Goal: Task Accomplishment & Management: Manage account settings

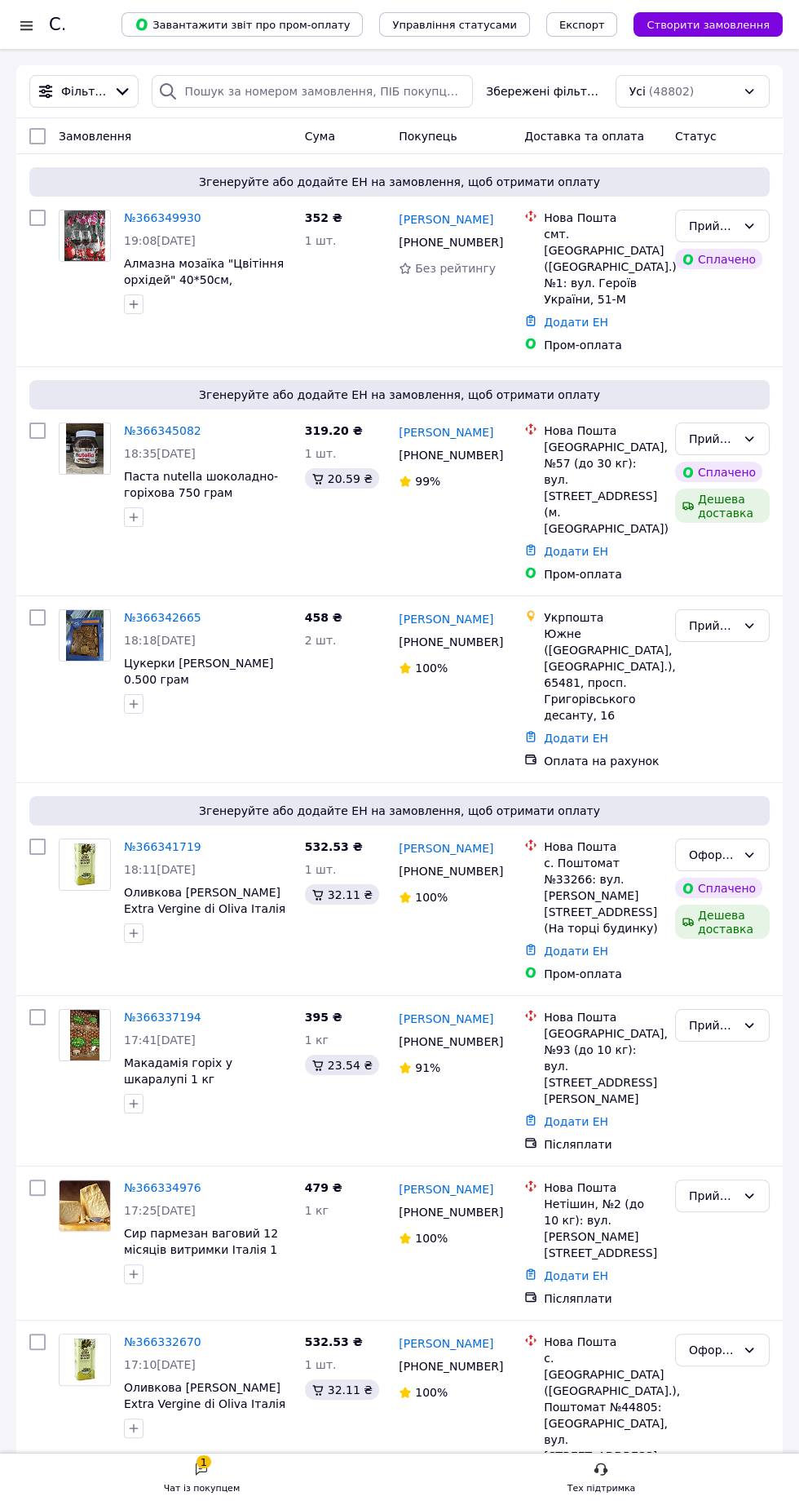
click at [139, 216] on font "№366349930" at bounding box center [162, 217] width 77 height 13
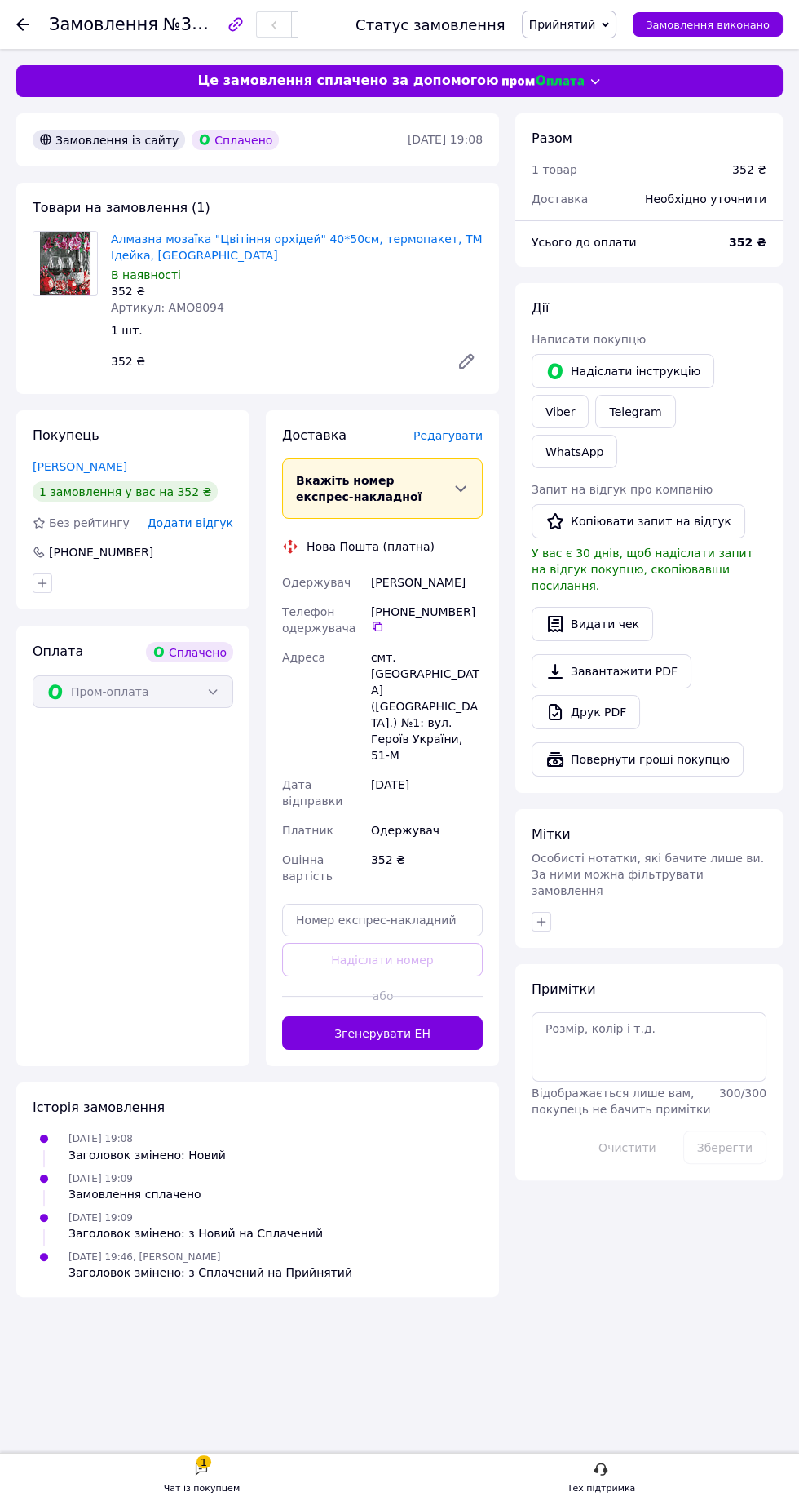
click at [584, 23] on font "Прийнятий" at bounding box center [562, 24] width 67 height 13
click at [580, 86] on font "сплатити доставку" at bounding box center [584, 87] width 107 height 12
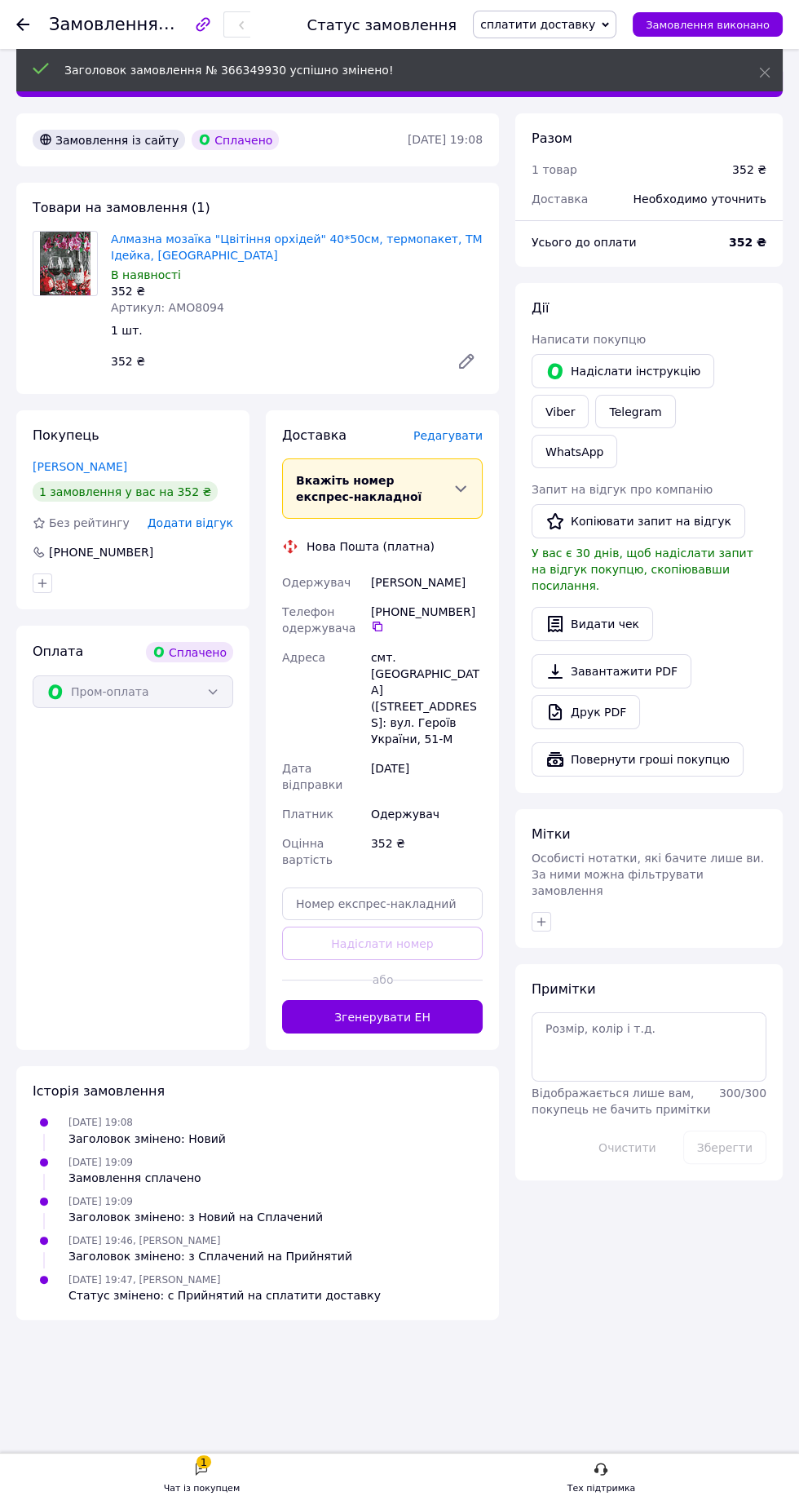
click at [580, 24] on font "сплатити доставку" at bounding box center [537, 24] width 115 height 13
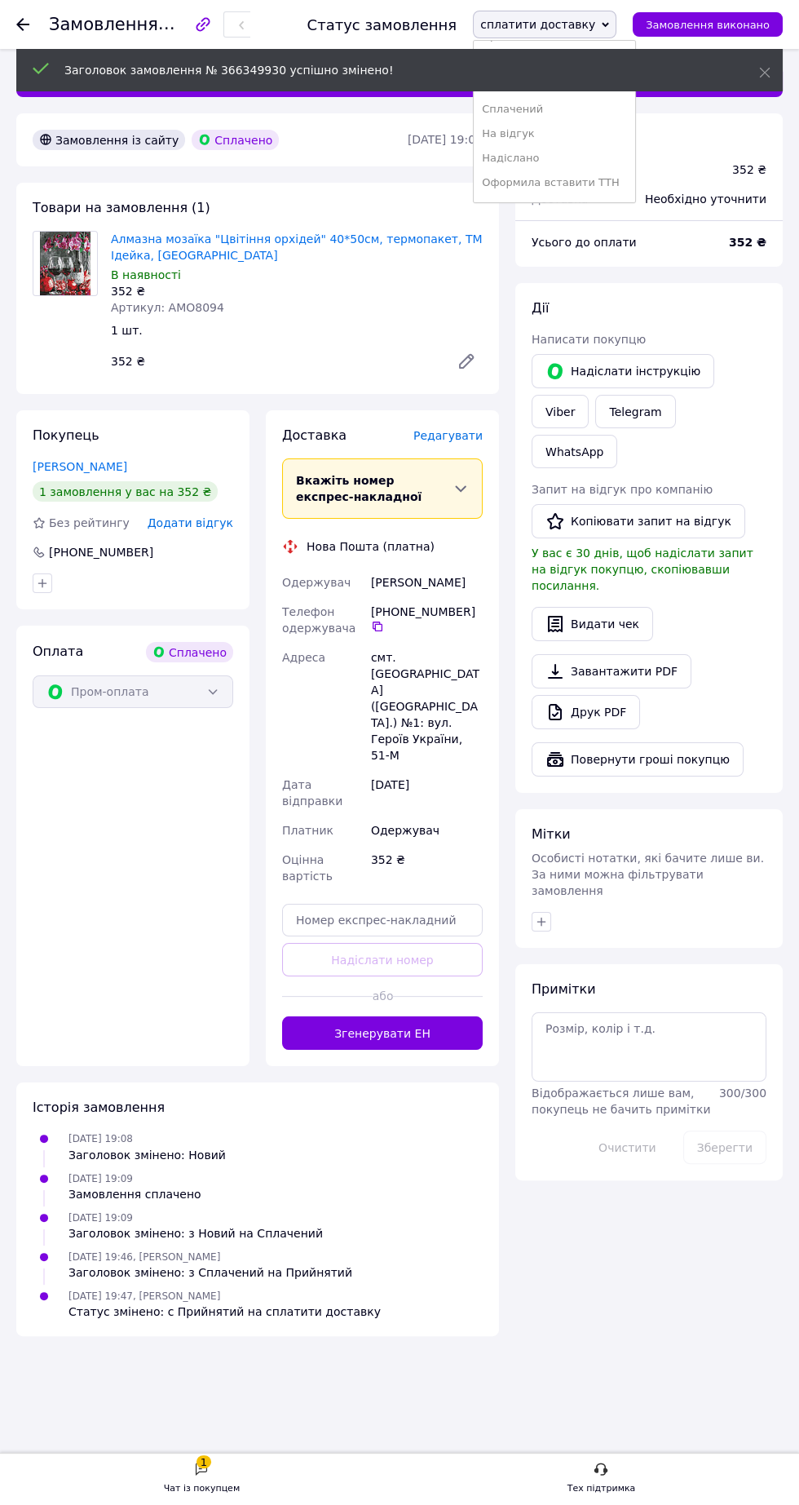
scroll to position [36, 0]
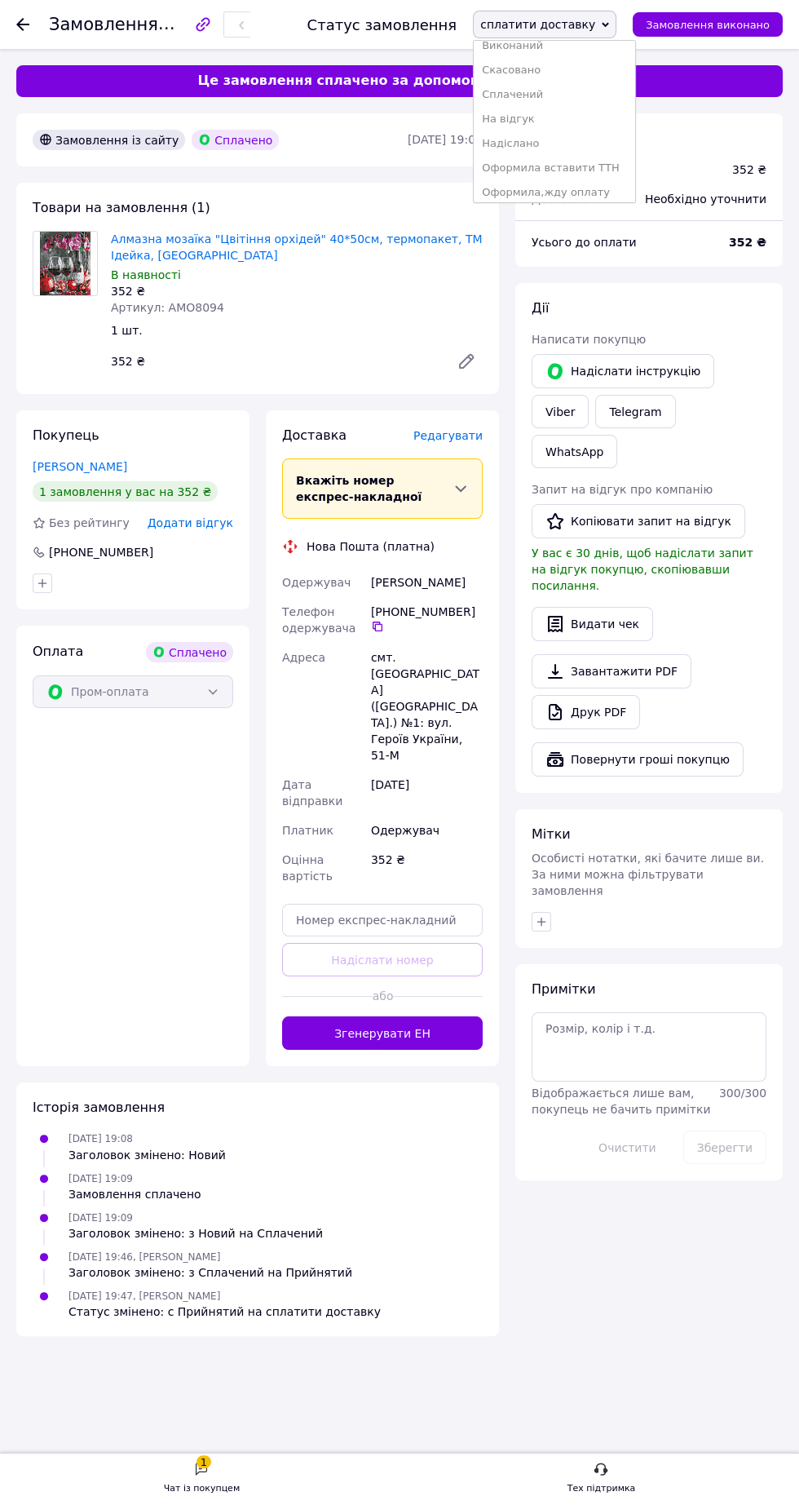
click at [555, 149] on li "Надіслано" at bounding box center [554, 143] width 161 height 24
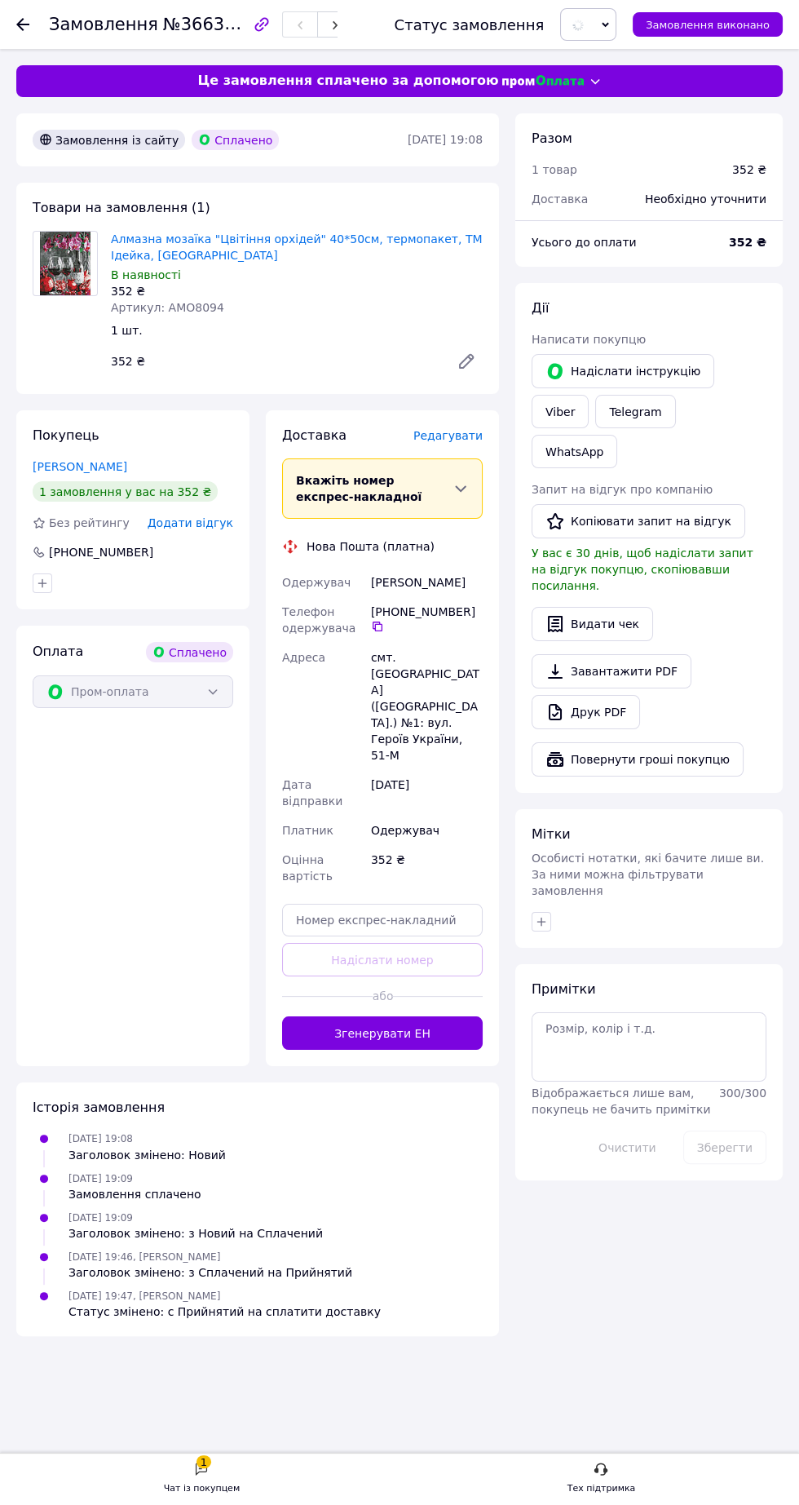
click at [351, 1016] on button "Згенерувати ЕН" at bounding box center [382, 1032] width 201 height 33
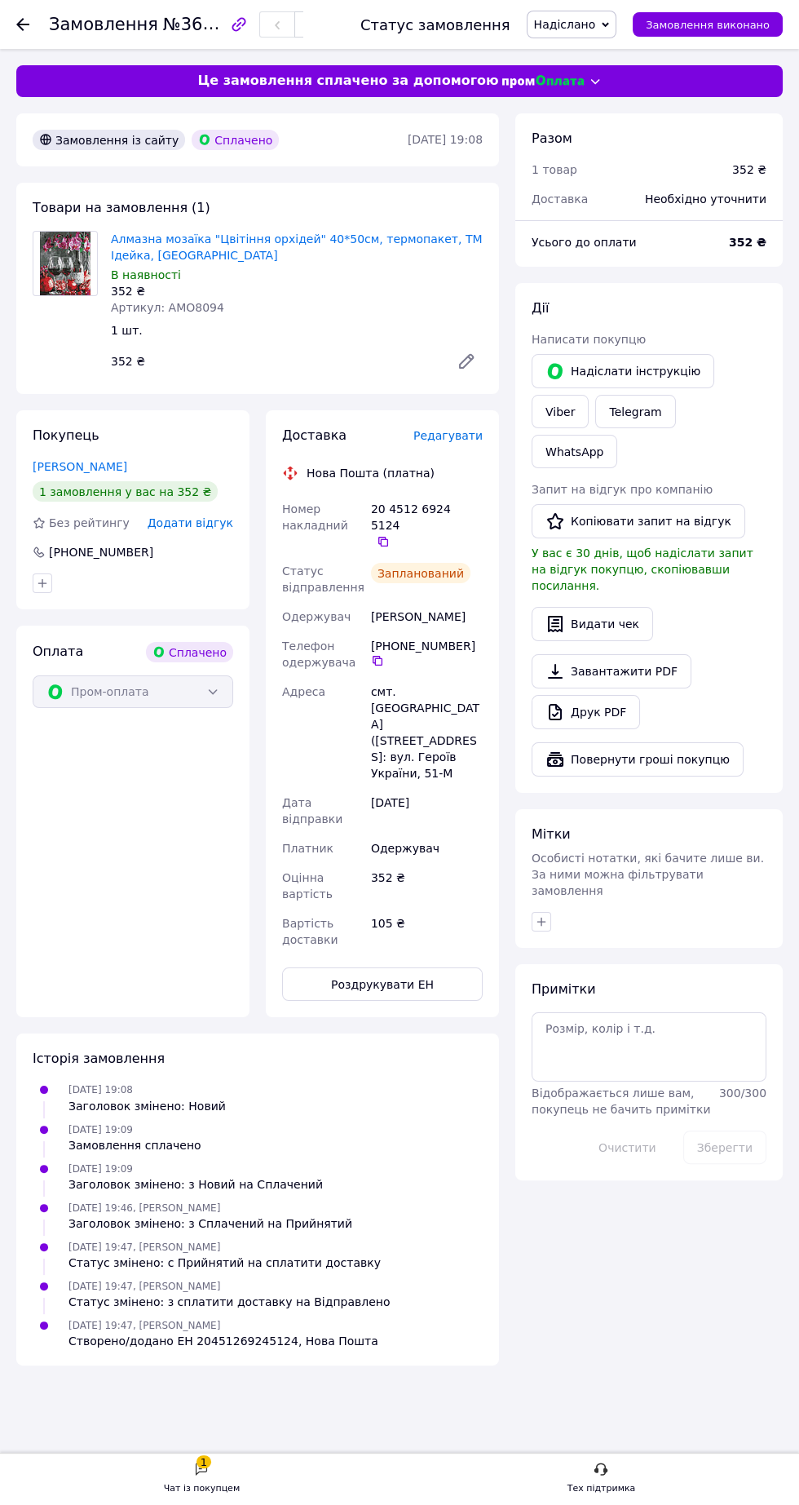
copy div "20 4512 6924 5124   Статус відправлення Запланований Одержувач Єгорова Вероніка"
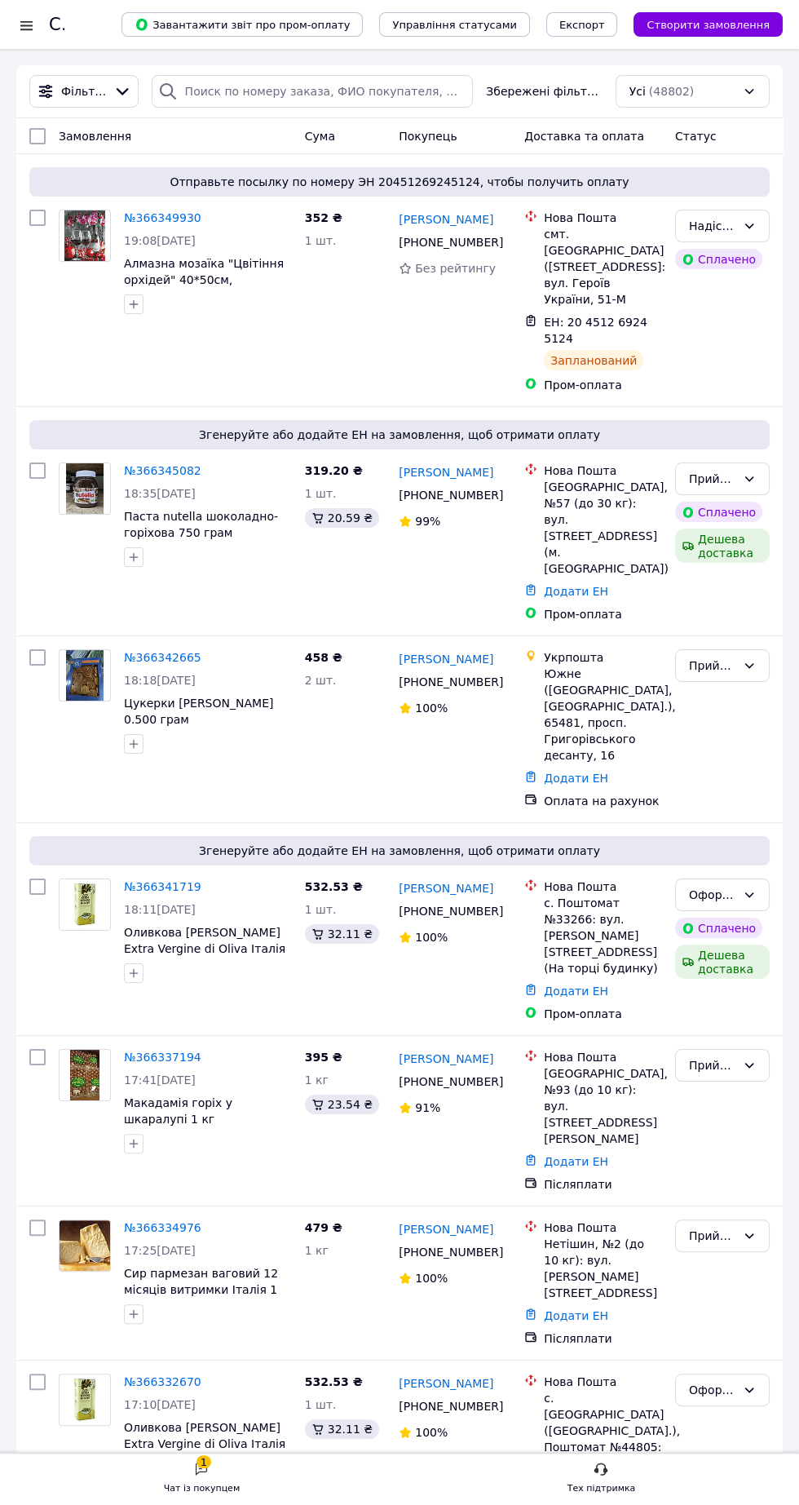
scroll to position [436, 0]
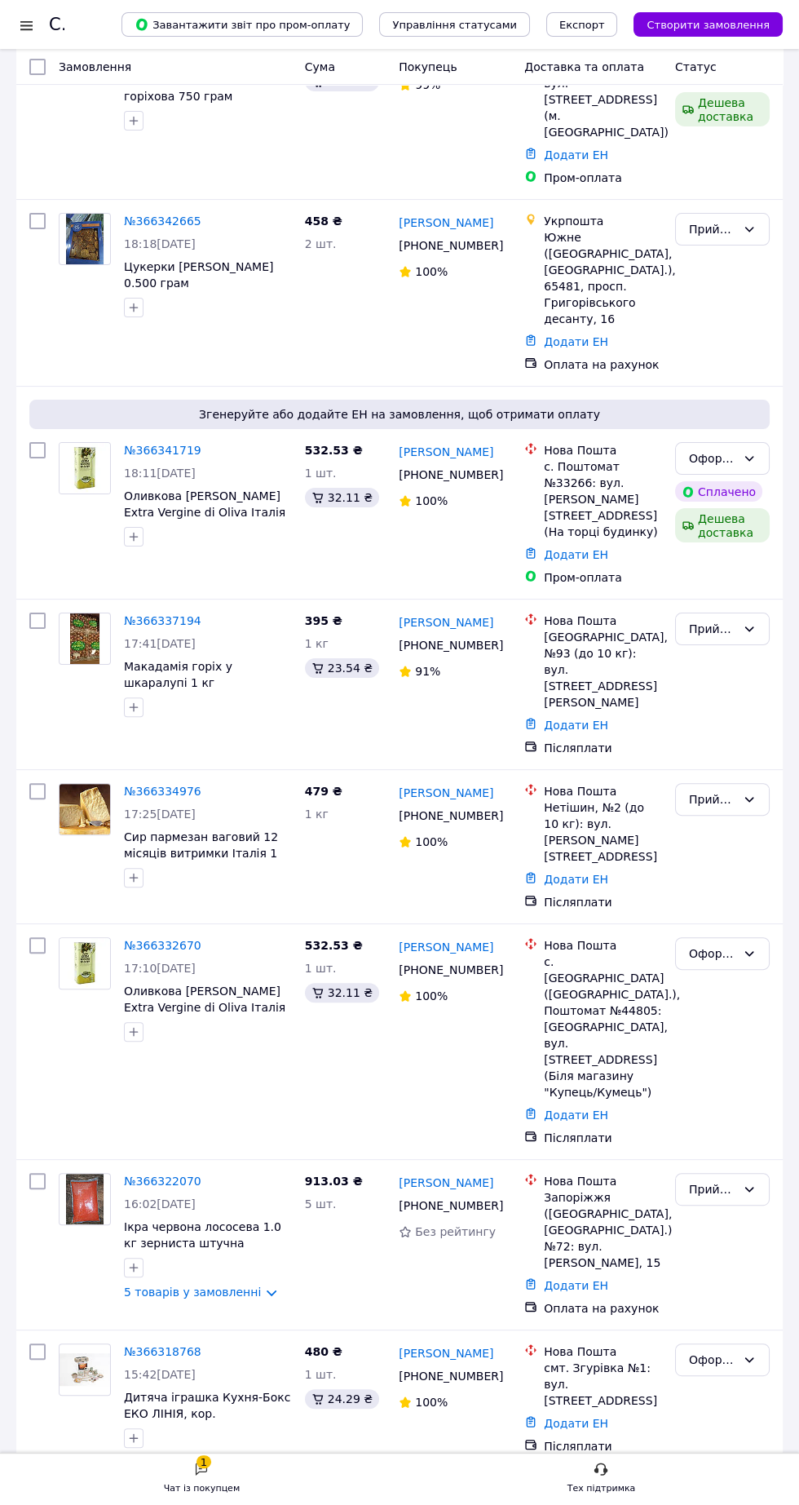
click at [165, 1345] on font "№366318768" at bounding box center [162, 1351] width 77 height 13
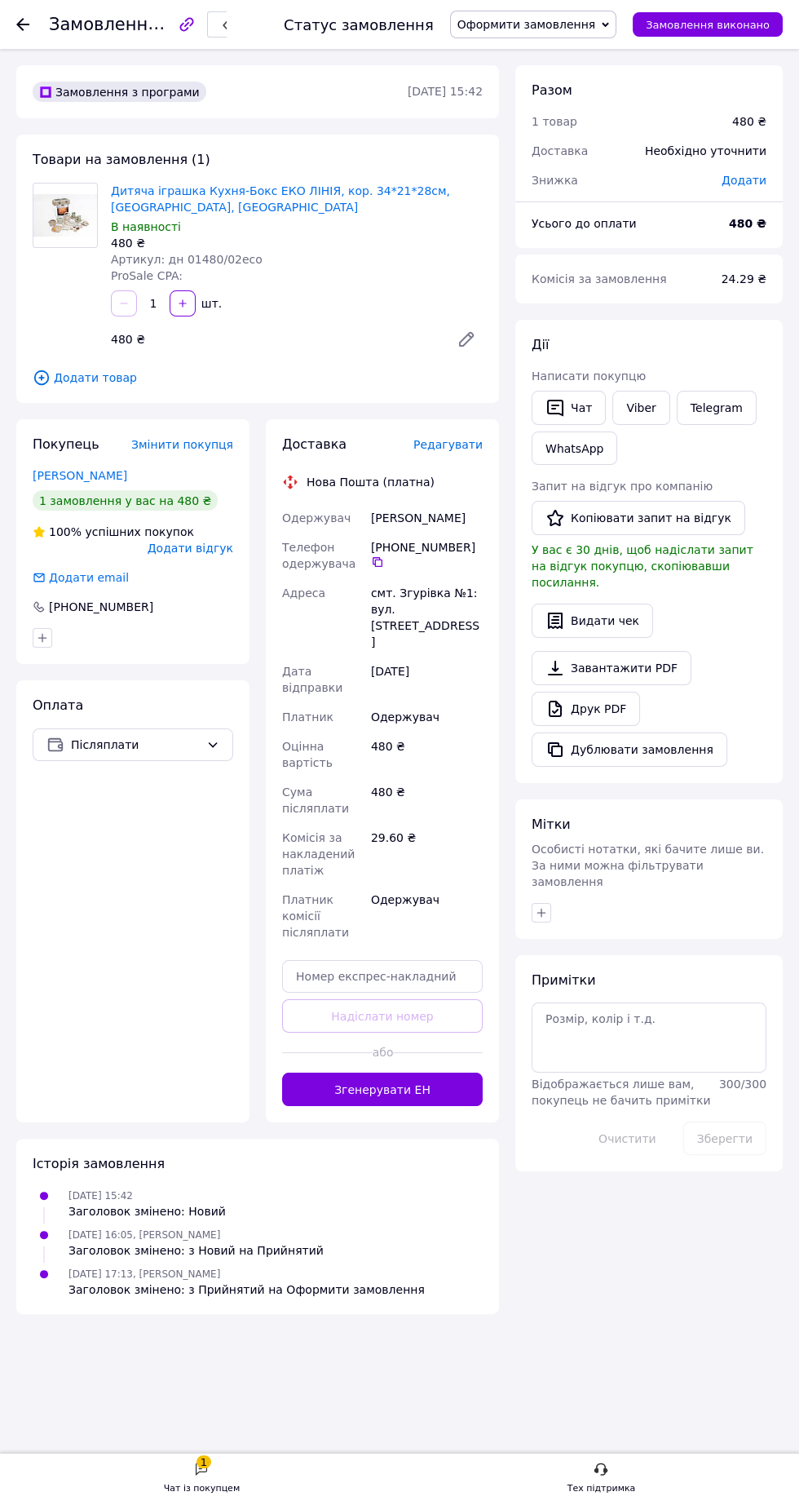
click at [323, 1077] on button "Згенерувати ЕН" at bounding box center [382, 1088] width 201 height 33
click at [568, 24] on font "Оформити замовлення" at bounding box center [527, 24] width 139 height 13
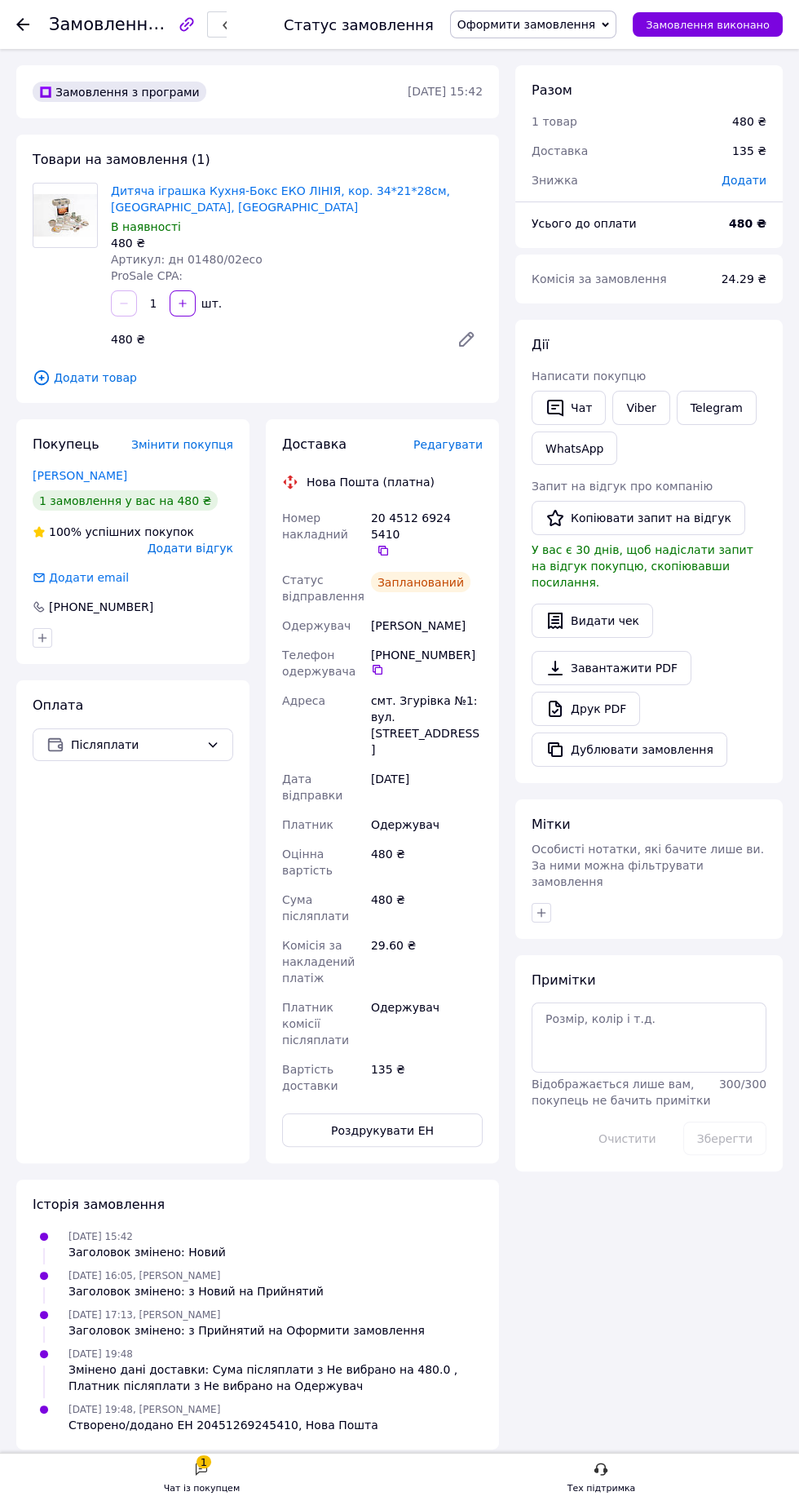
click at [561, 21] on font "Оформити замовлення" at bounding box center [527, 24] width 139 height 13
click at [518, 128] on li "Надіслано" at bounding box center [534, 122] width 166 height 24
copy div "20 4512 6924 5410   Статус відправлення Запланований Одержувач Горошка Марина"
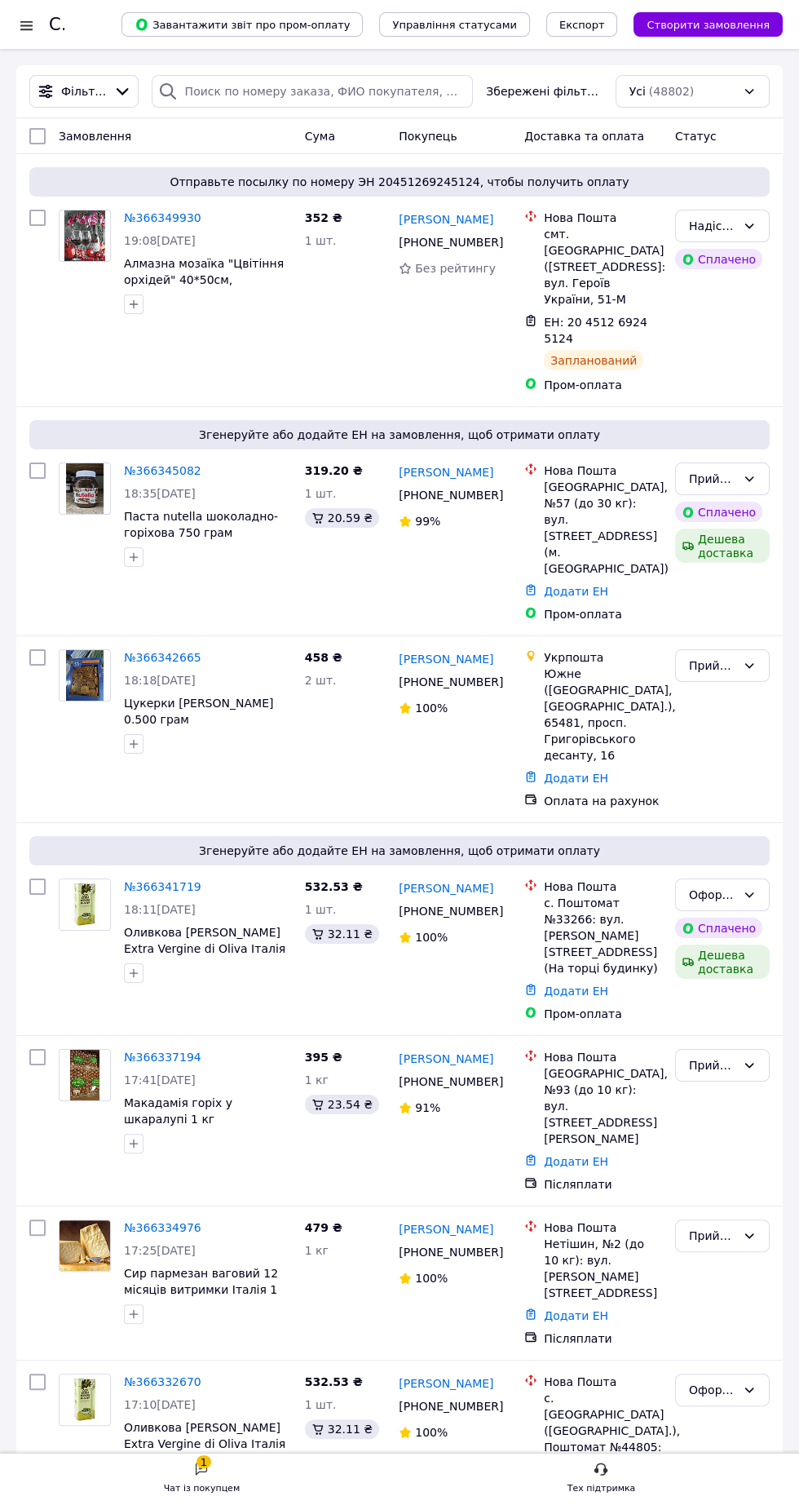
click at [128, 880] on font "№366341719" at bounding box center [162, 886] width 77 height 13
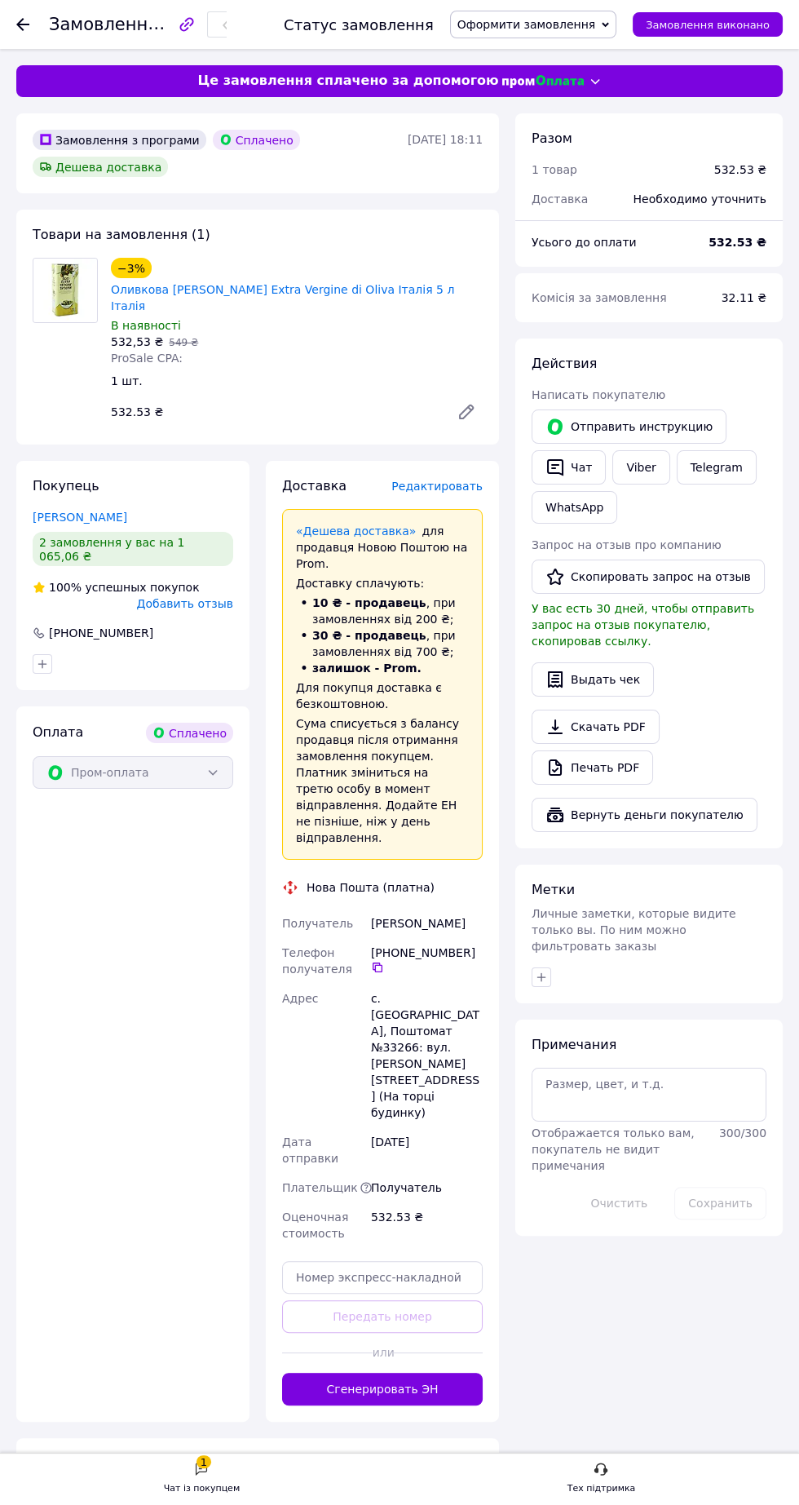
click at [577, 24] on font "Оформити замовлення" at bounding box center [527, 24] width 139 height 13
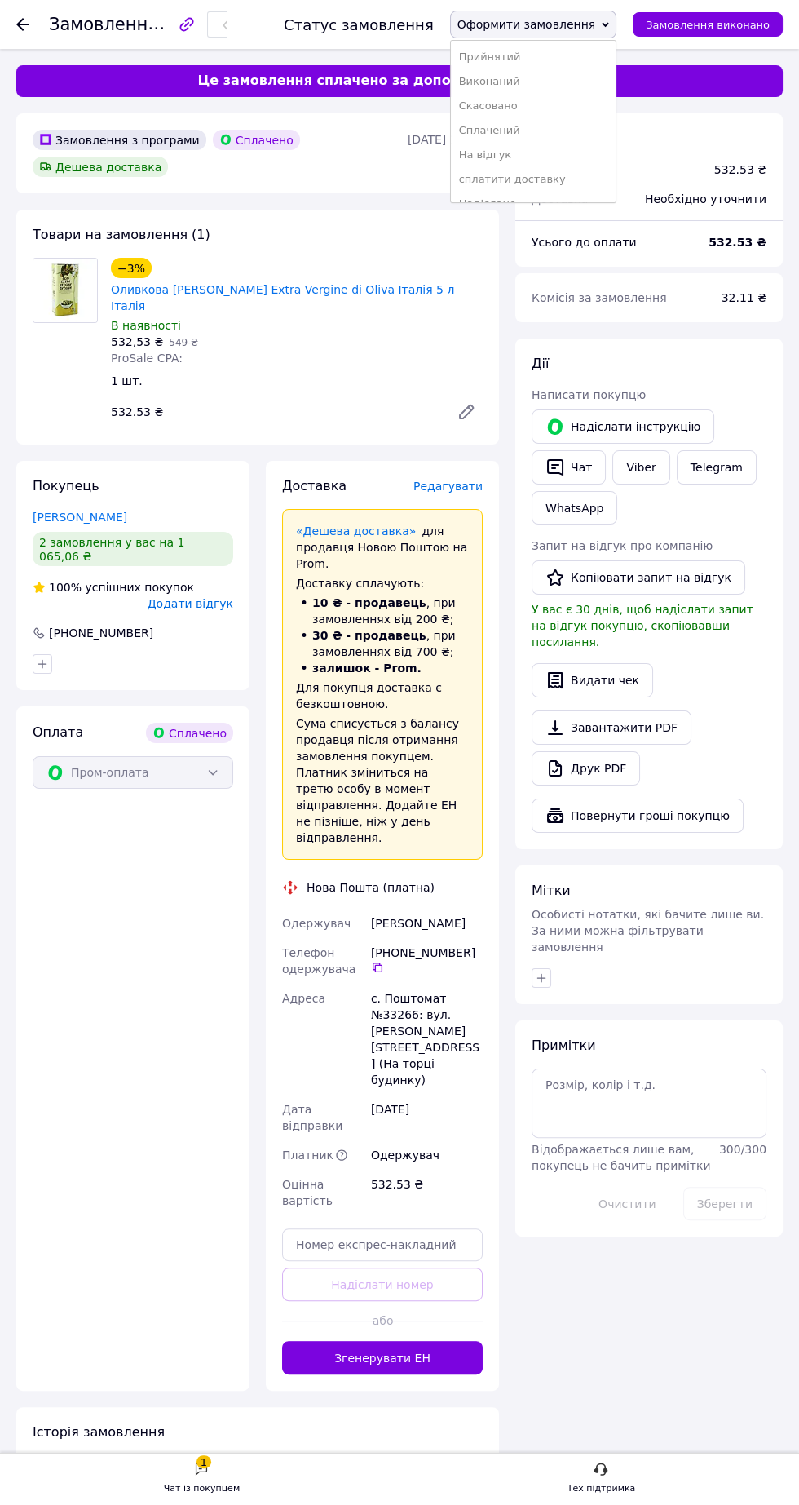
scroll to position [188, 0]
click at [511, 191] on font "Запаковано" at bounding box center [492, 186] width 66 height 12
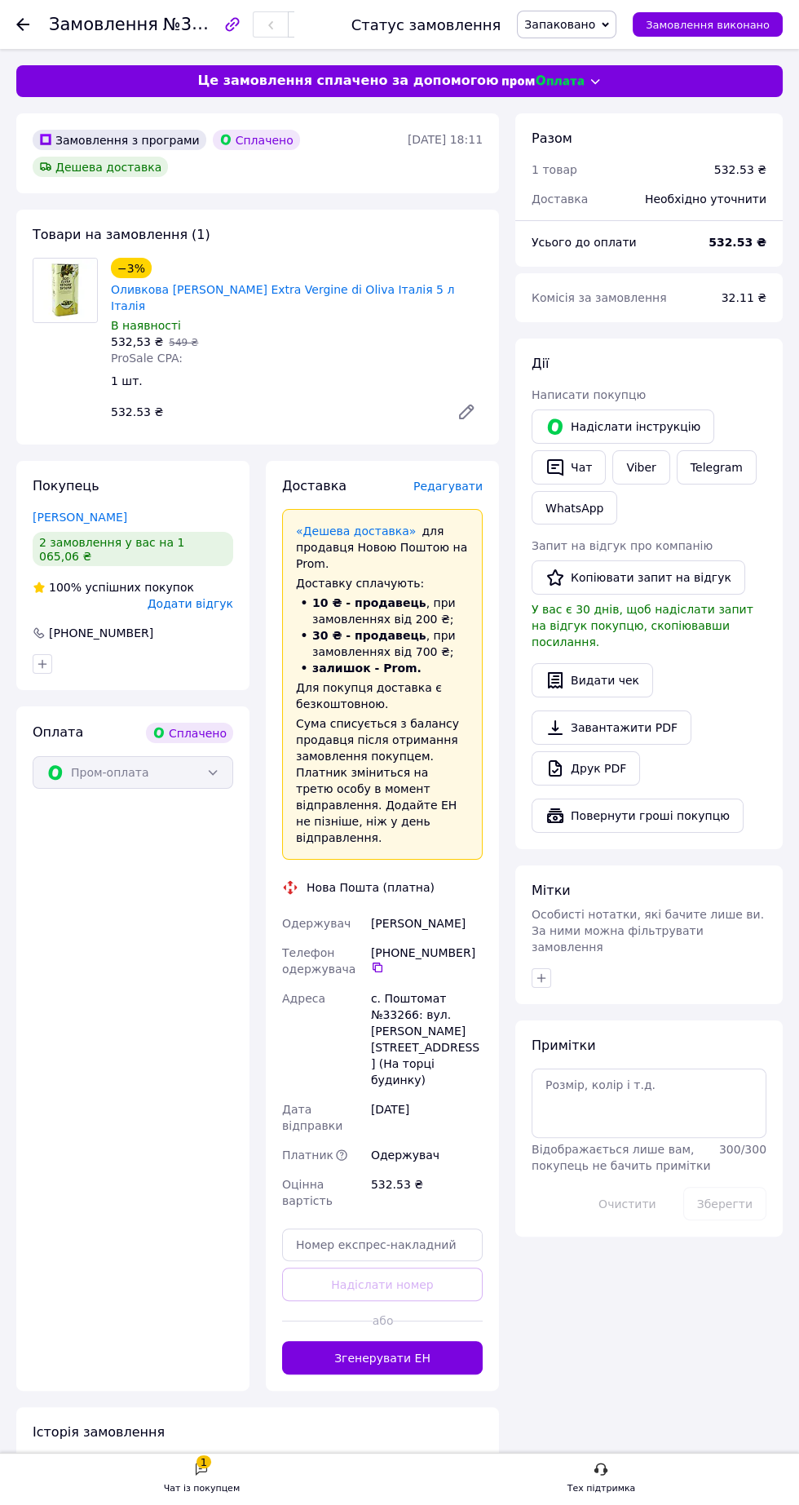
click at [453, 480] on font "Редагувати" at bounding box center [448, 486] width 69 height 13
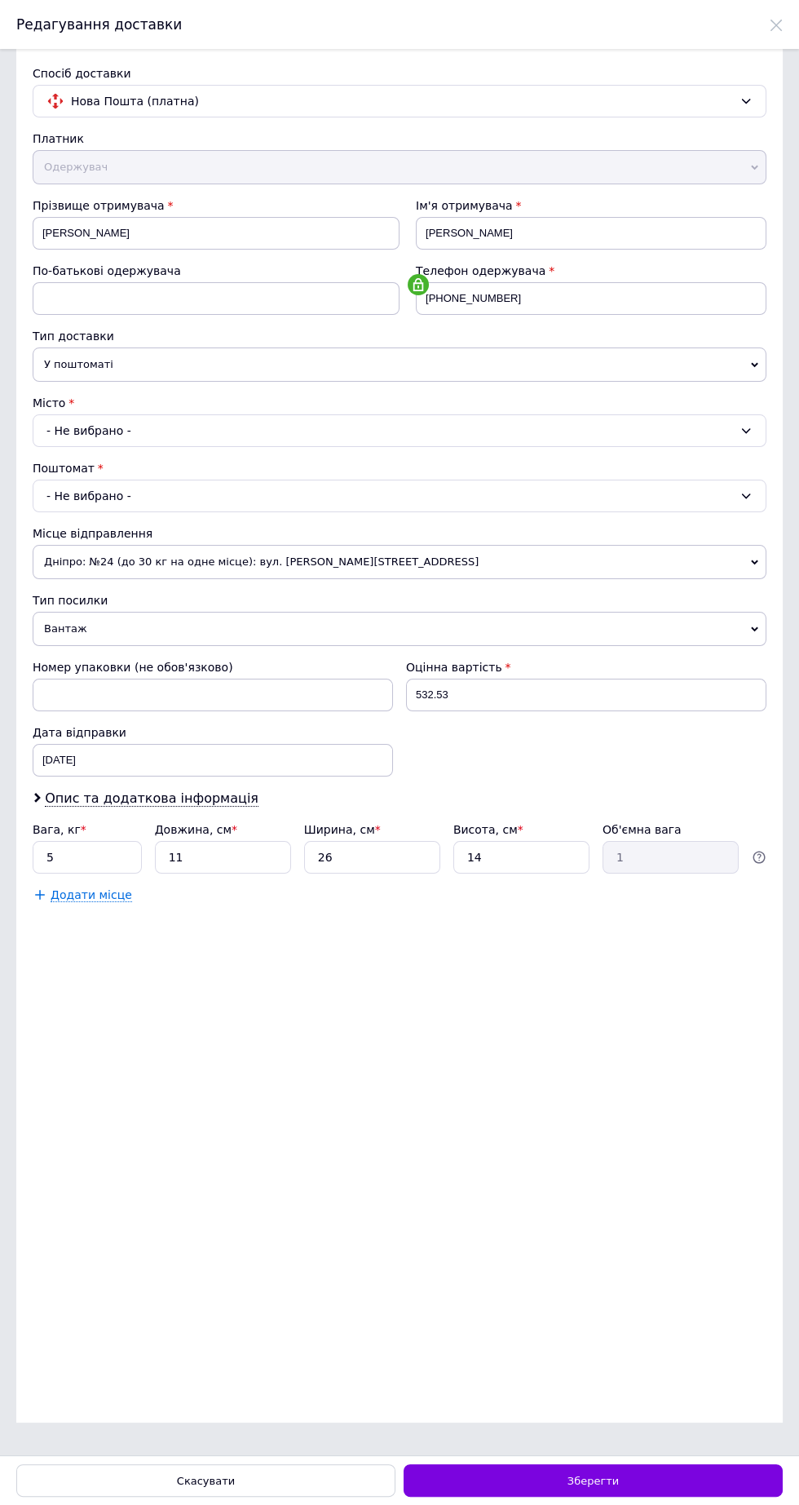
click at [285, 564] on font "Дніпро: №24 (до 30 кг на одне місце): вул. Богдана Хмельницького, 25Б" at bounding box center [261, 561] width 435 height 12
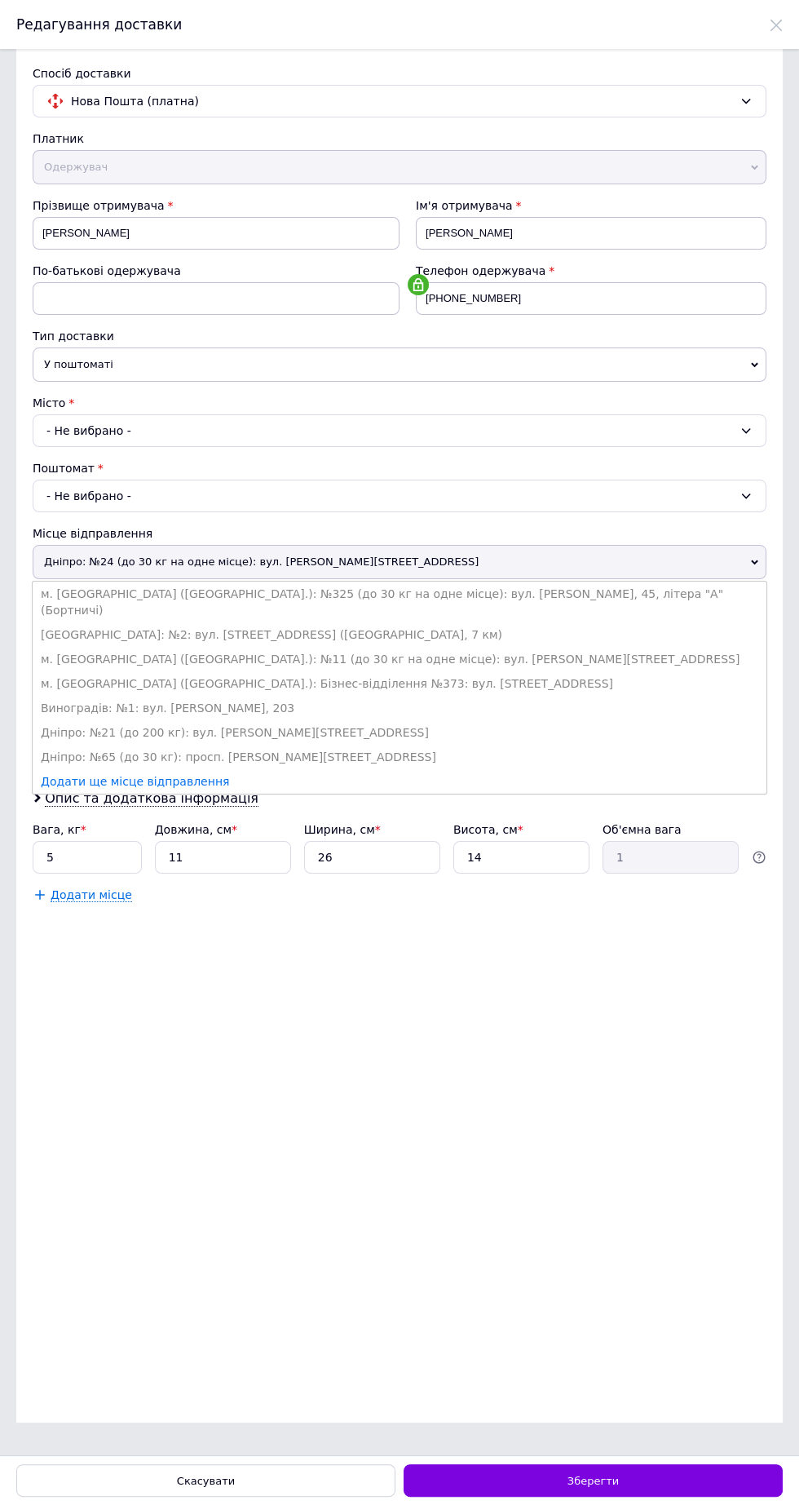
click at [301, 589] on font "м. Київ (Київська обл.): №325 (до 30 кг на одне місце): вул. Євгена Харченка, 4…" at bounding box center [382, 601] width 683 height 29
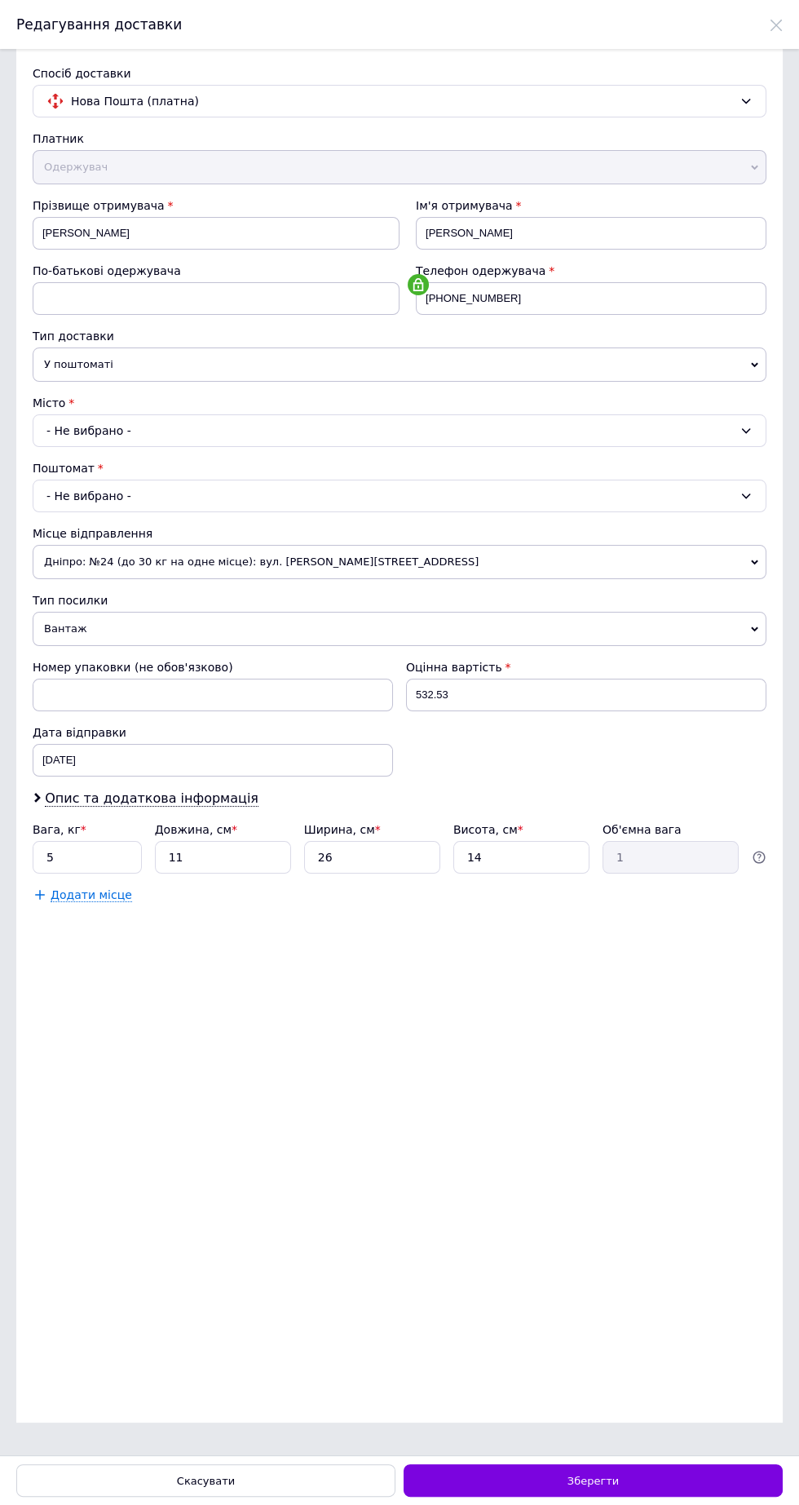
click at [325, 559] on font "Дніпро: №24 (до 30 кг на одне місце): вул. Богдана Хмельницького, 25Б" at bounding box center [261, 561] width 435 height 12
click at [479, 1446] on div "Спосіб доставки Нова Пошта (платна) Платник Одержувач Відправник Прізвище отрим…" at bounding box center [399, 752] width 799 height 1406
click at [604, 1483] on font "Зберегти" at bounding box center [593, 1481] width 51 height 12
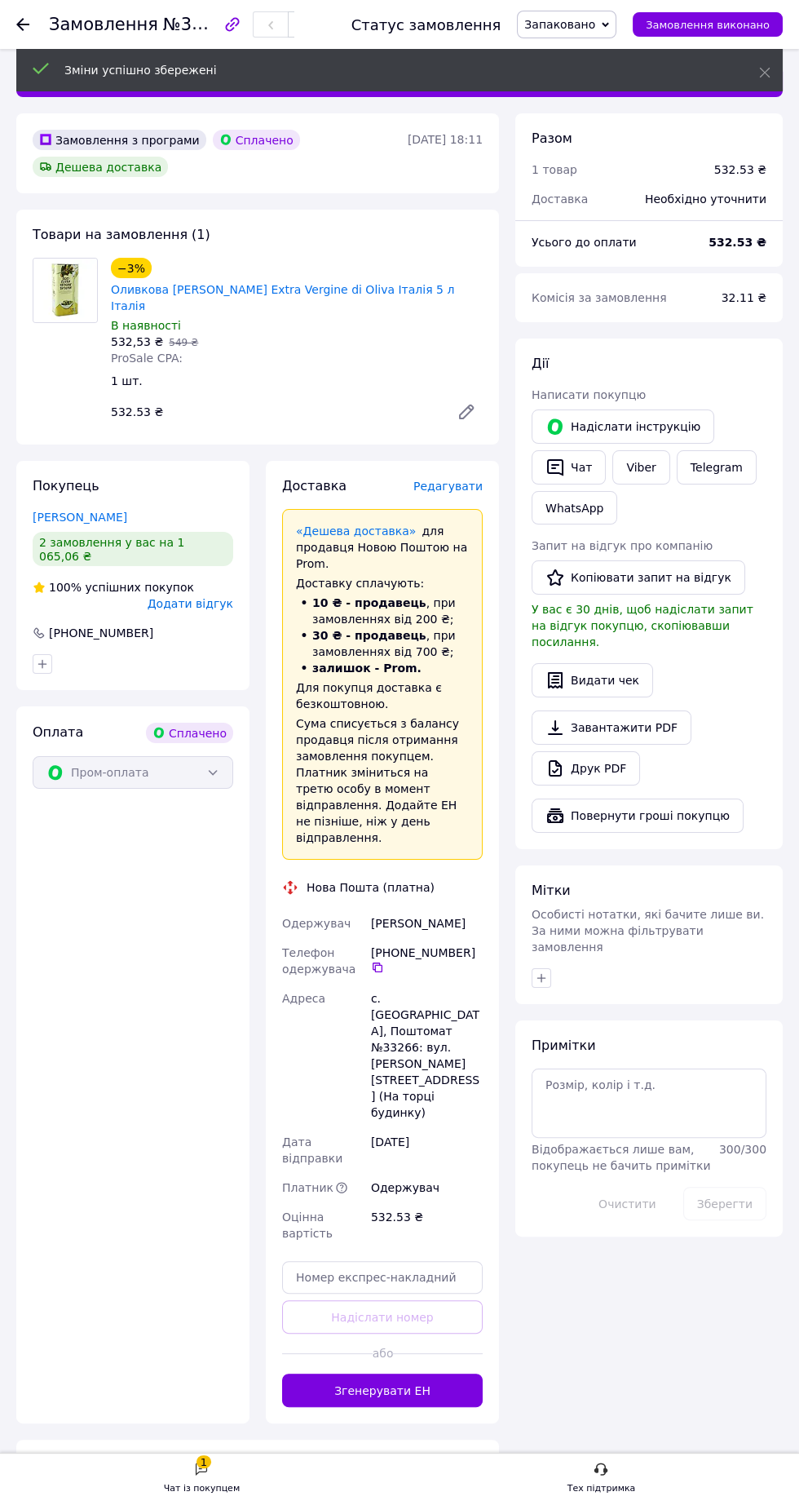
click at [378, 1384] on font "Згенерувати ЕН" at bounding box center [382, 1390] width 96 height 13
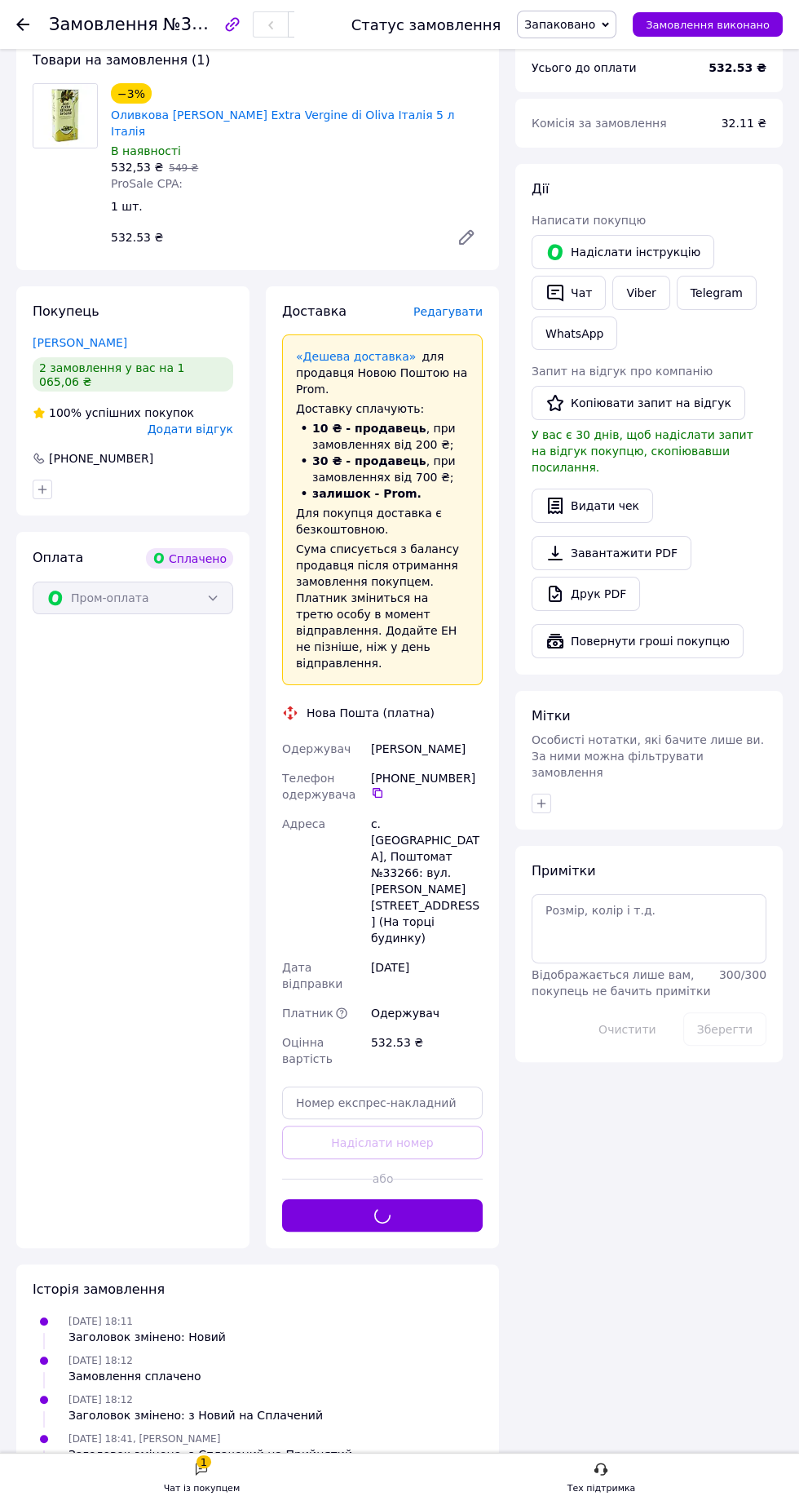
scroll to position [229, 0]
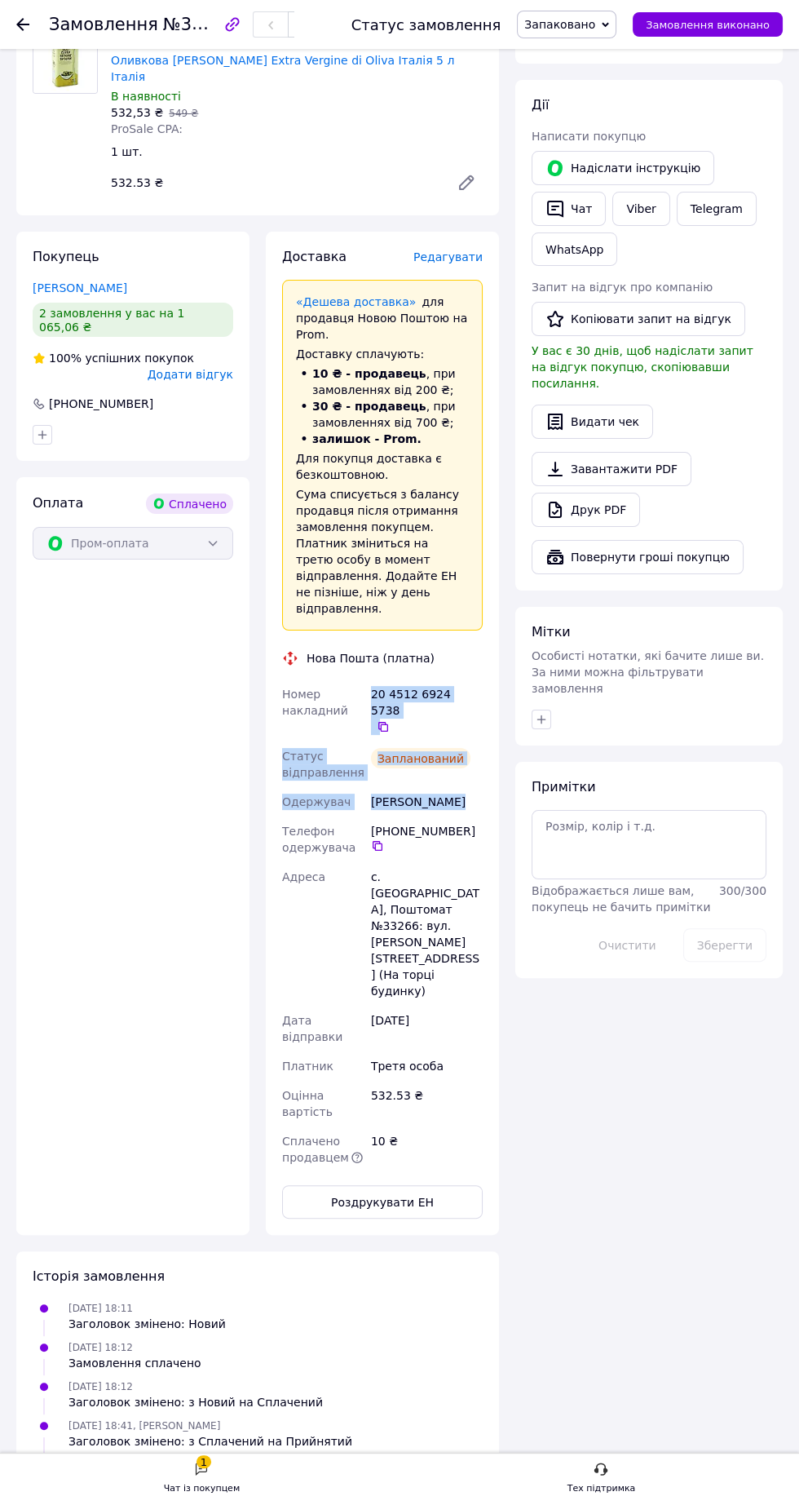
copy div "20 4512 6924 5738   Статус відправлення Запланований Одержувач Моценко Павло"
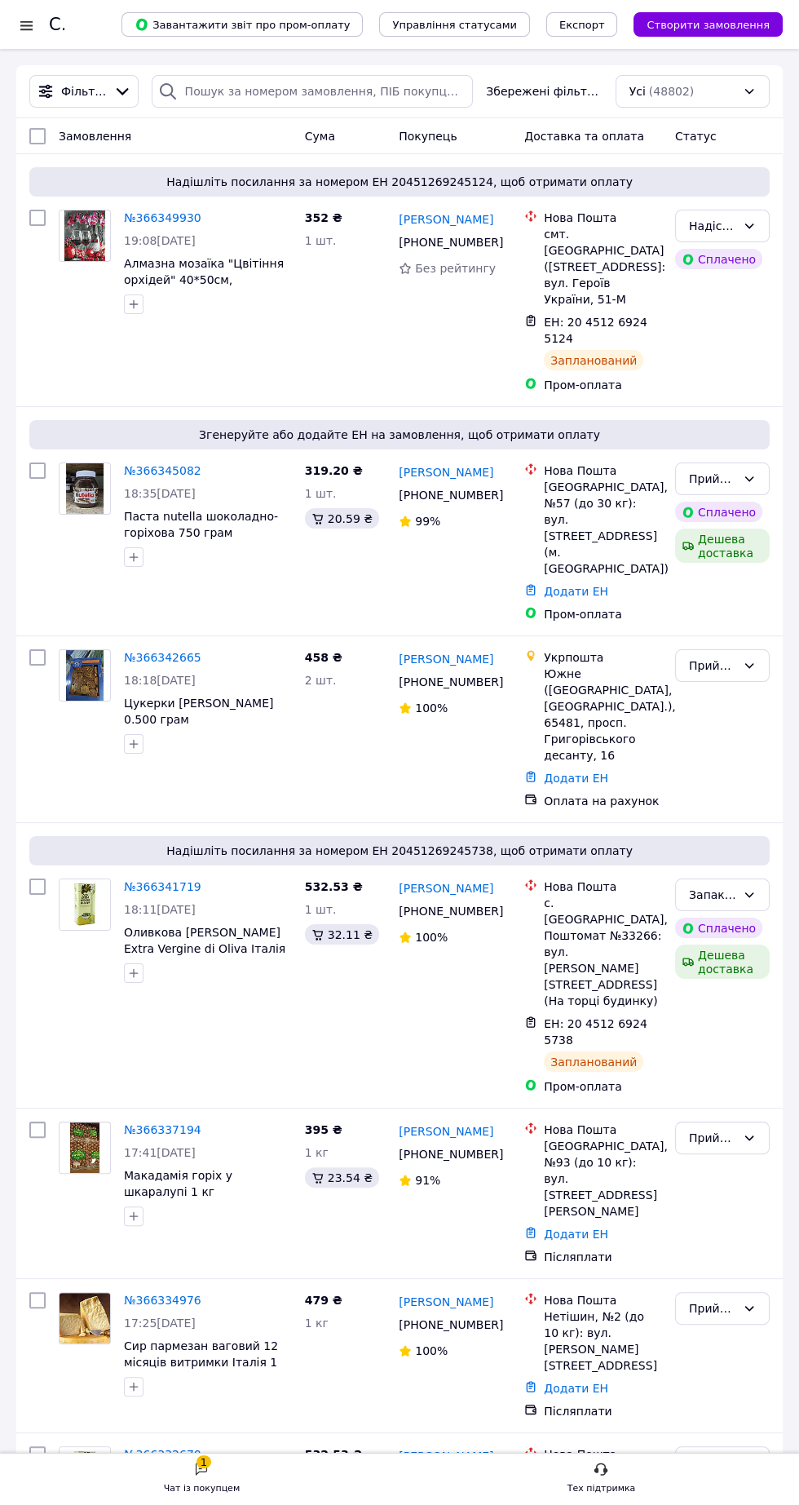
click at [172, 1123] on font "№366337194" at bounding box center [162, 1129] width 77 height 13
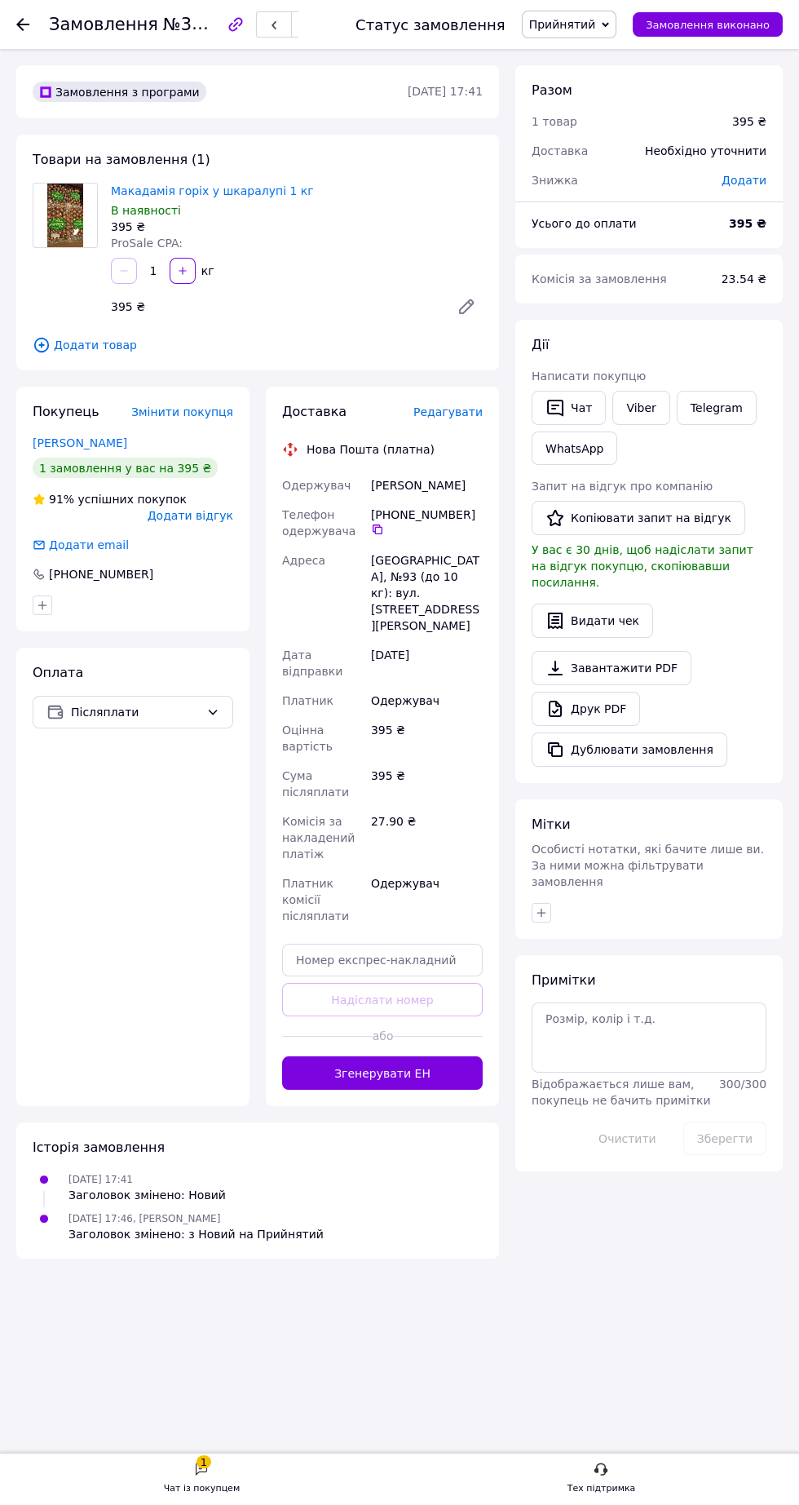
click at [582, 22] on font "Прийнятий" at bounding box center [562, 24] width 67 height 13
click at [622, 149] on font "Оформила, передзвонити" at bounding box center [603, 152] width 145 height 12
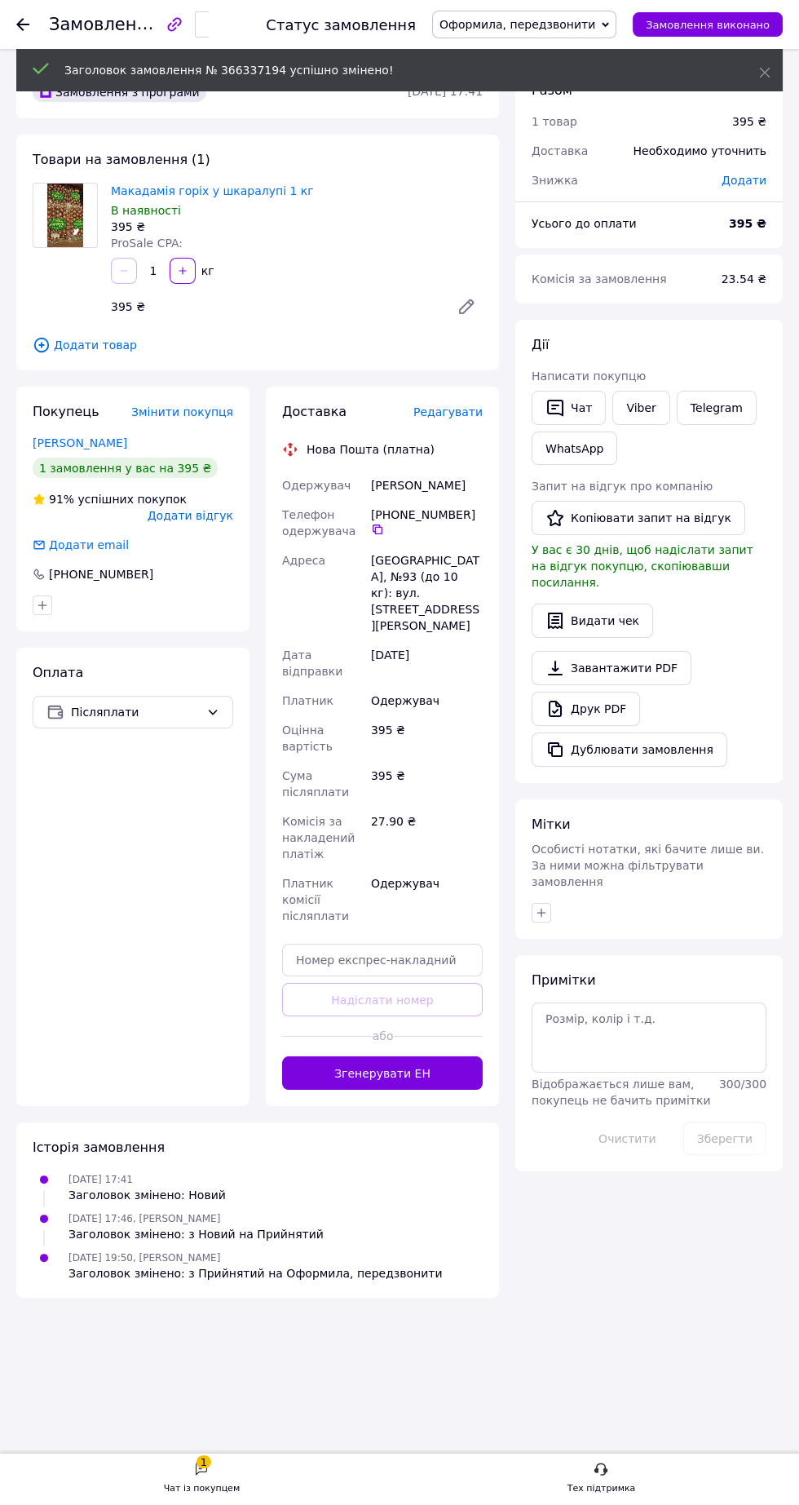
click at [453, 416] on font "Редагувати" at bounding box center [448, 411] width 69 height 13
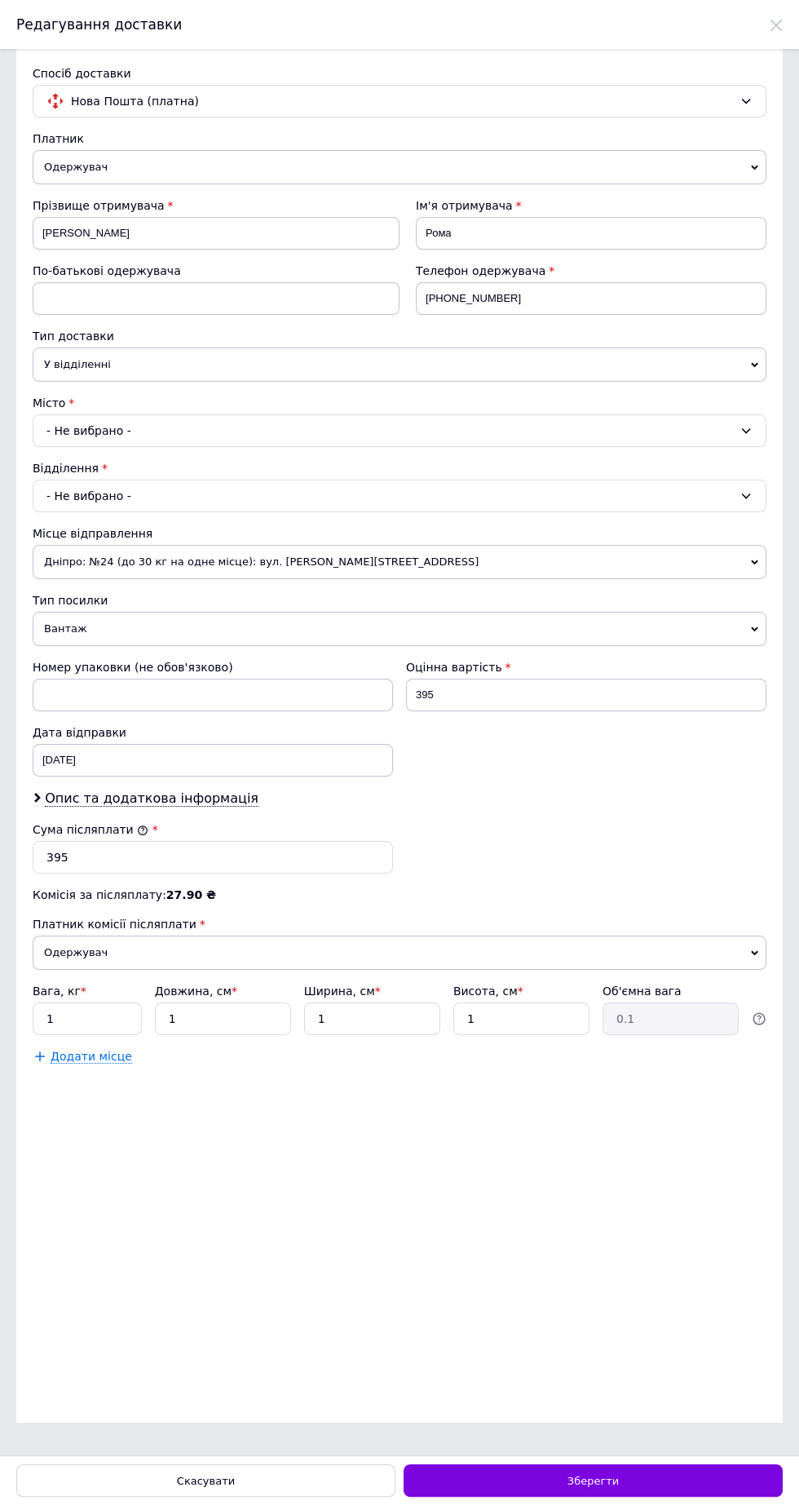
click at [294, 560] on font "Дніпро: №24 (до 30 кг на одне місце): вул. Богдана Хмельницького, 25Б" at bounding box center [261, 561] width 435 height 12
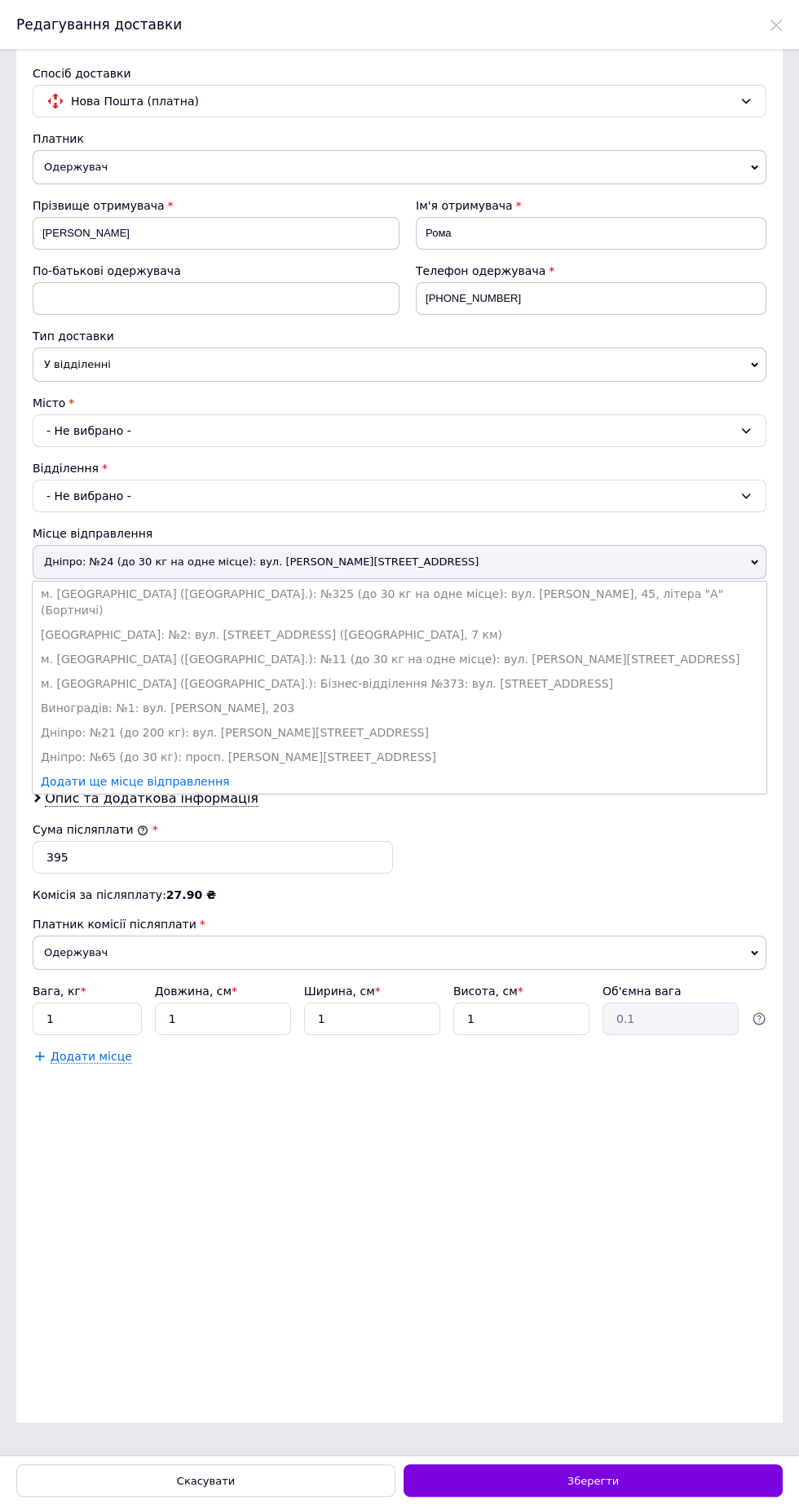
click at [254, 745] on li "Дніпро: №65 (до 30 кг): просп. Слобожанський, 3а" at bounding box center [400, 757] width 734 height 24
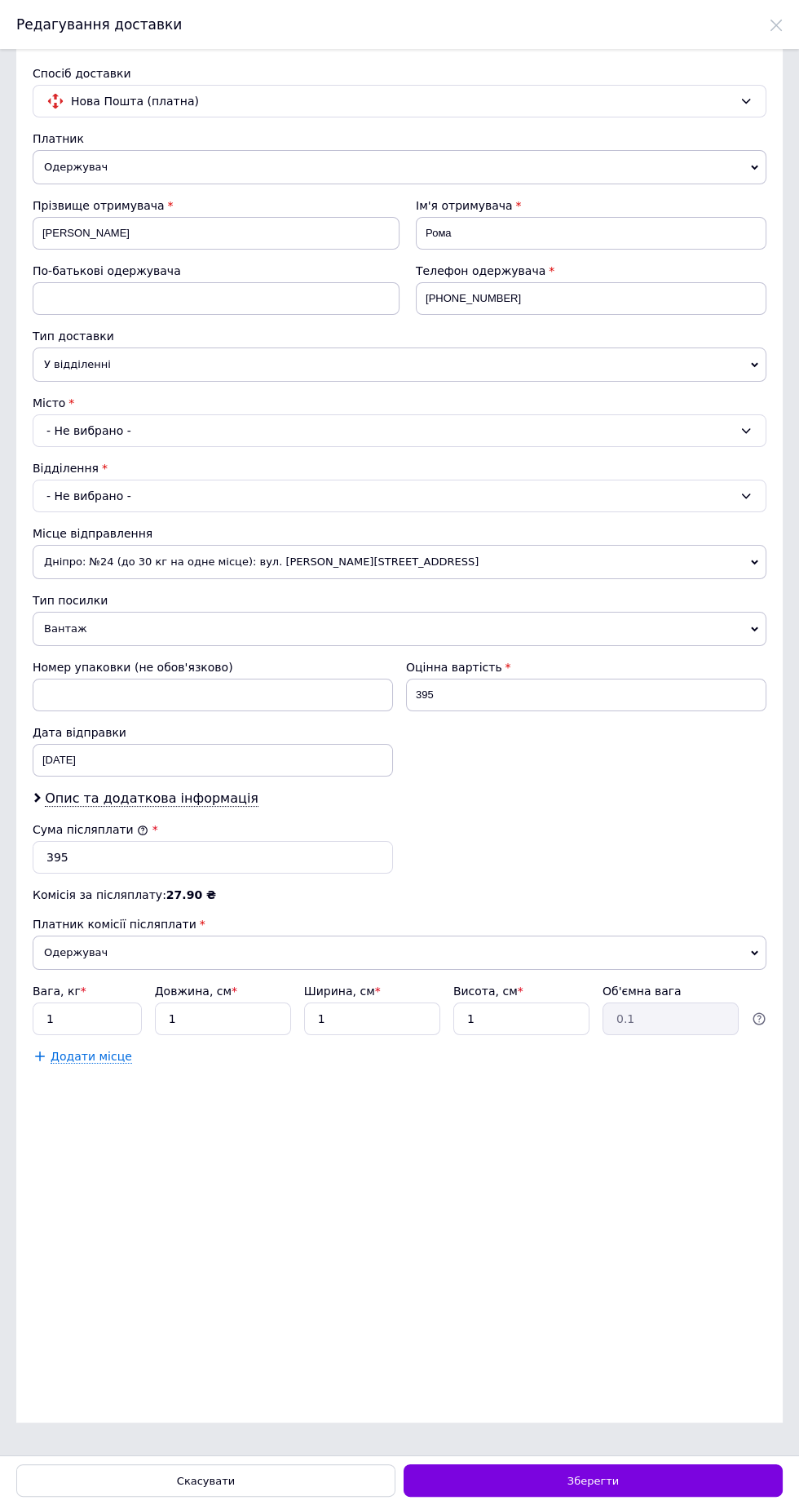
click at [514, 1469] on div "Зберегти" at bounding box center [593, 1480] width 379 height 33
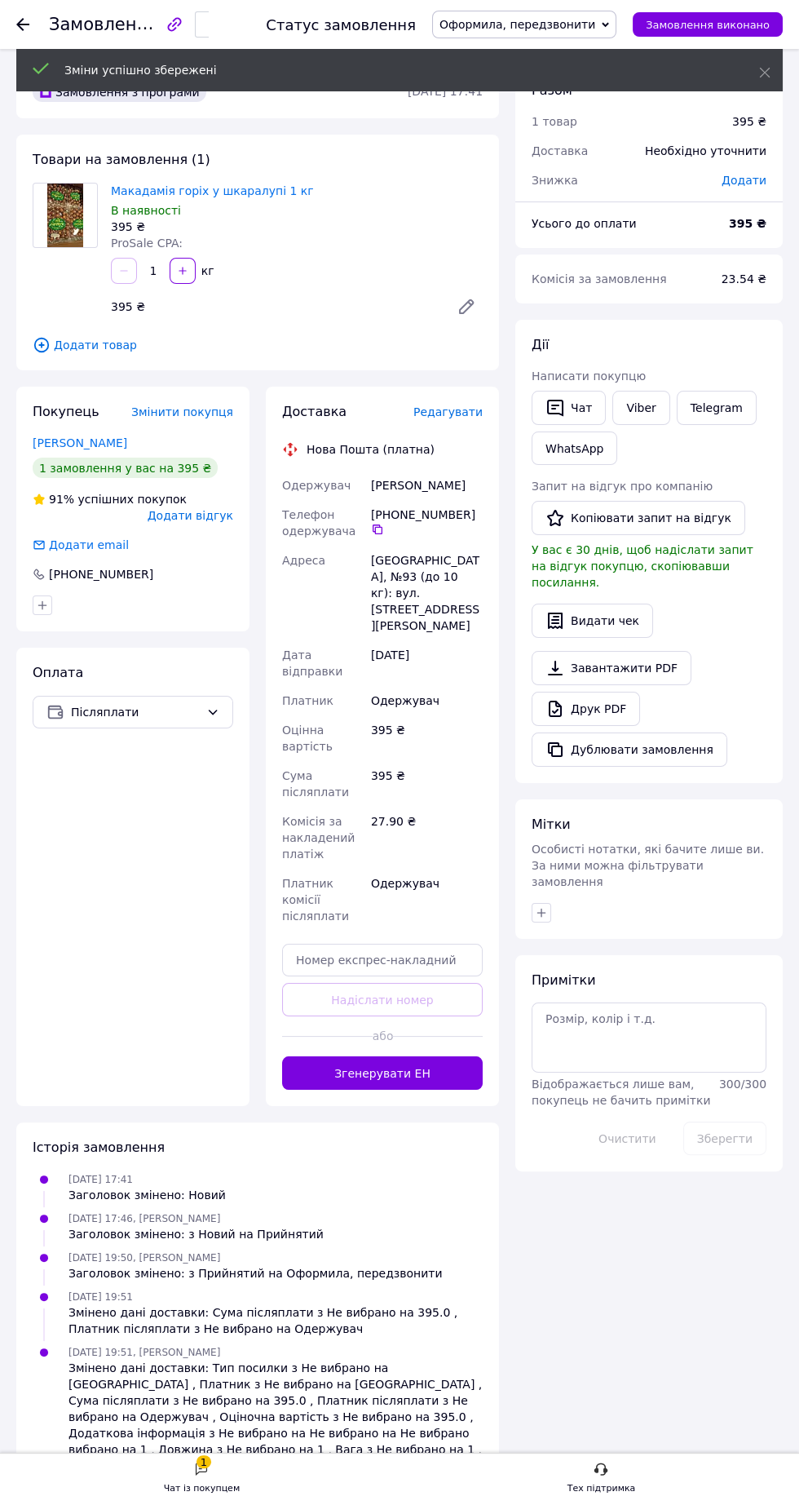
click at [400, 1067] on font "Згенерувати ЕН" at bounding box center [382, 1073] width 96 height 13
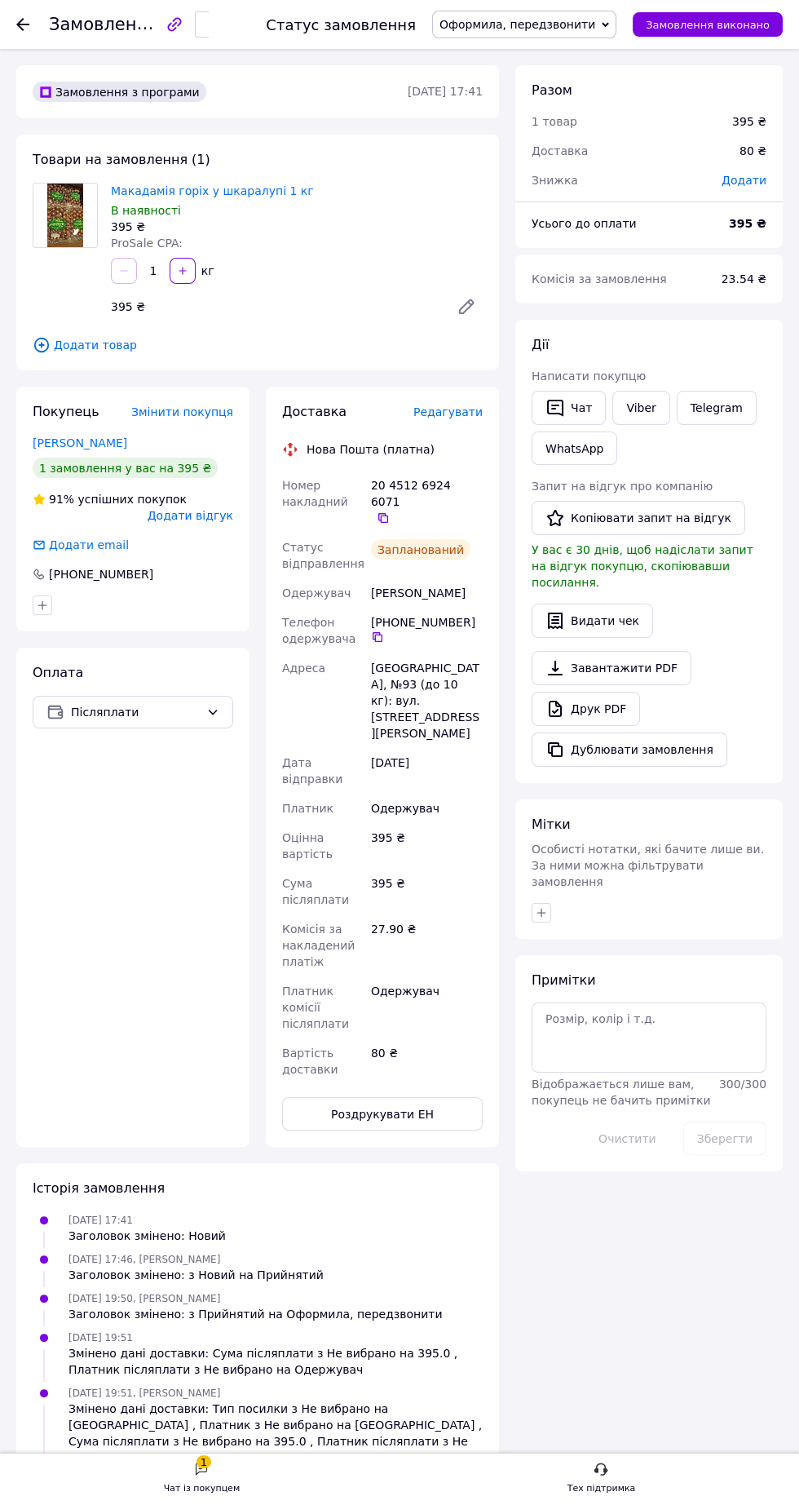
copy div "20 4512 6924 6071   Статус відправлення Запланований Одержувач Корольчук Рома"
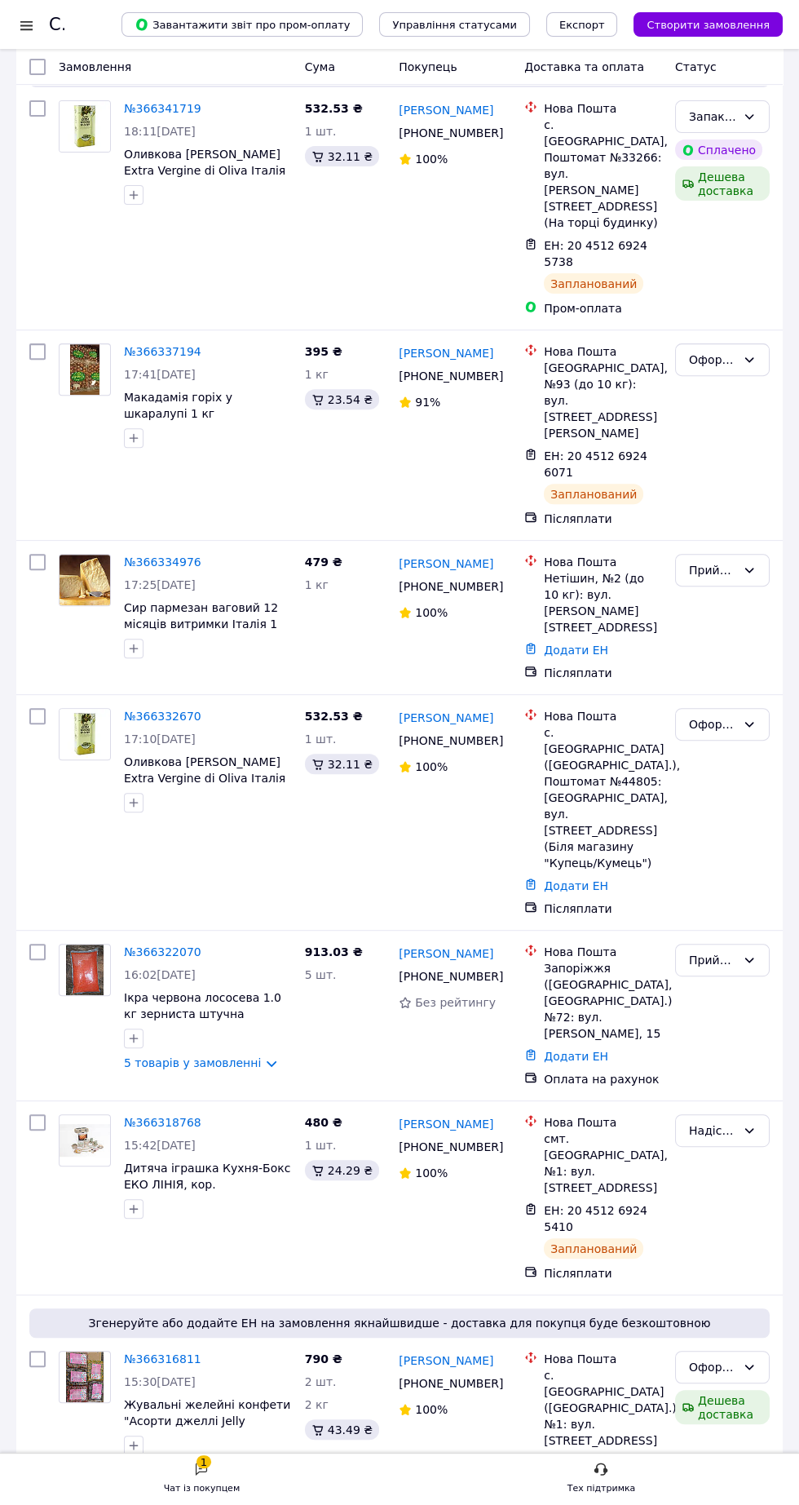
scroll to position [781, 0]
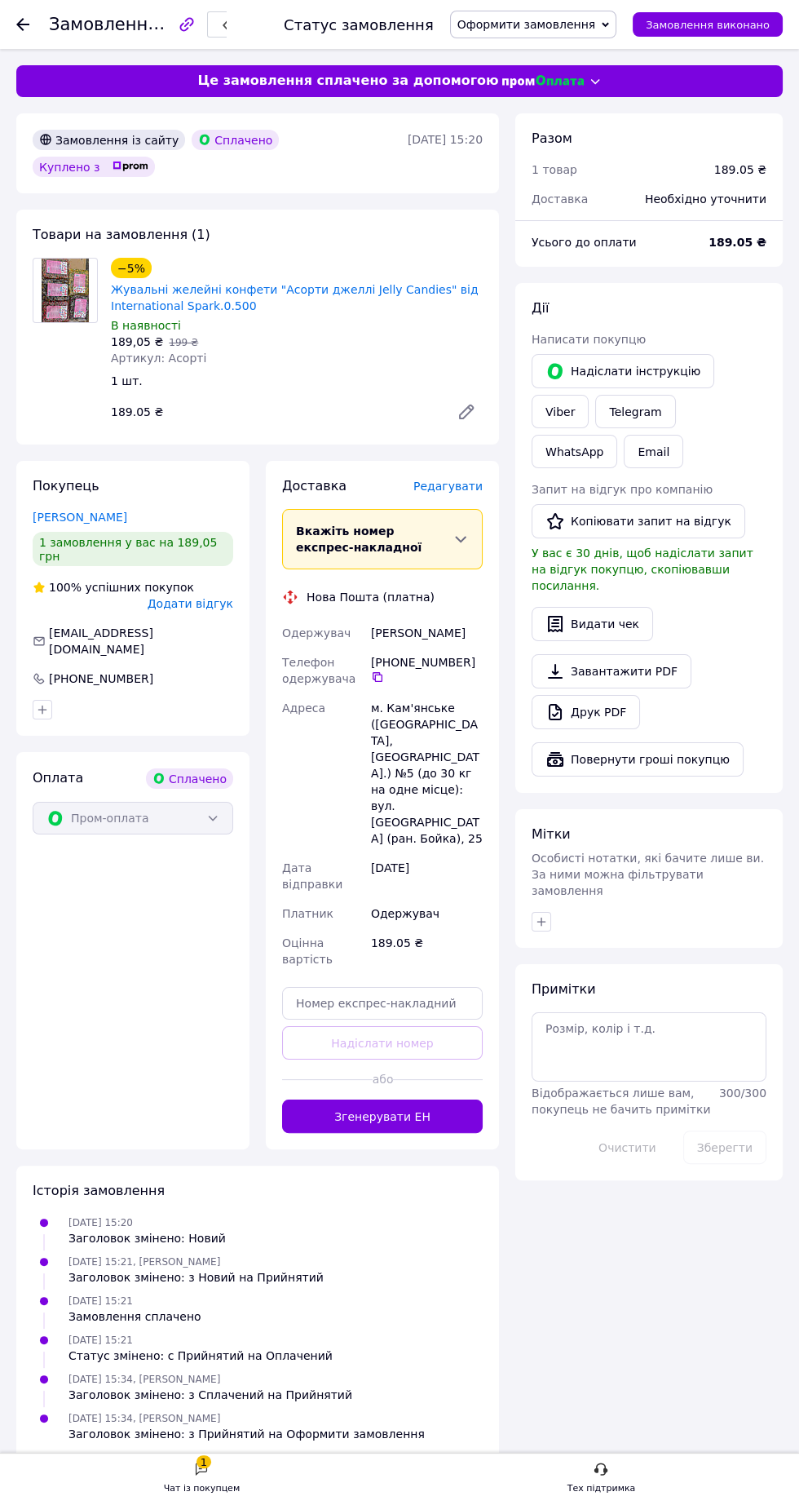
click at [445, 480] on font "Редагувати" at bounding box center [448, 486] width 69 height 13
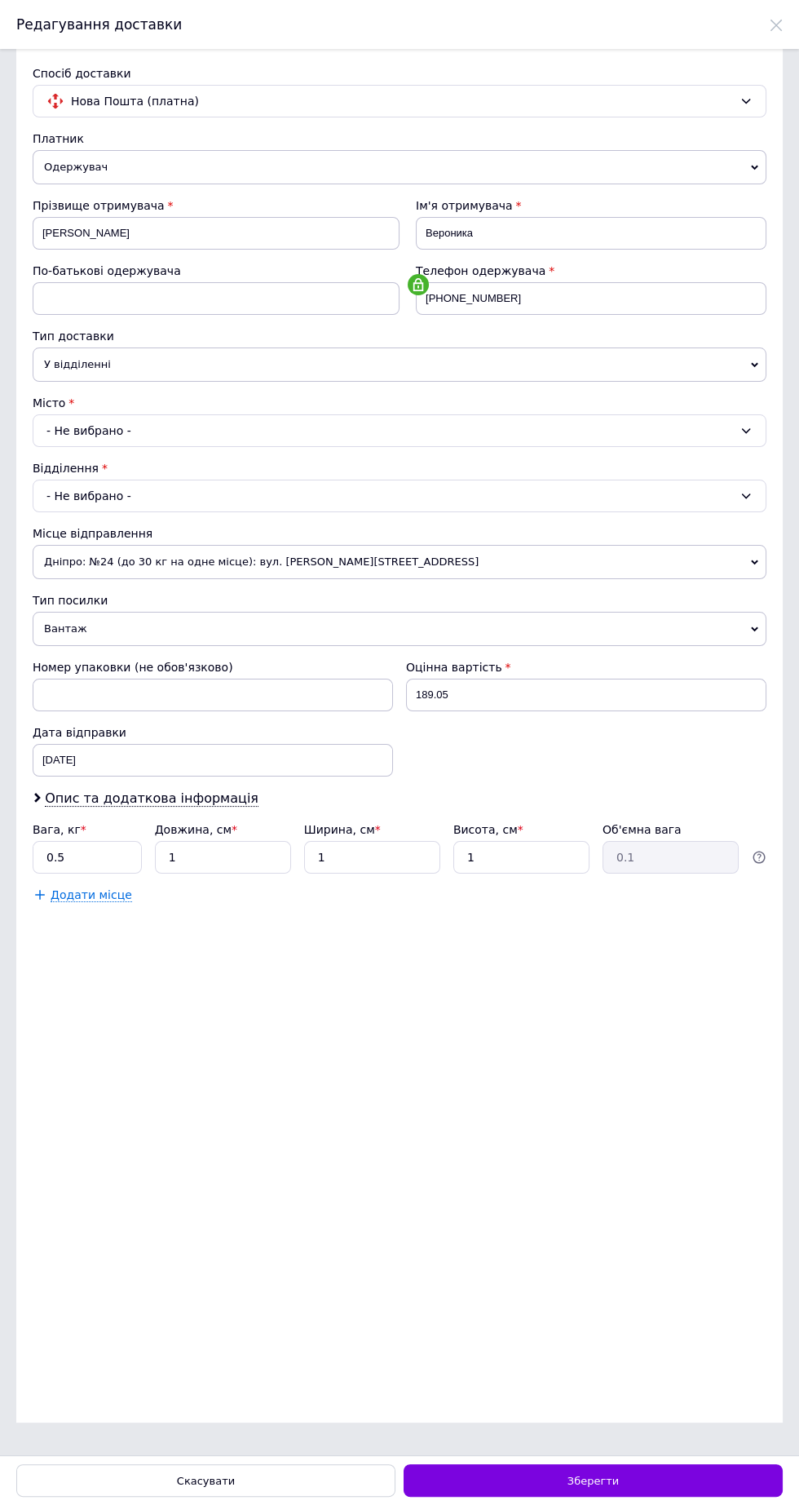
click at [303, 558] on font "Дніпро: №24 (до 30 кг на одне місце): вул. Богдана Хмельницького, 25Б" at bounding box center [261, 561] width 435 height 12
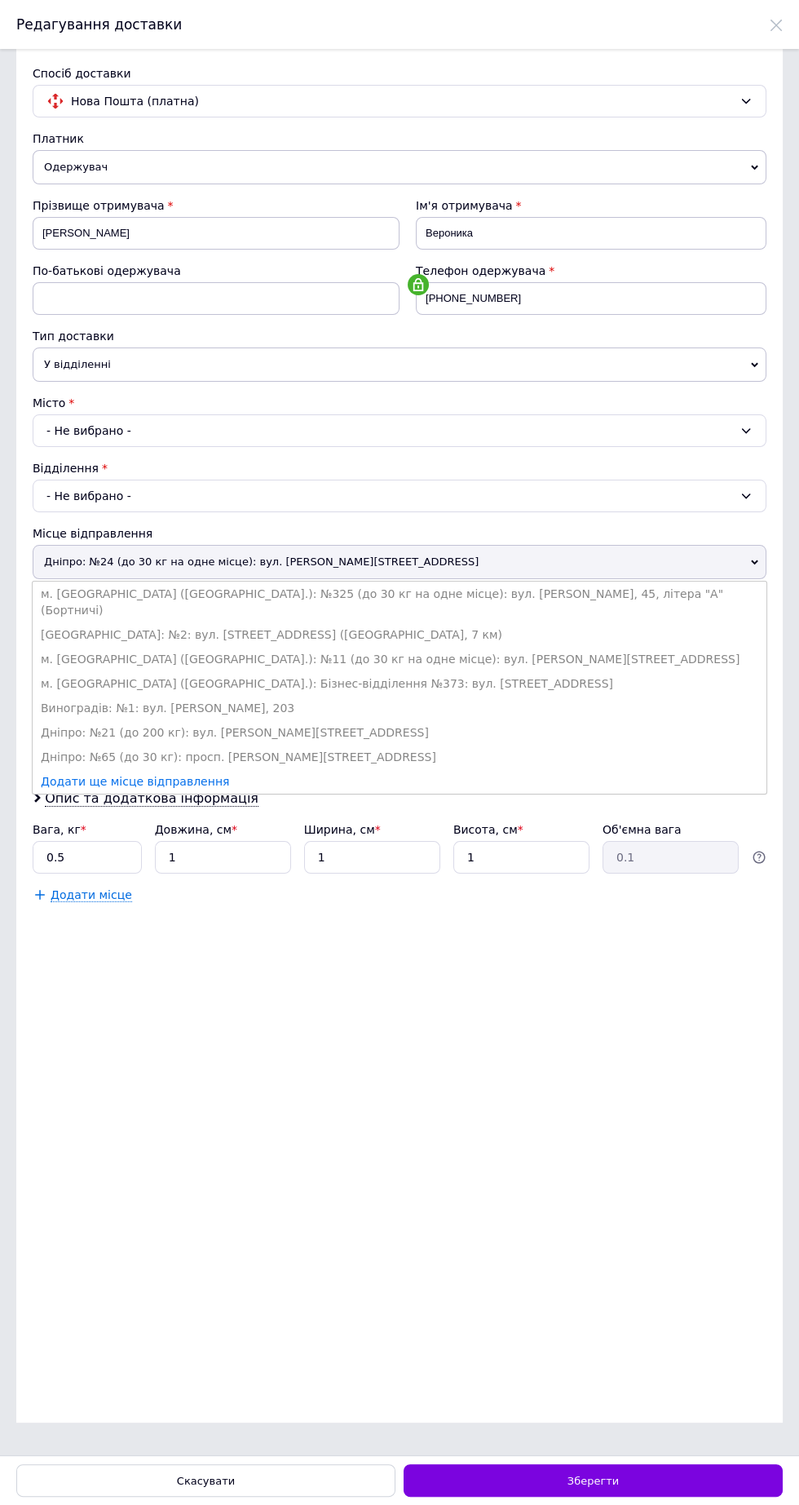
click at [272, 750] on font "Дніпро: №65 (до 30 кг): просп. Слобожанський, 3а" at bounding box center [239, 756] width 396 height 13
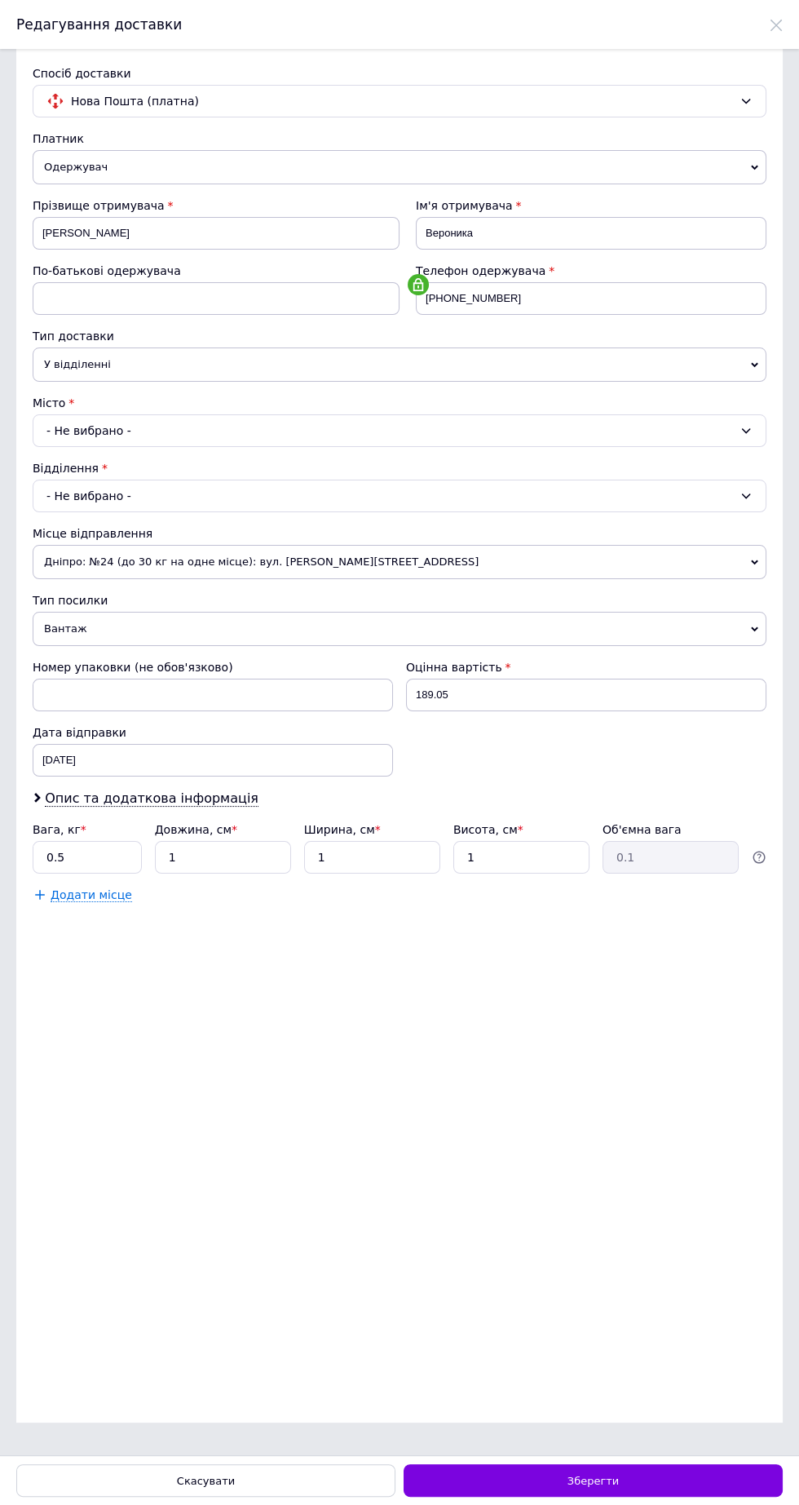
click at [643, 1489] on div "Зберегти" at bounding box center [593, 1480] width 379 height 33
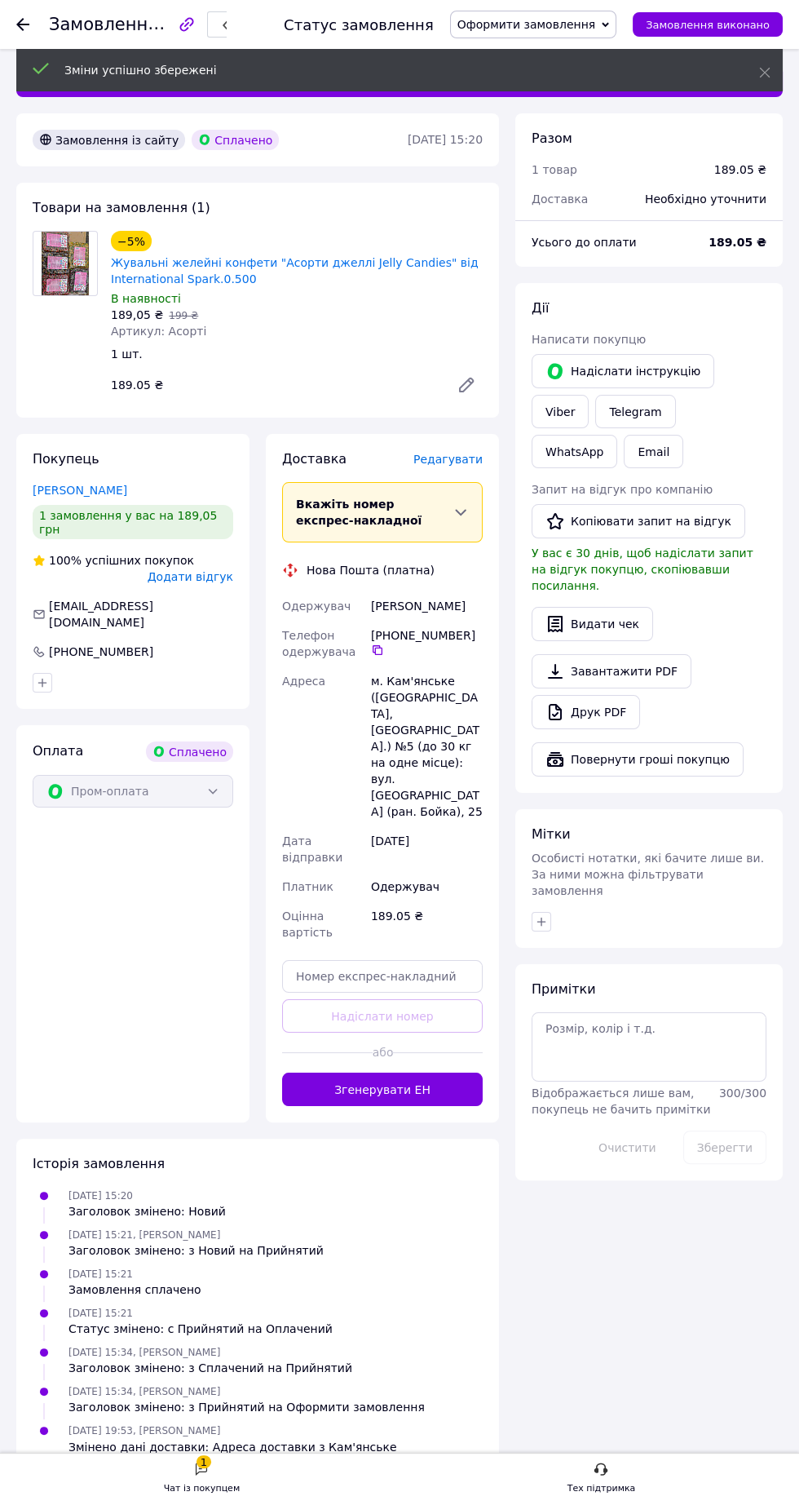
click at [348, 1080] on font "Згенерувати ЕН" at bounding box center [382, 1089] width 96 height 19
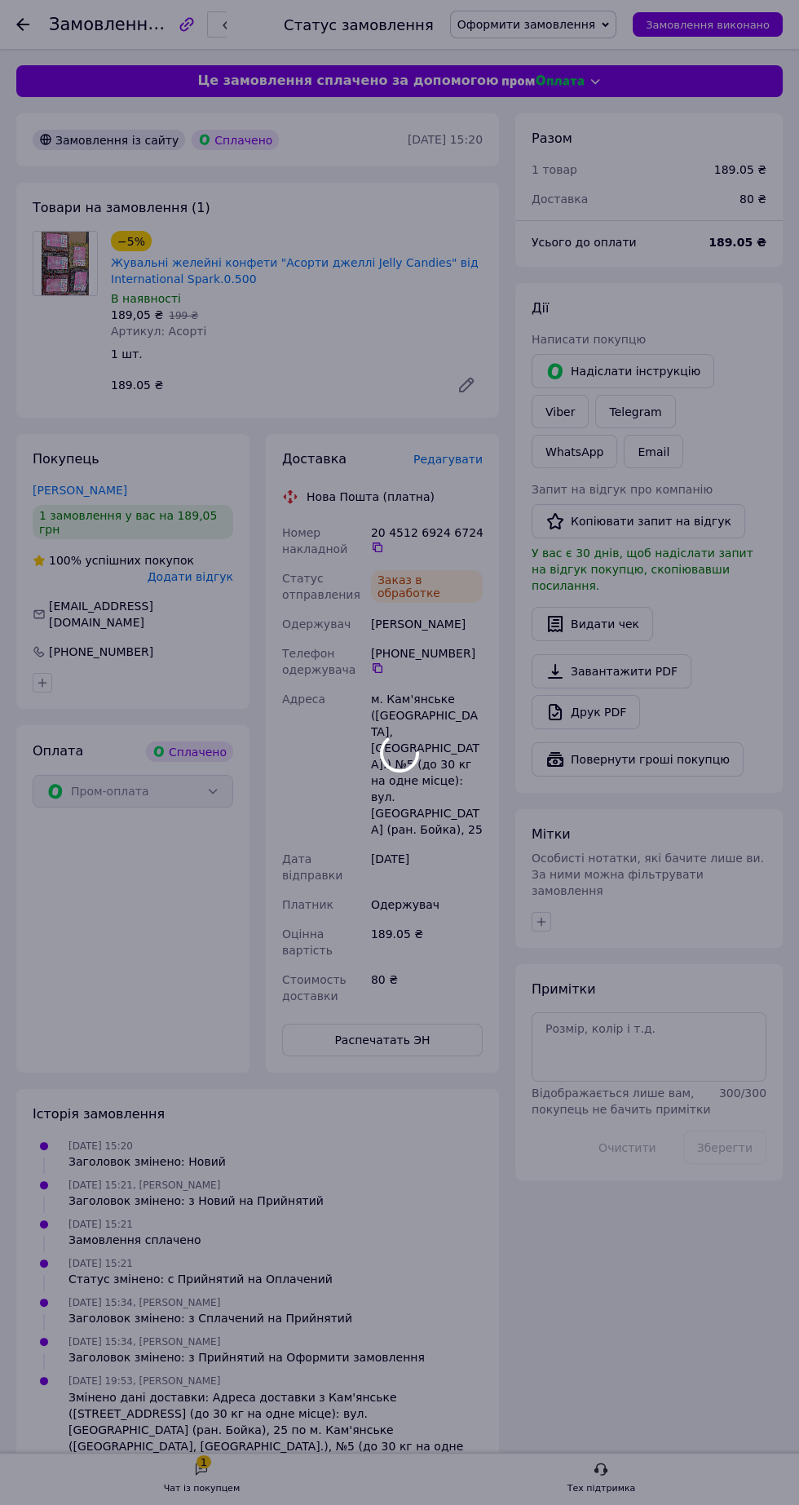
click at [546, 24] on div at bounding box center [399, 752] width 799 height 1505
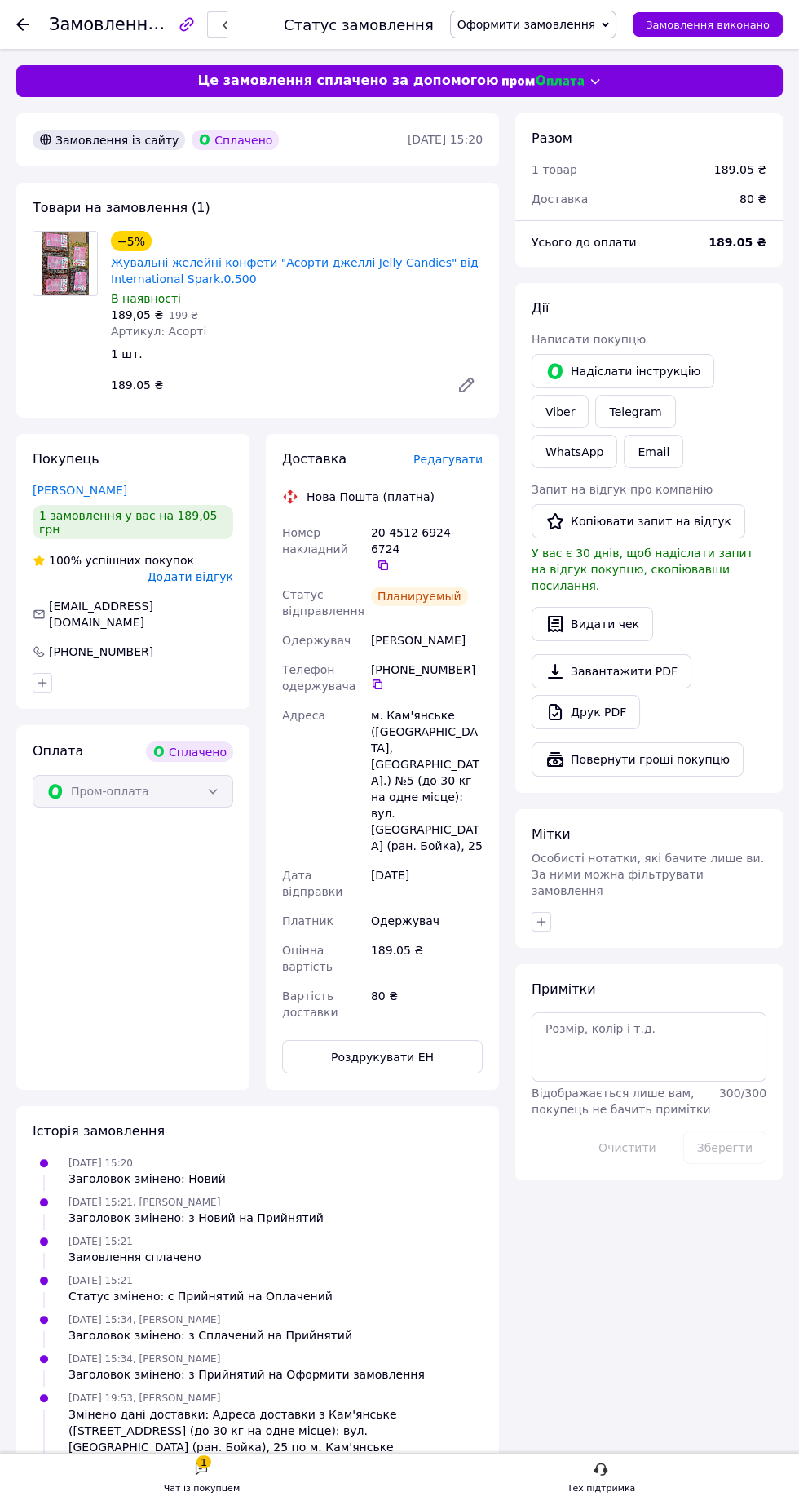
click at [580, 27] on font "Оформити замовлення" at bounding box center [527, 24] width 139 height 13
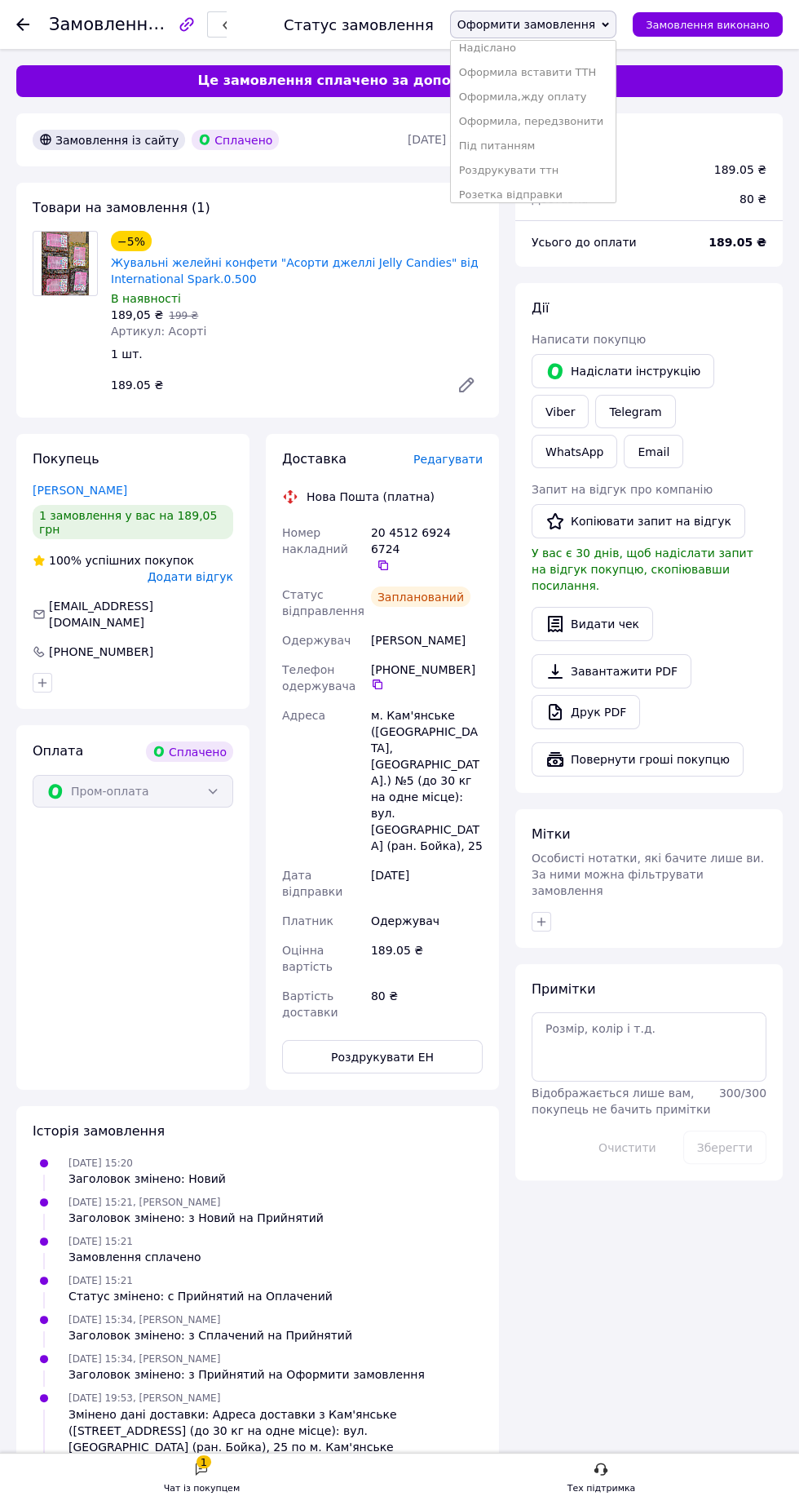
scroll to position [188, 0]
click at [532, 193] on li "Запаковано" at bounding box center [534, 187] width 166 height 24
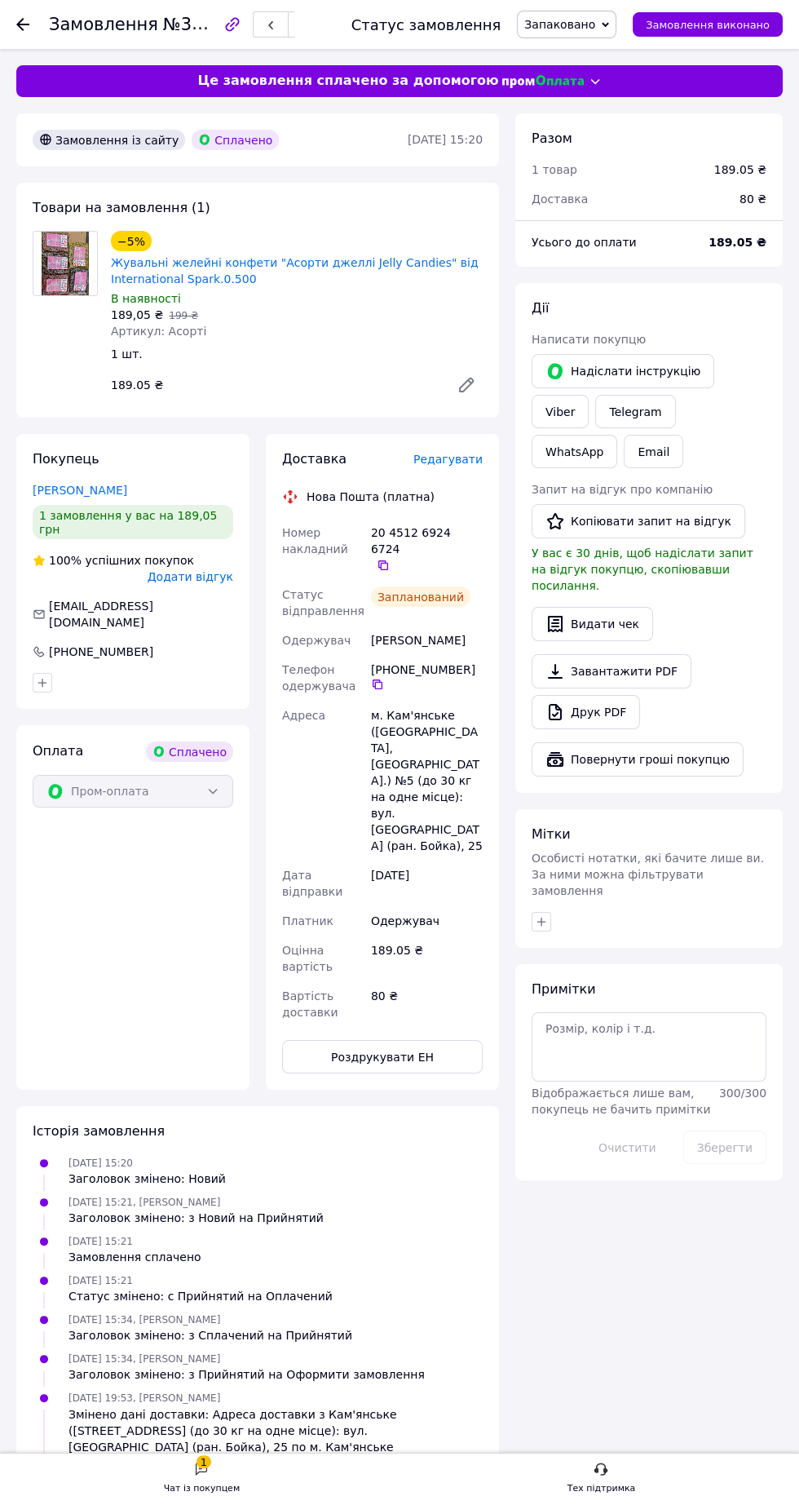
copy div "20 4512 6924 6724   Статус відправлення Запланований Одержувач Бойченка Вероніка"
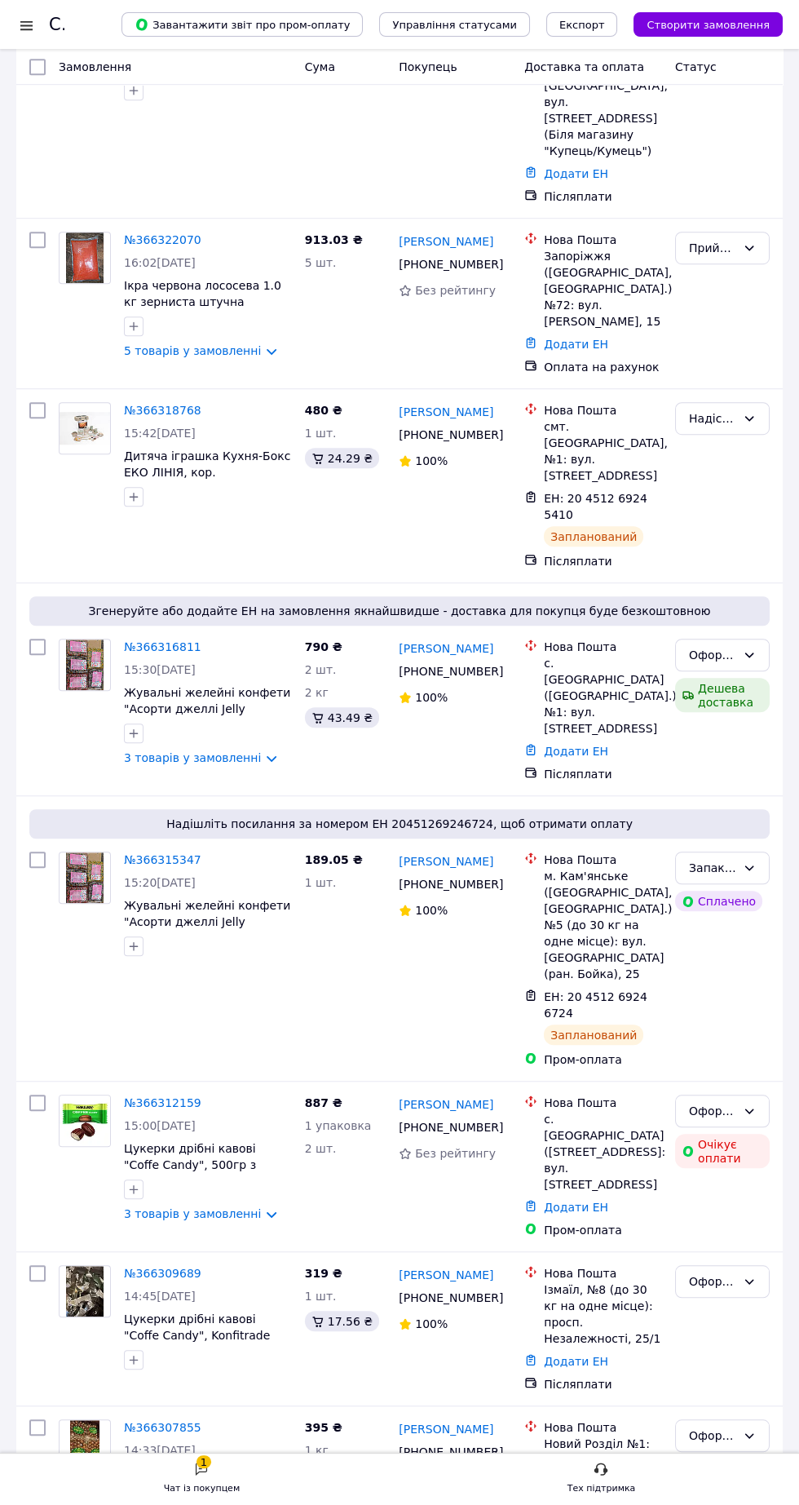
scroll to position [1493, 0]
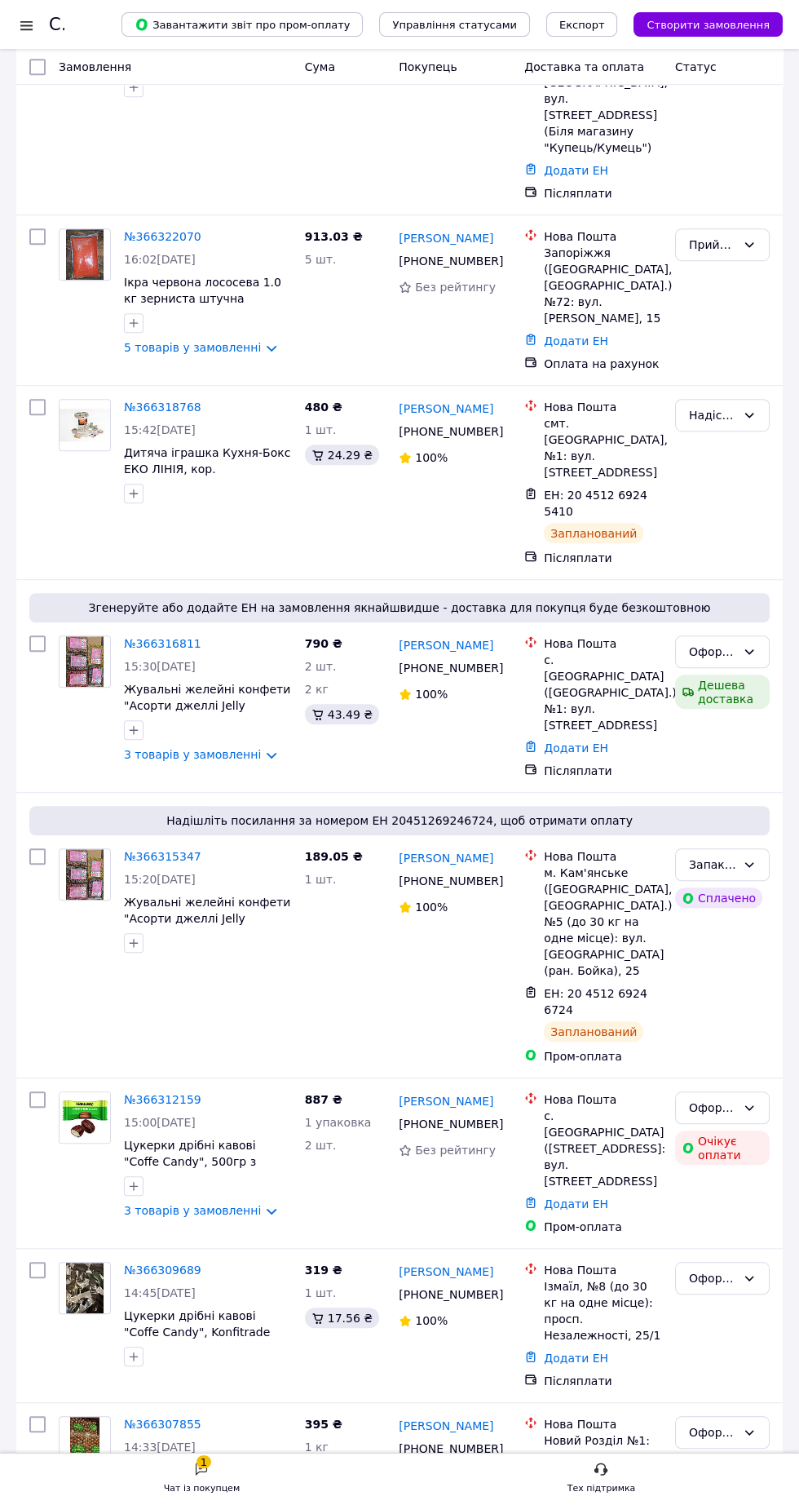
click at [189, 748] on link "3 товарів у замовленні" at bounding box center [192, 754] width 137 height 13
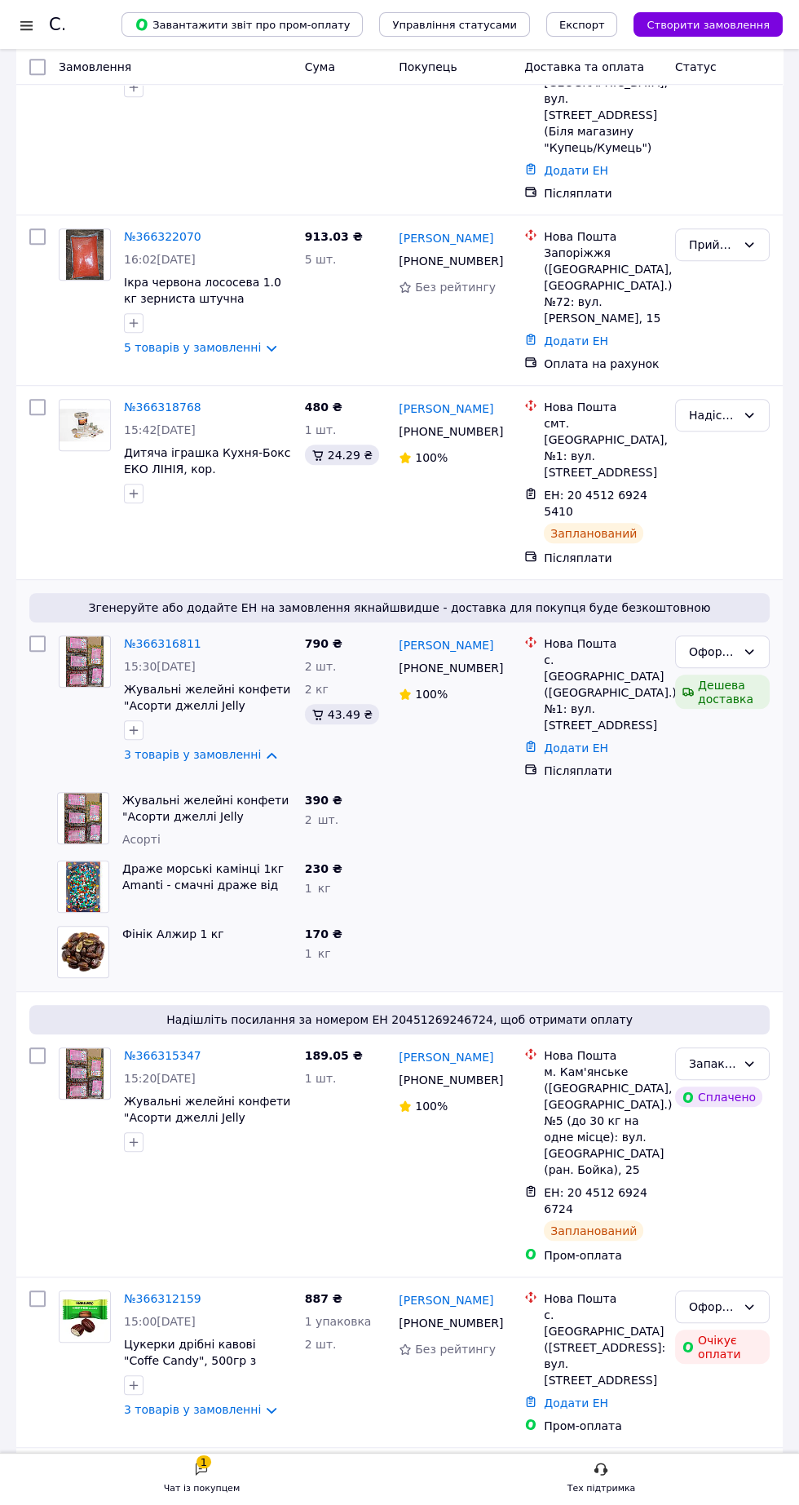
click at [204, 1403] on link "3 товарів у замовленні" at bounding box center [192, 1409] width 137 height 13
click at [750, 1300] on icon at bounding box center [749, 1306] width 13 height 13
click at [733, 1173] on font "Під питанням" at bounding box center [718, 1187] width 59 height 29
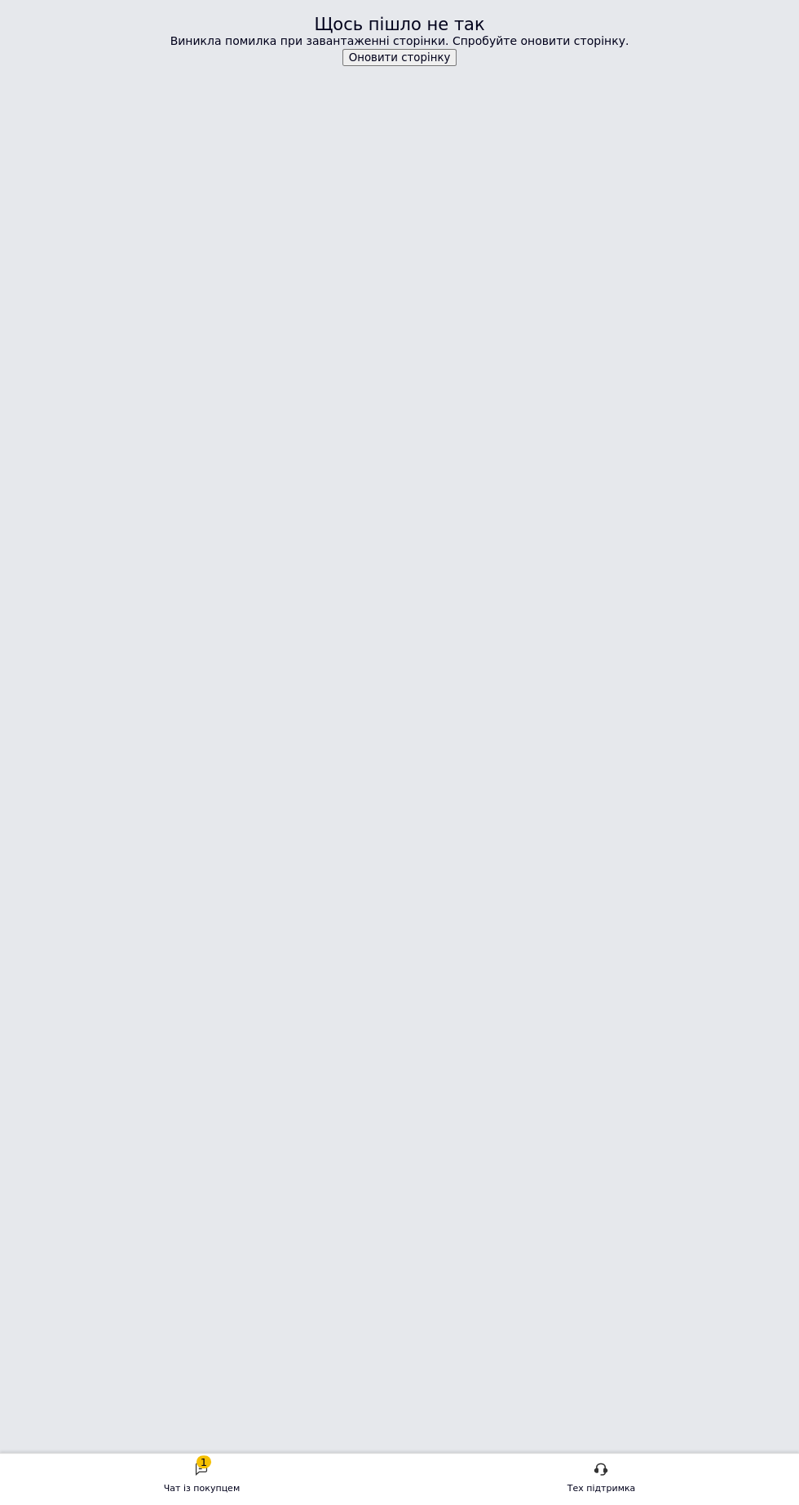
scroll to position [0, 0]
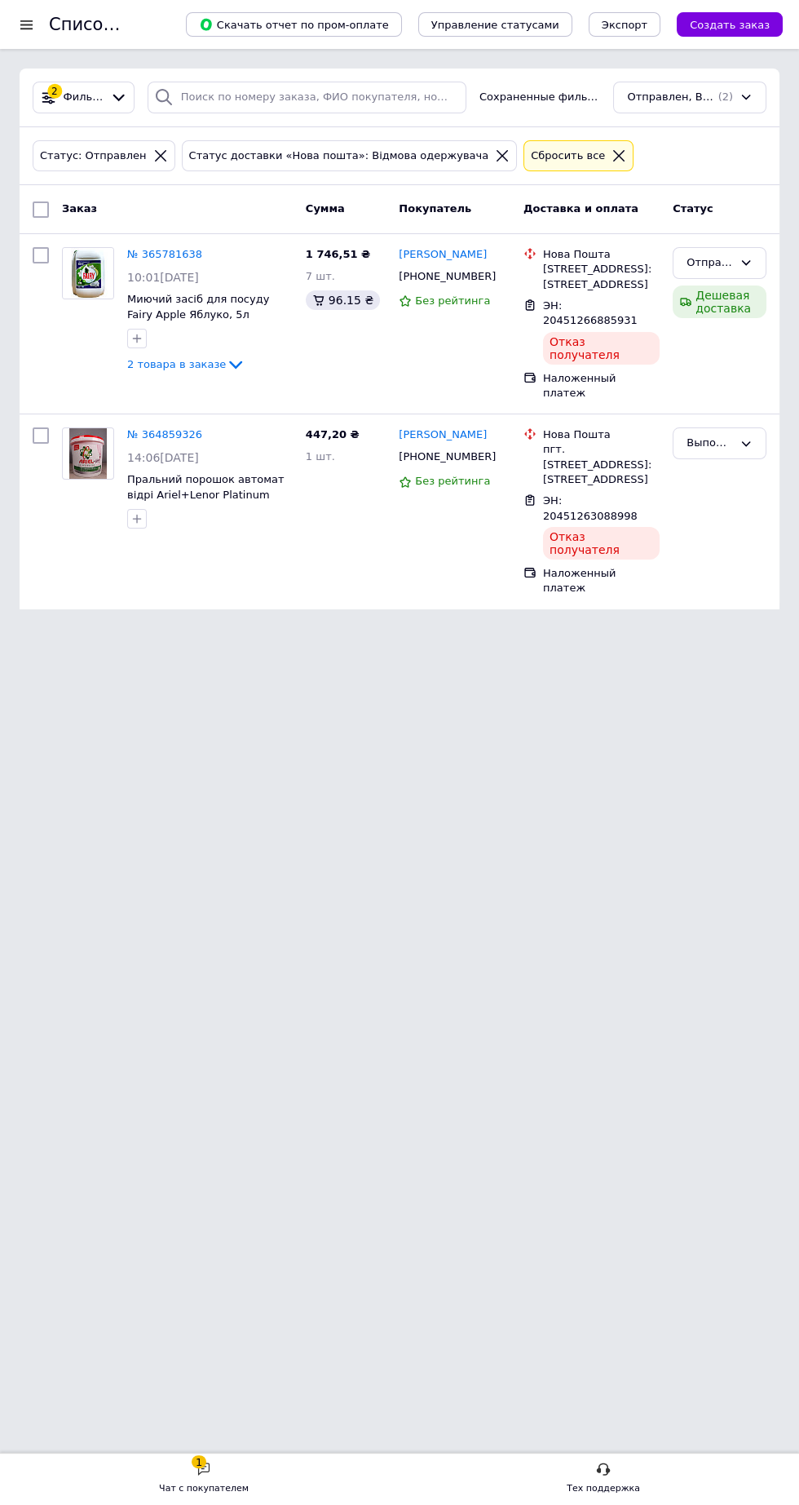
click at [722, 100] on span "(2)" at bounding box center [726, 97] width 15 height 12
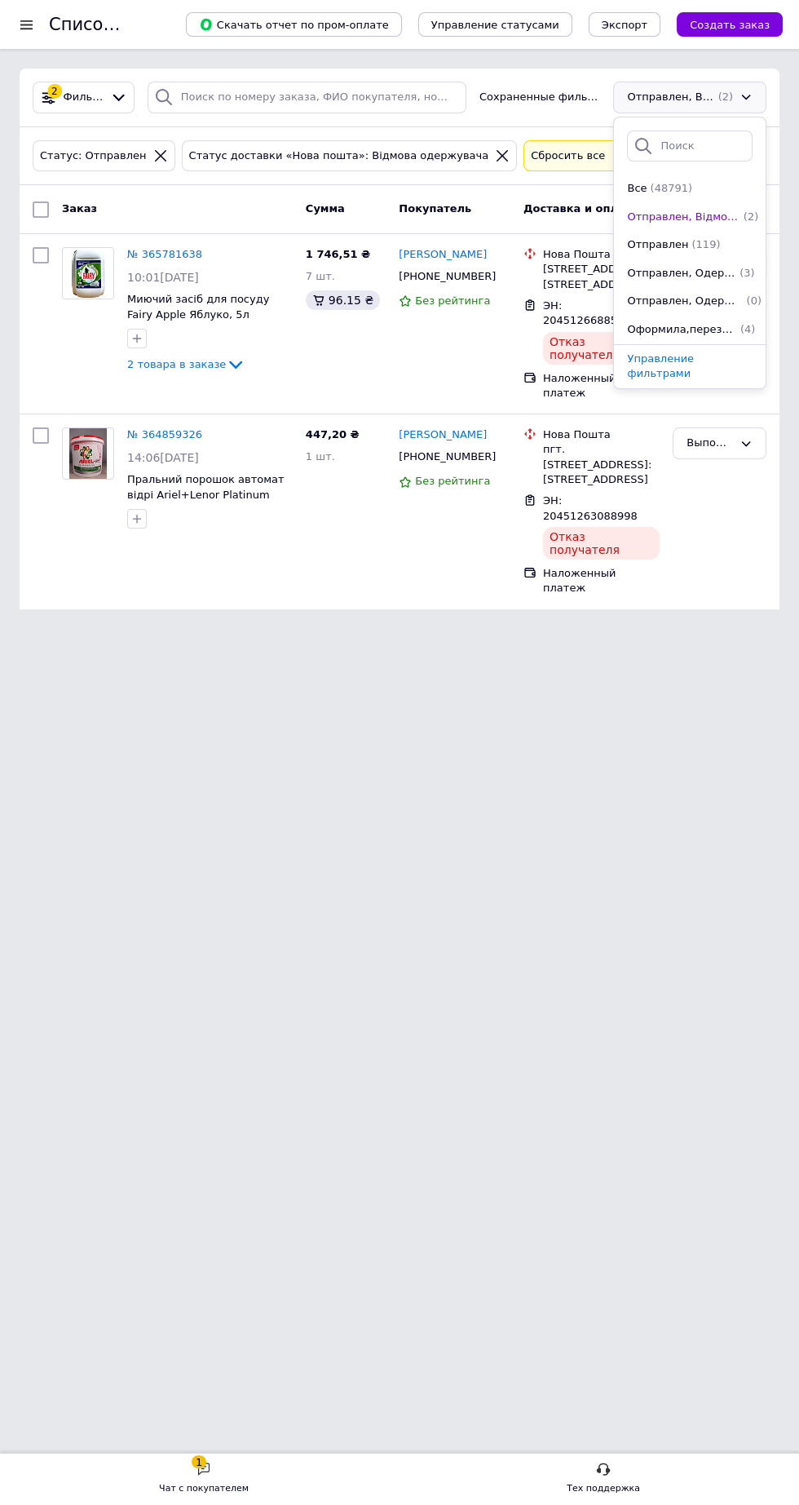
click at [682, 272] on span "Отправлен, Одержано" at bounding box center [681, 273] width 109 height 15
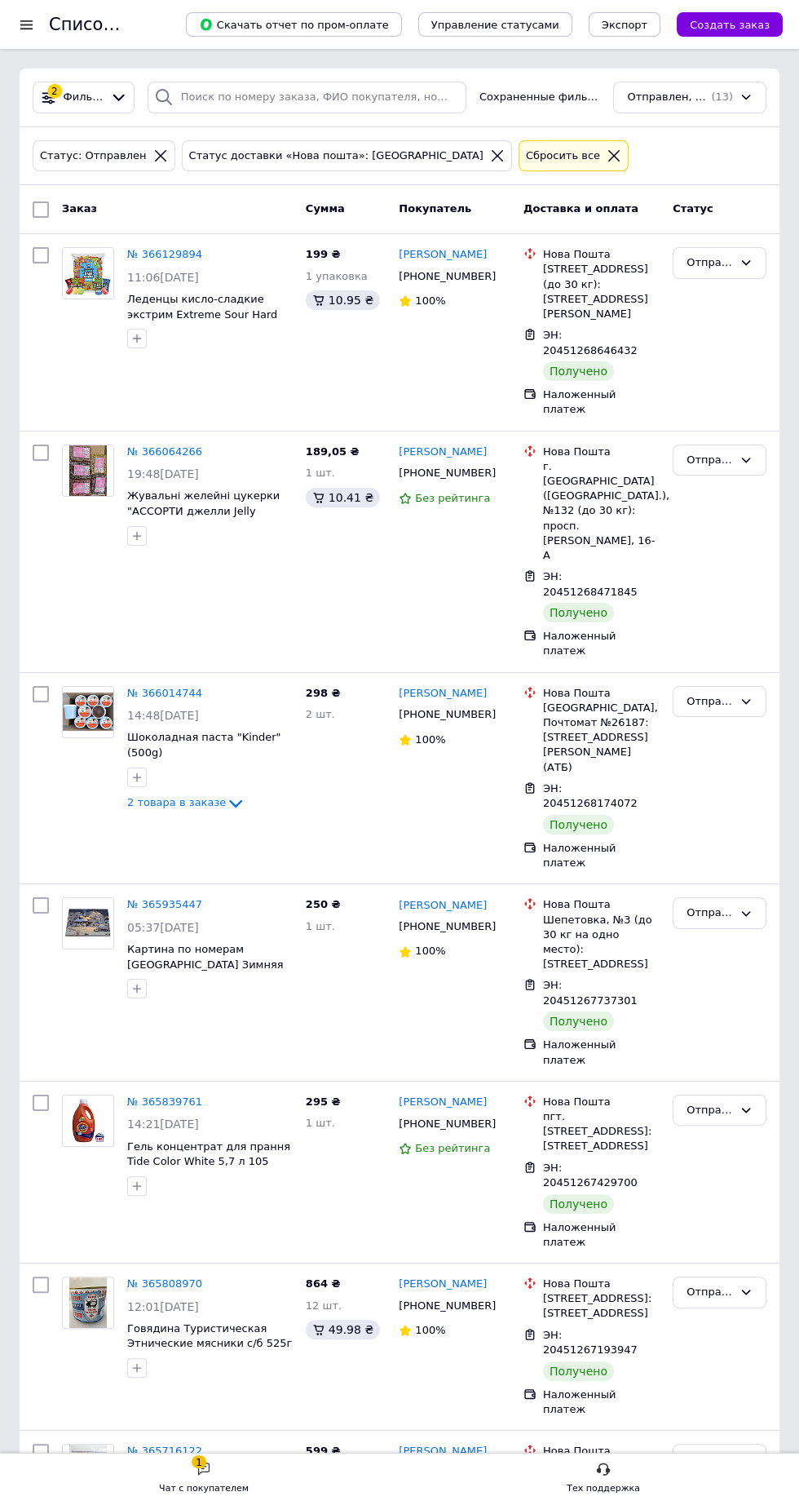
click at [40, 209] on input "checkbox" at bounding box center [41, 209] width 16 height 16
checkbox input "true"
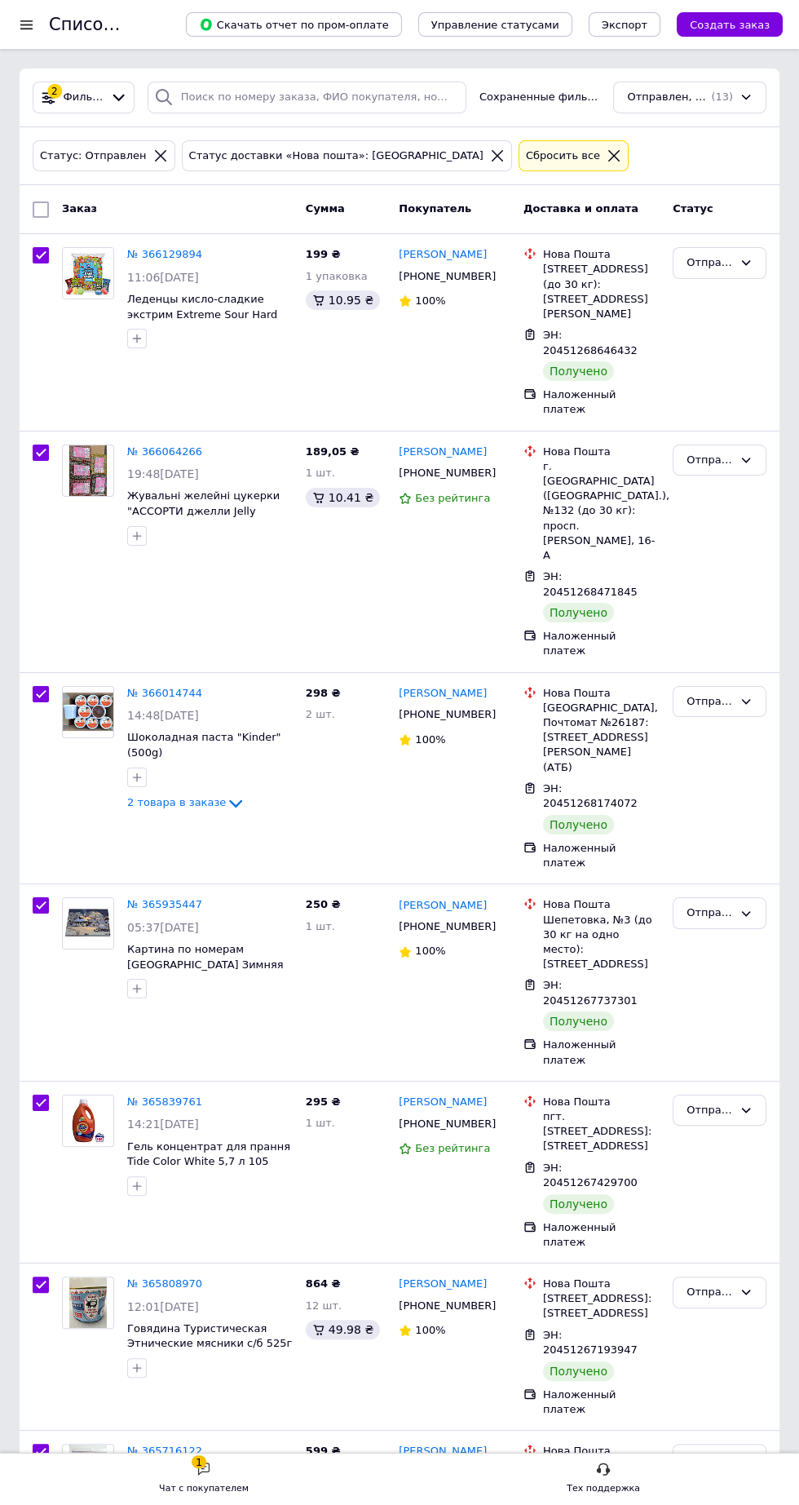
checkbox input "true"
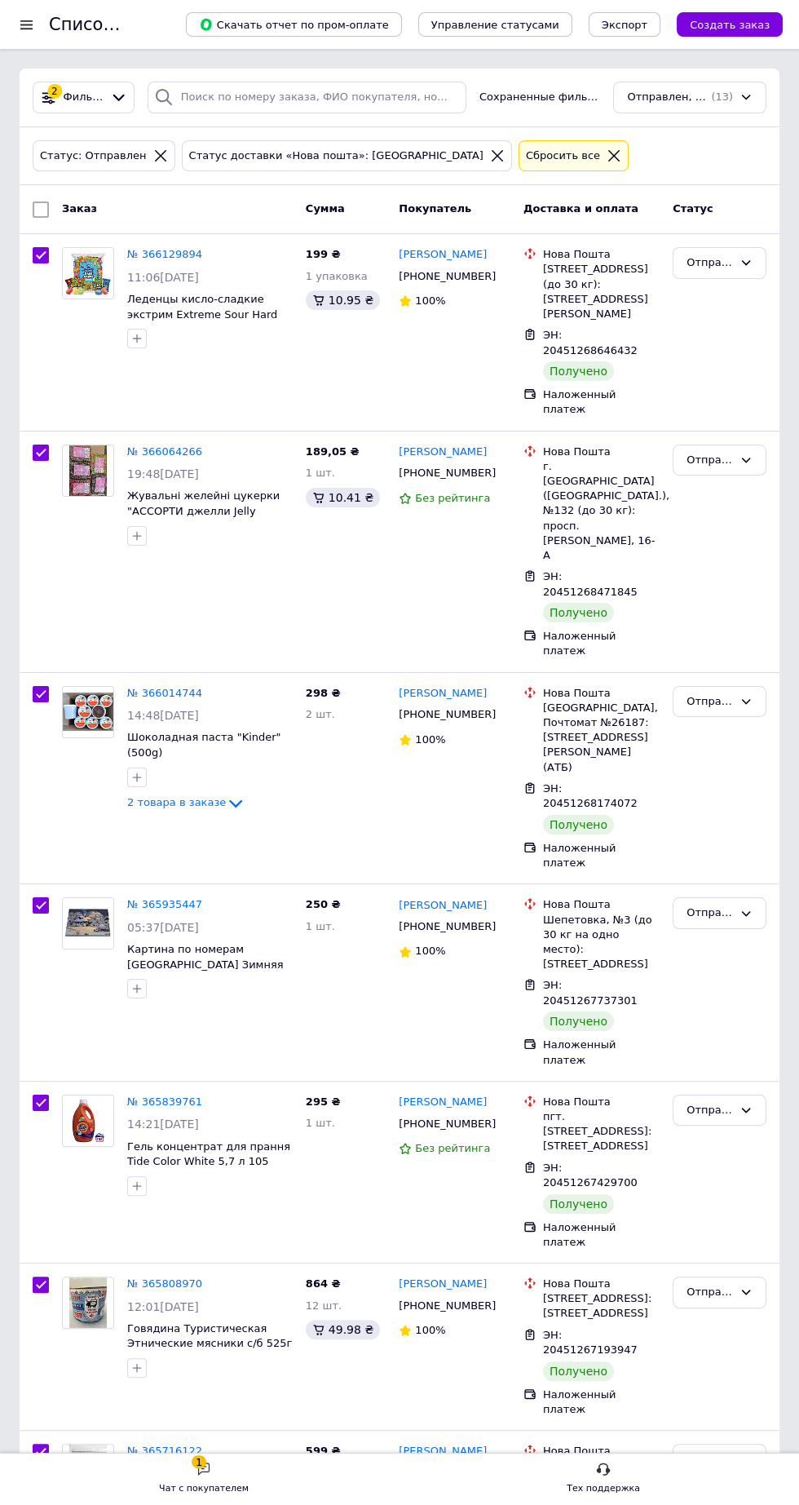
checkbox input "true"
click at [144, 204] on span "Действия для 13 заказов" at bounding box center [132, 209] width 141 height 15
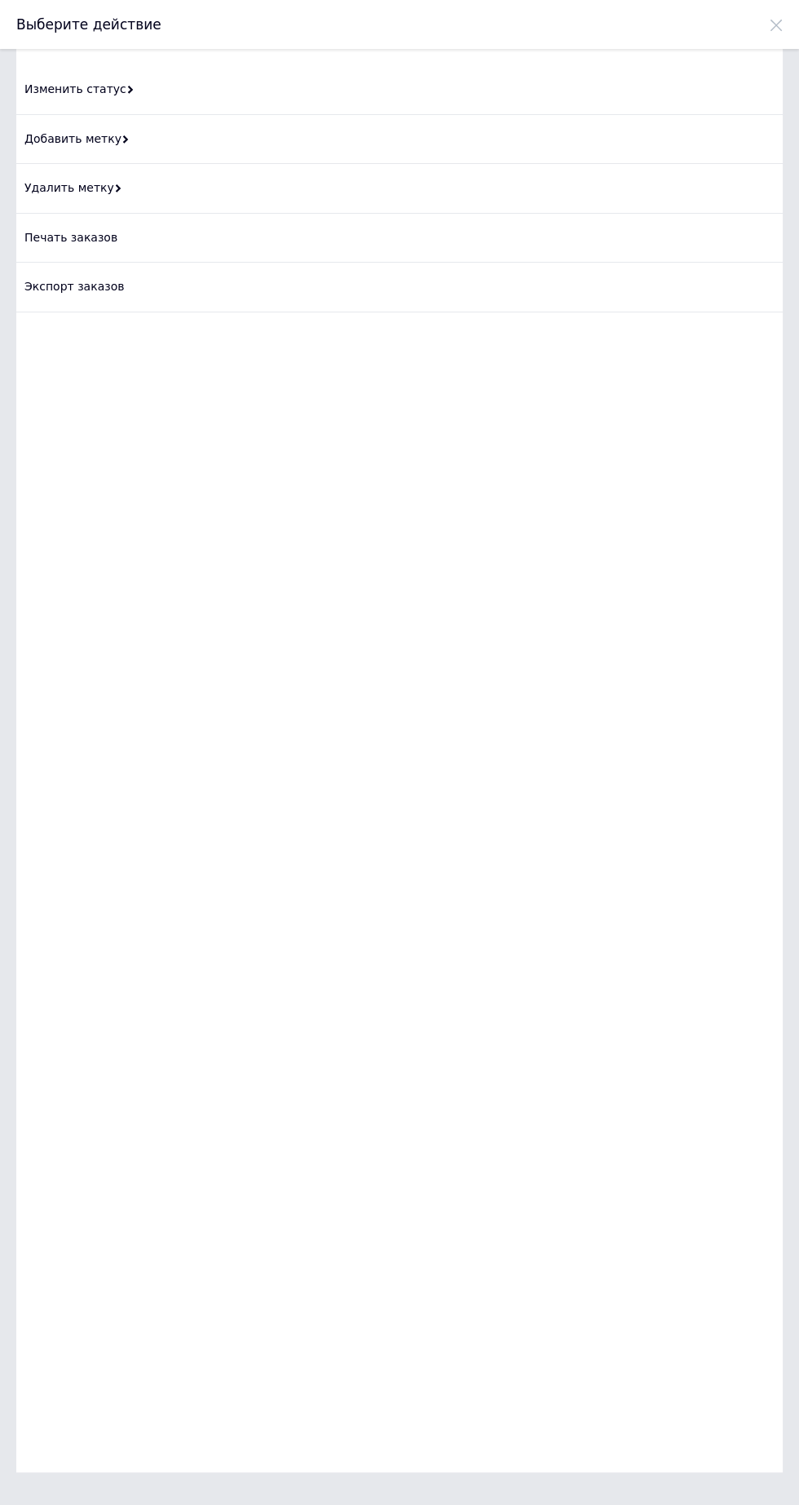
click at [175, 81] on div "Изменить статус" at bounding box center [399, 90] width 767 height 50
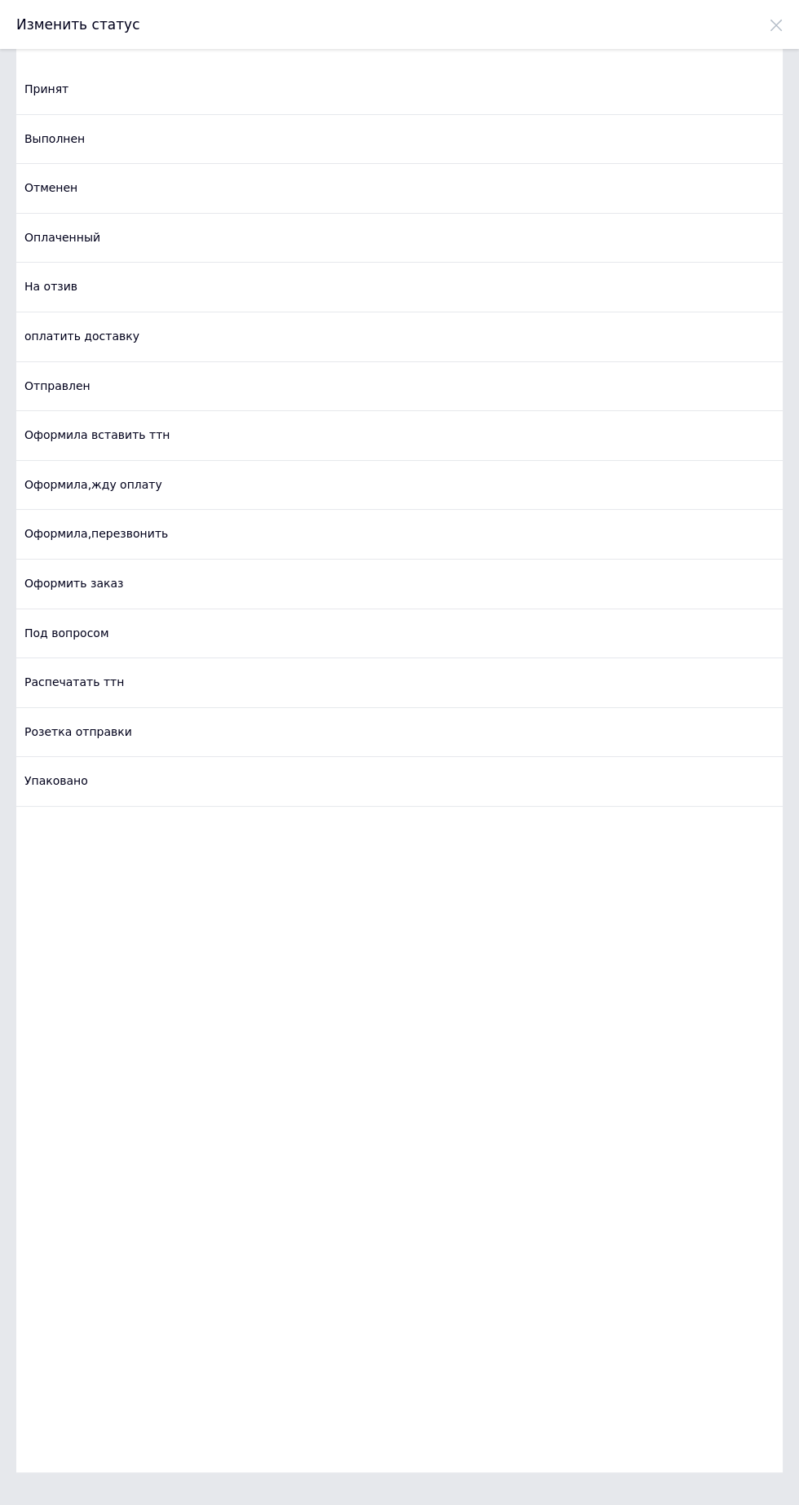
click at [157, 128] on div "Выполнен" at bounding box center [399, 140] width 767 height 50
checkbox input "false"
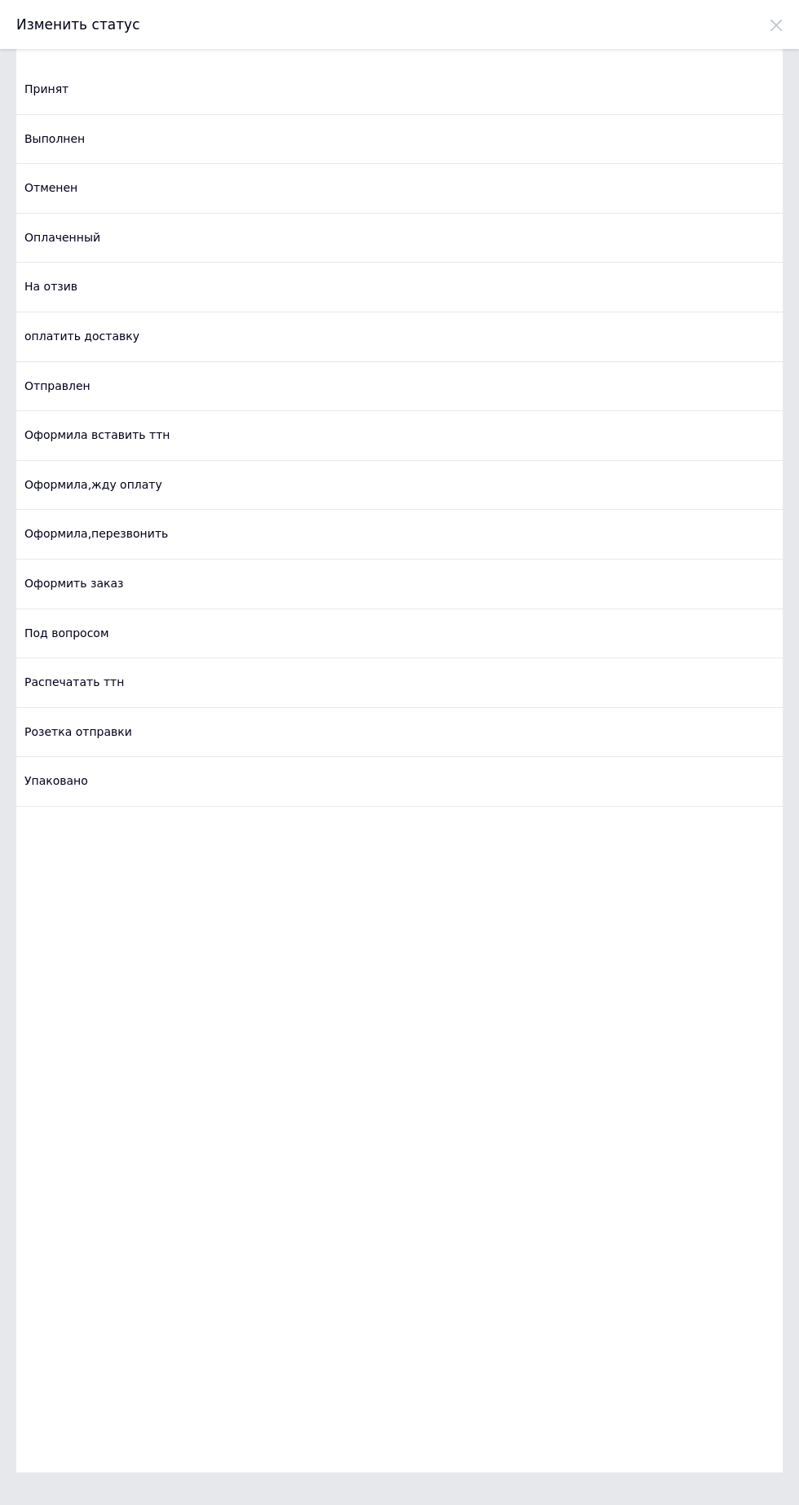
checkbox input "false"
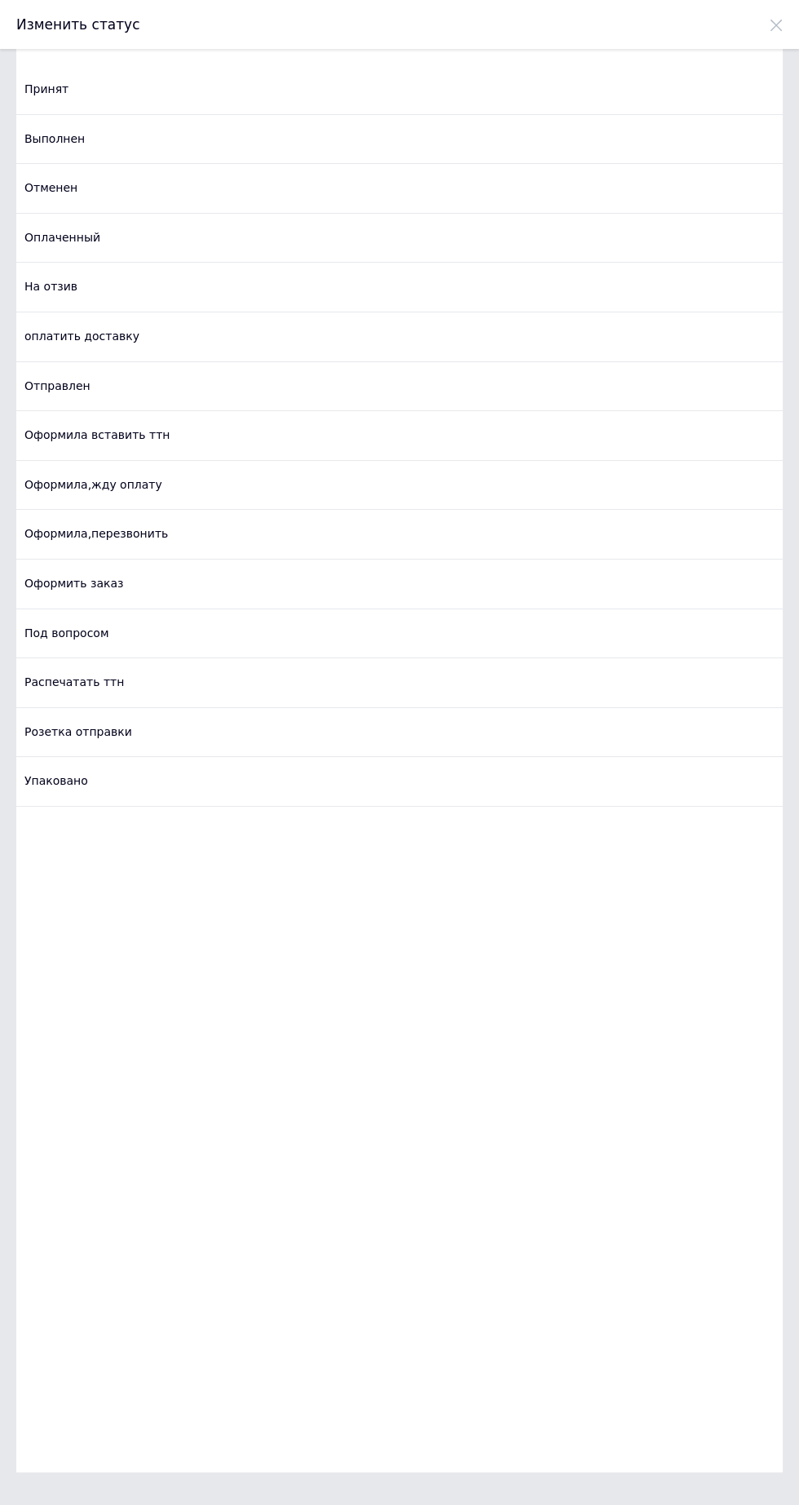
checkbox input "false"
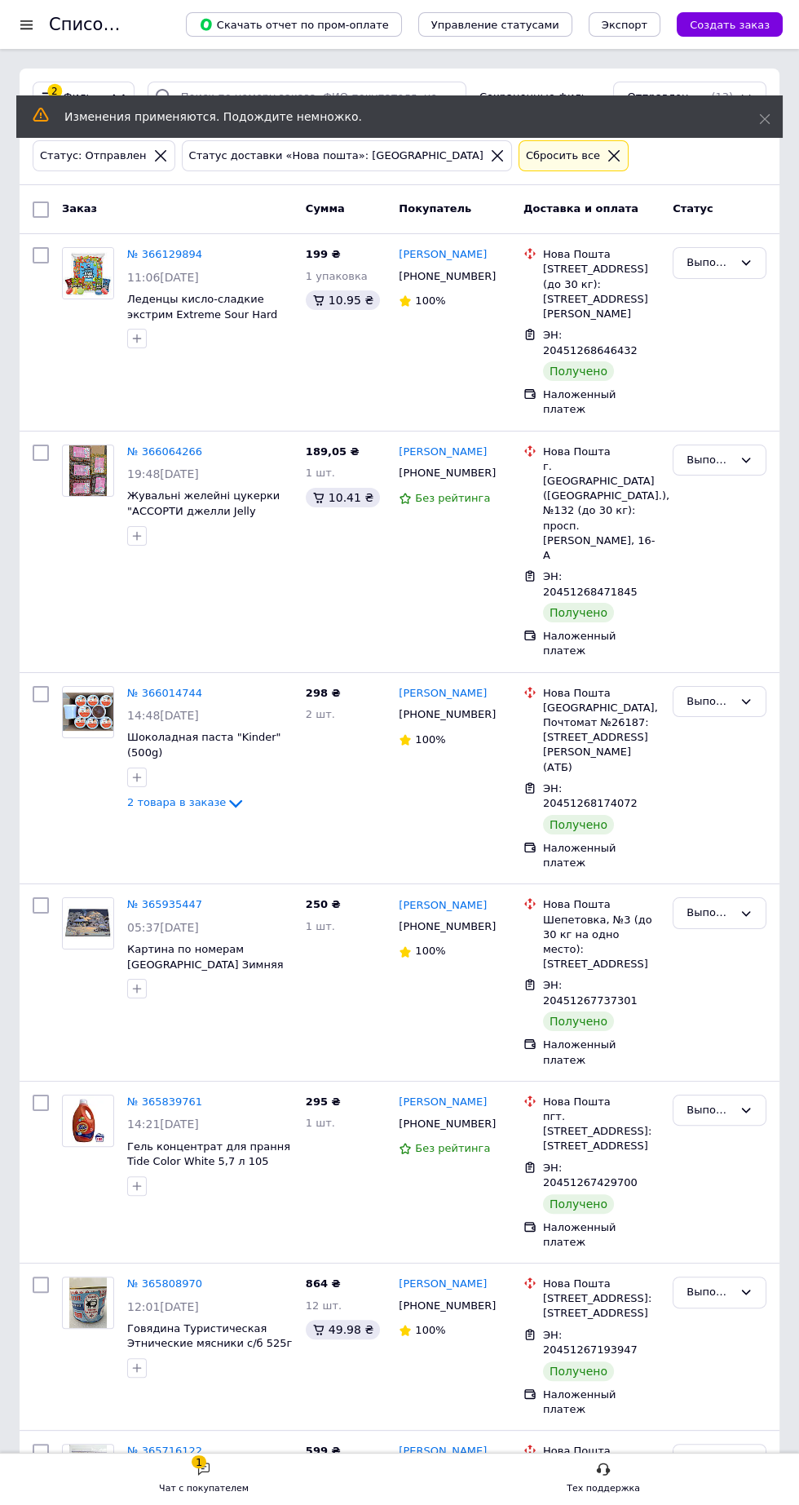
click at [759, 114] on icon at bounding box center [764, 118] width 11 height 11
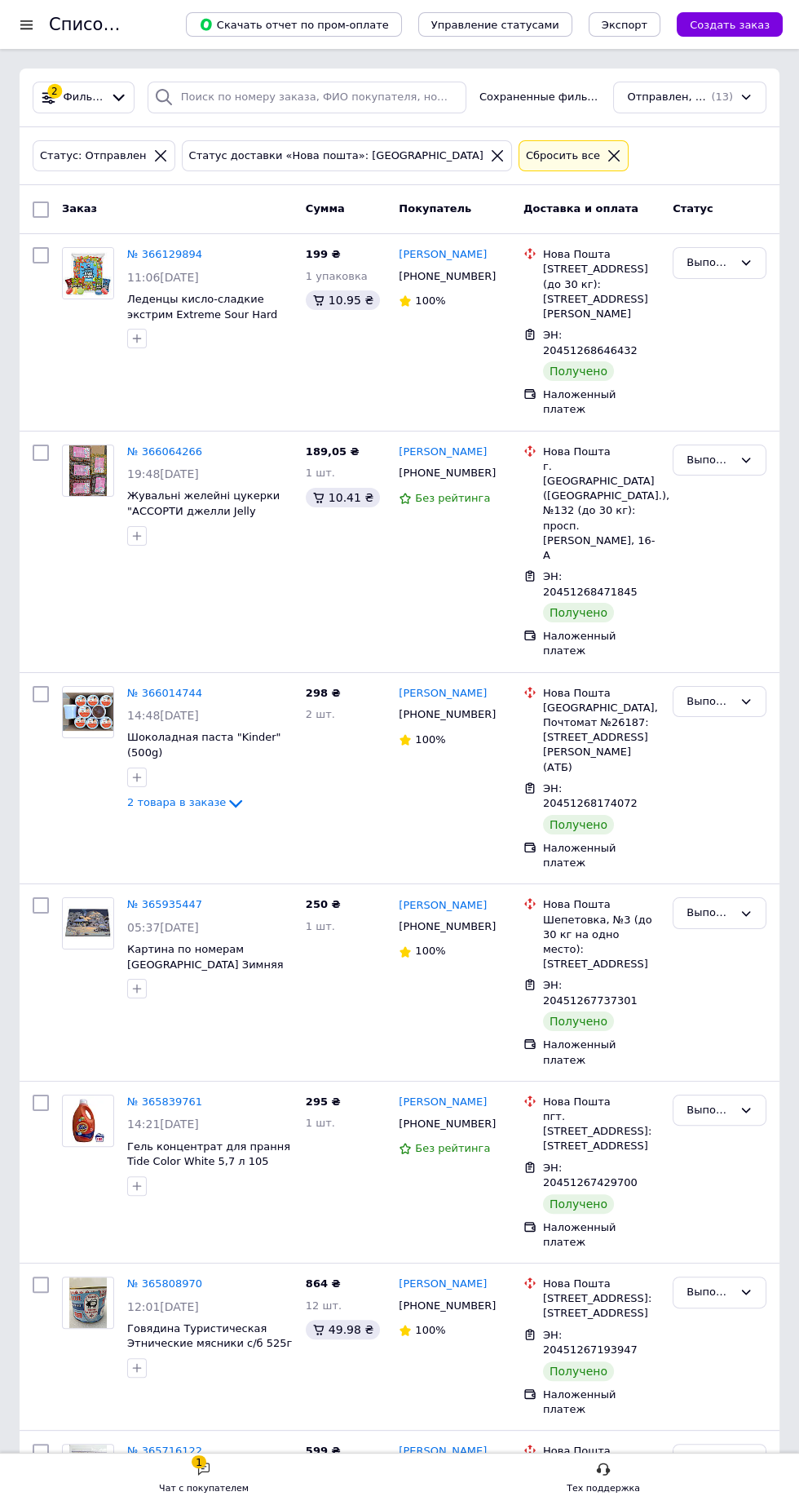
click at [86, 103] on span "Фильтры" at bounding box center [84, 97] width 41 height 15
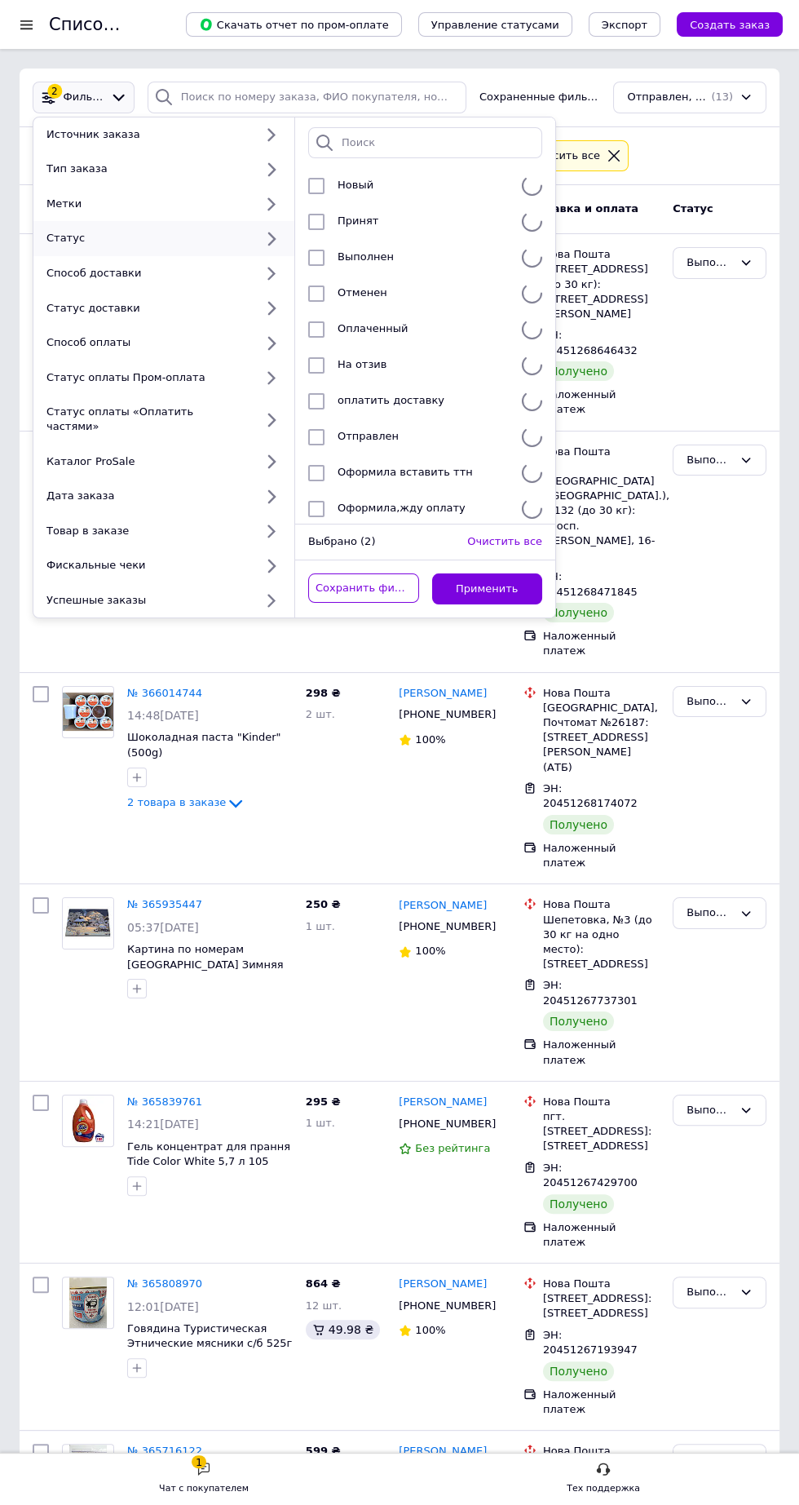
click at [105, 240] on div "Статус" at bounding box center [147, 238] width 214 height 15
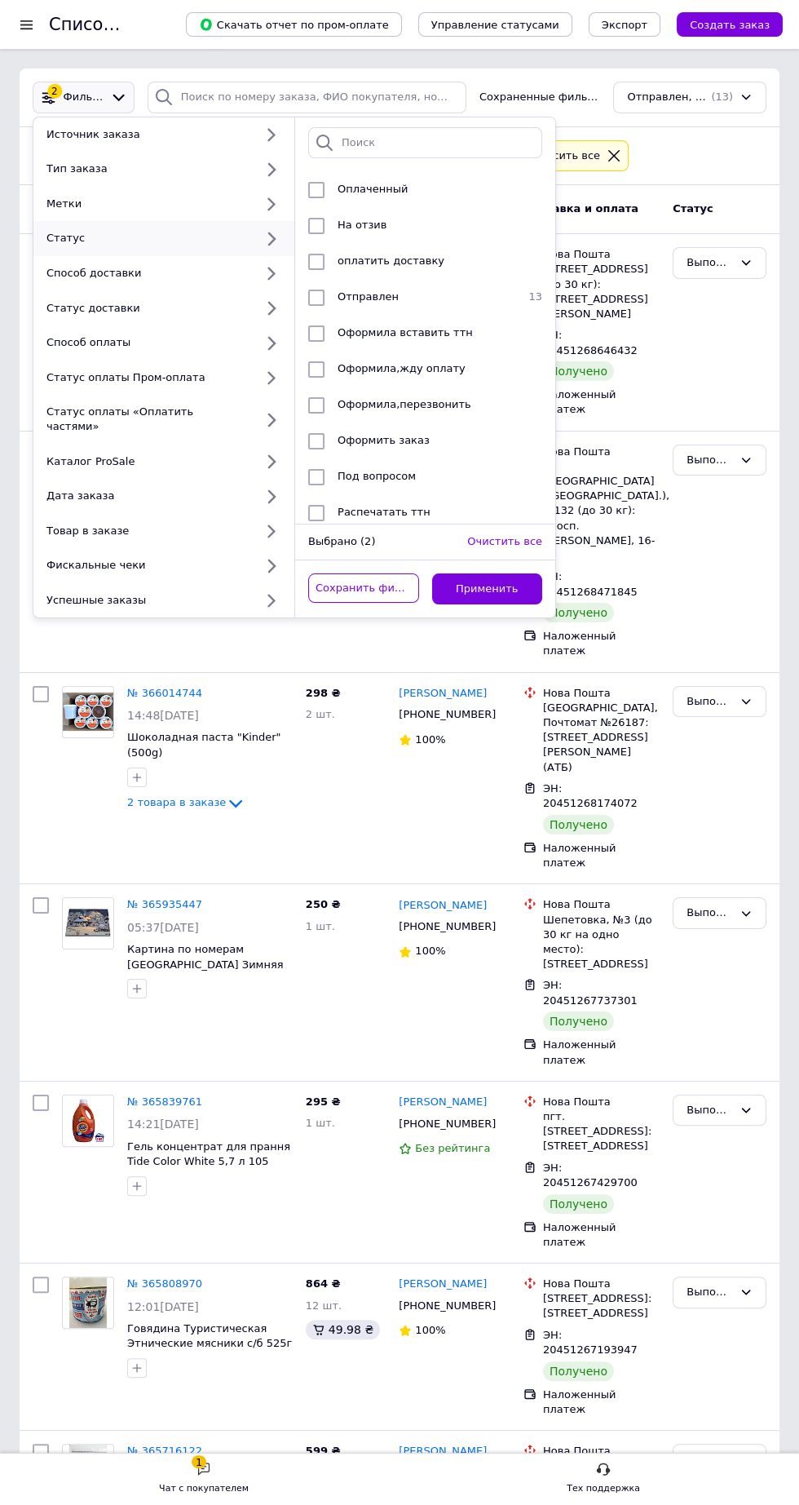
click at [375, 443] on span "Оформить заказ" at bounding box center [384, 440] width 92 height 12
checkbox input "true"
click at [507, 573] on button "Применить" at bounding box center [487, 589] width 111 height 32
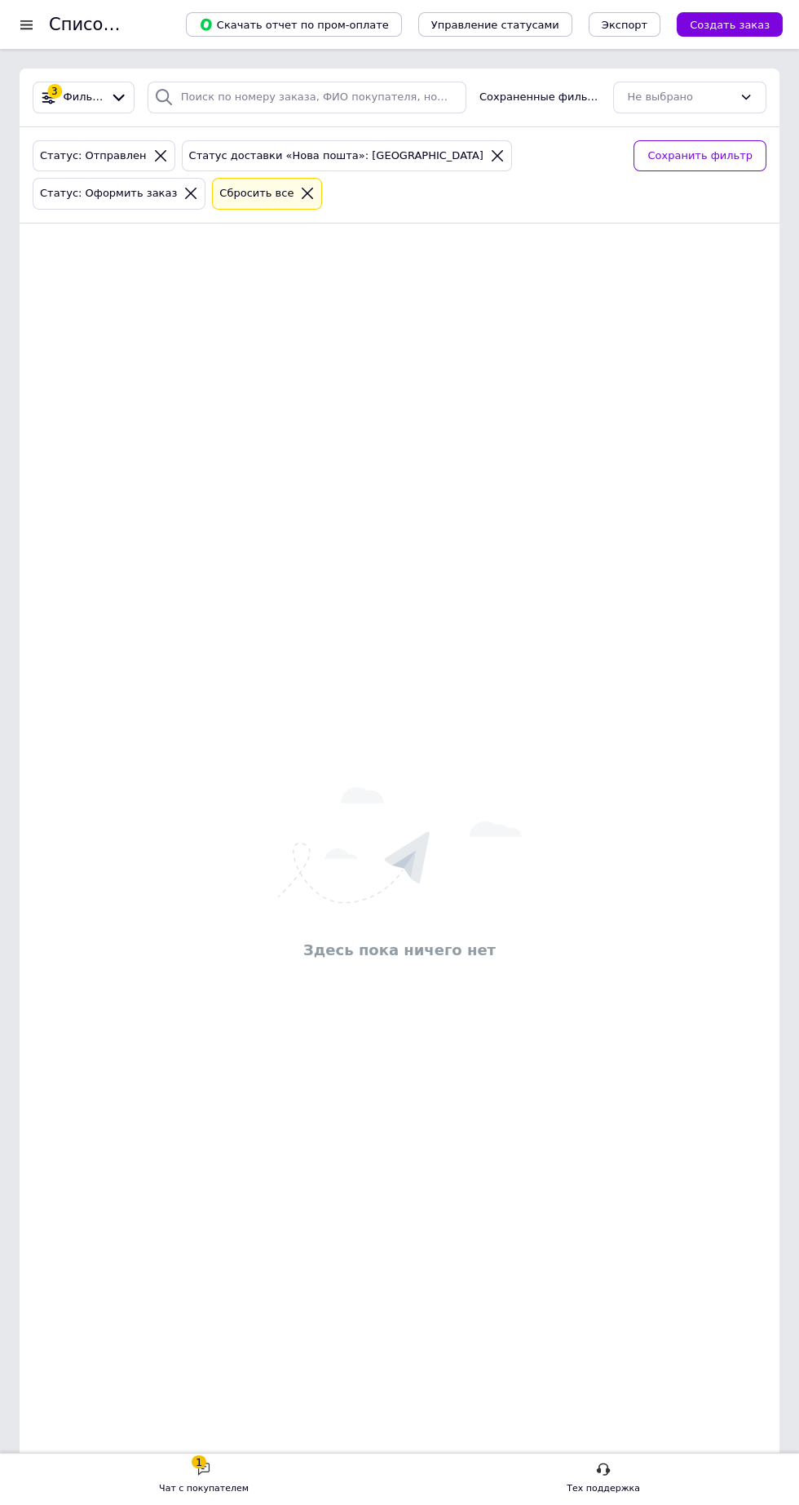
click at [155, 154] on icon at bounding box center [160, 155] width 11 height 11
click at [343, 154] on icon at bounding box center [348, 155] width 11 height 11
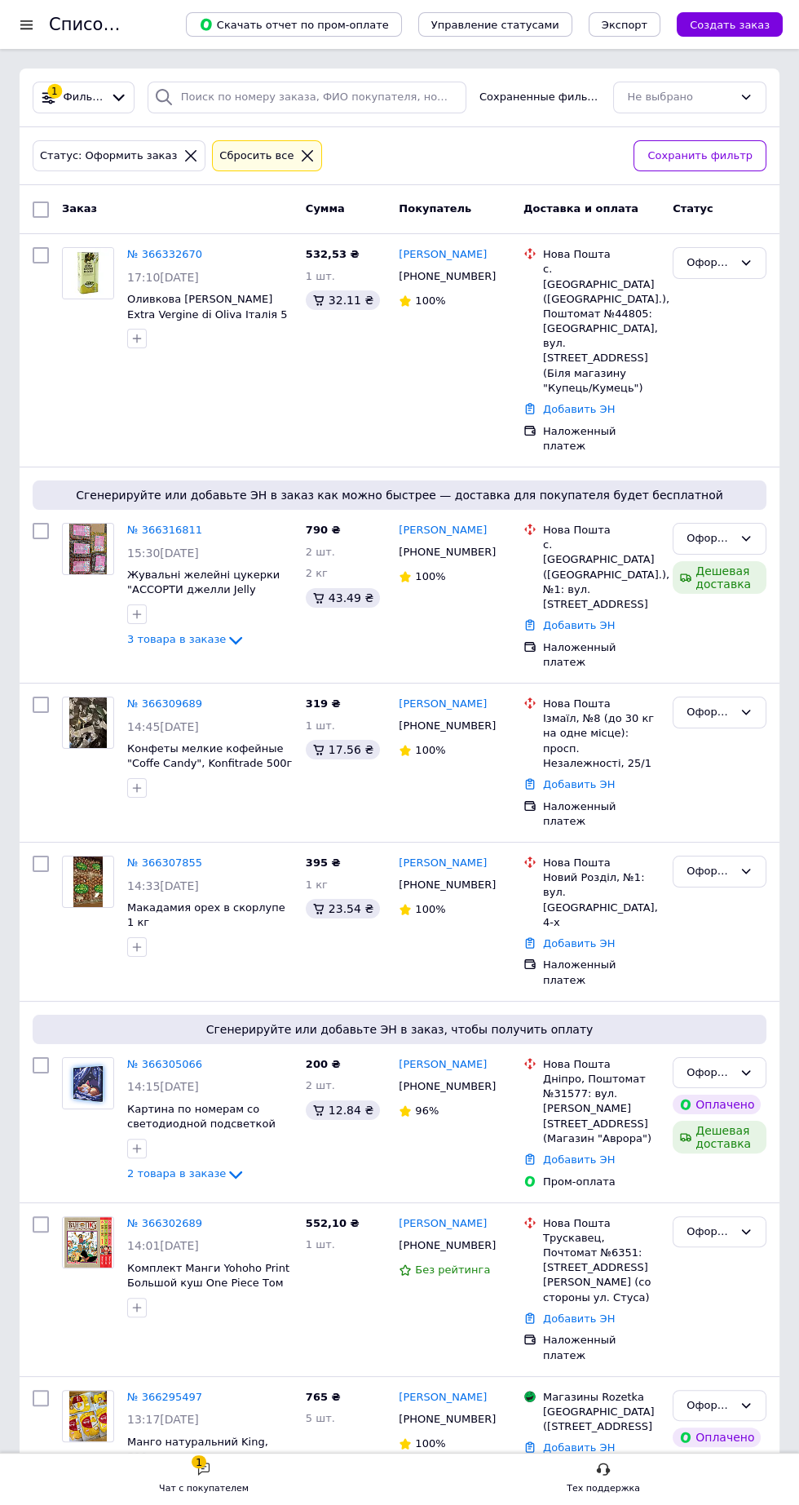
click at [160, 257] on link "№ 366332670" at bounding box center [164, 254] width 75 height 12
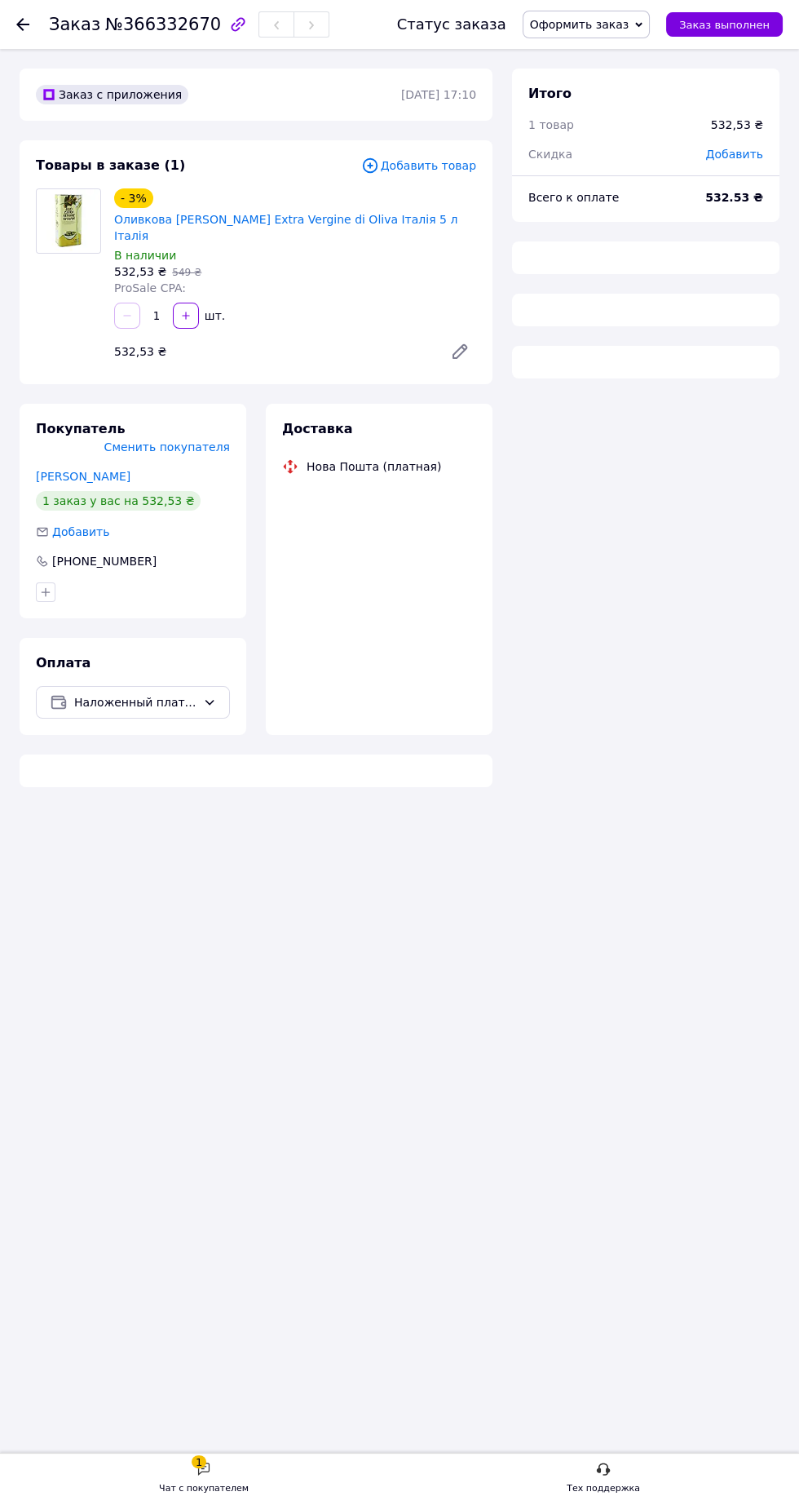
click at [594, 24] on span "Оформить заказ" at bounding box center [579, 24] width 99 height 13
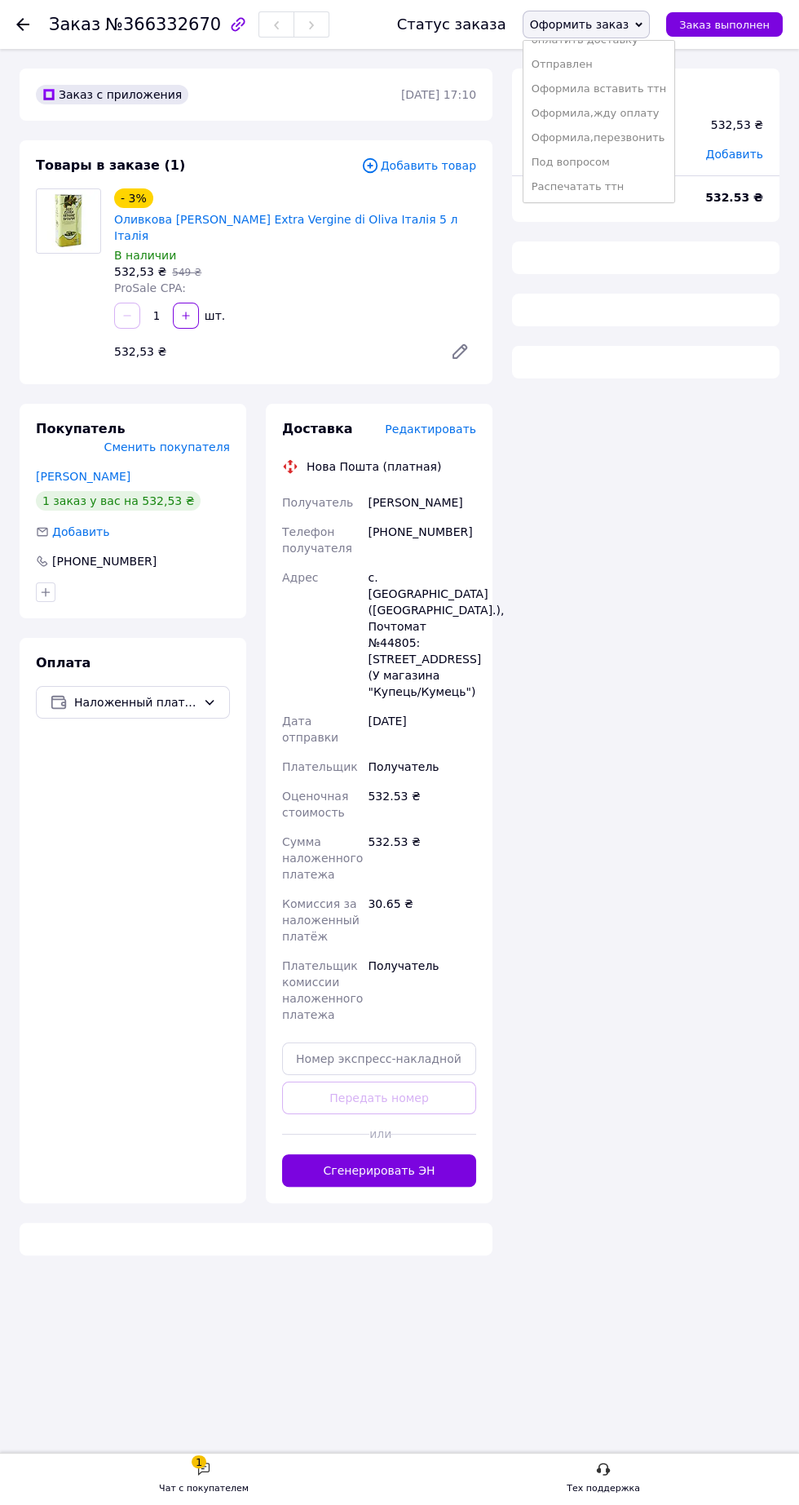
scroll to position [188, 0]
click at [575, 198] on ul "Принят Выполнен Отменен Оплаченный На отзив оплатить доставку Отправлен Оформил…" at bounding box center [599, 121] width 153 height 163
click at [583, 25] on span "Оформить заказ" at bounding box center [579, 24] width 99 height 13
click at [600, 184] on li "Упаковано" at bounding box center [600, 187] width 152 height 24
click at [449, 422] on span "Редактировать" at bounding box center [430, 428] width 91 height 13
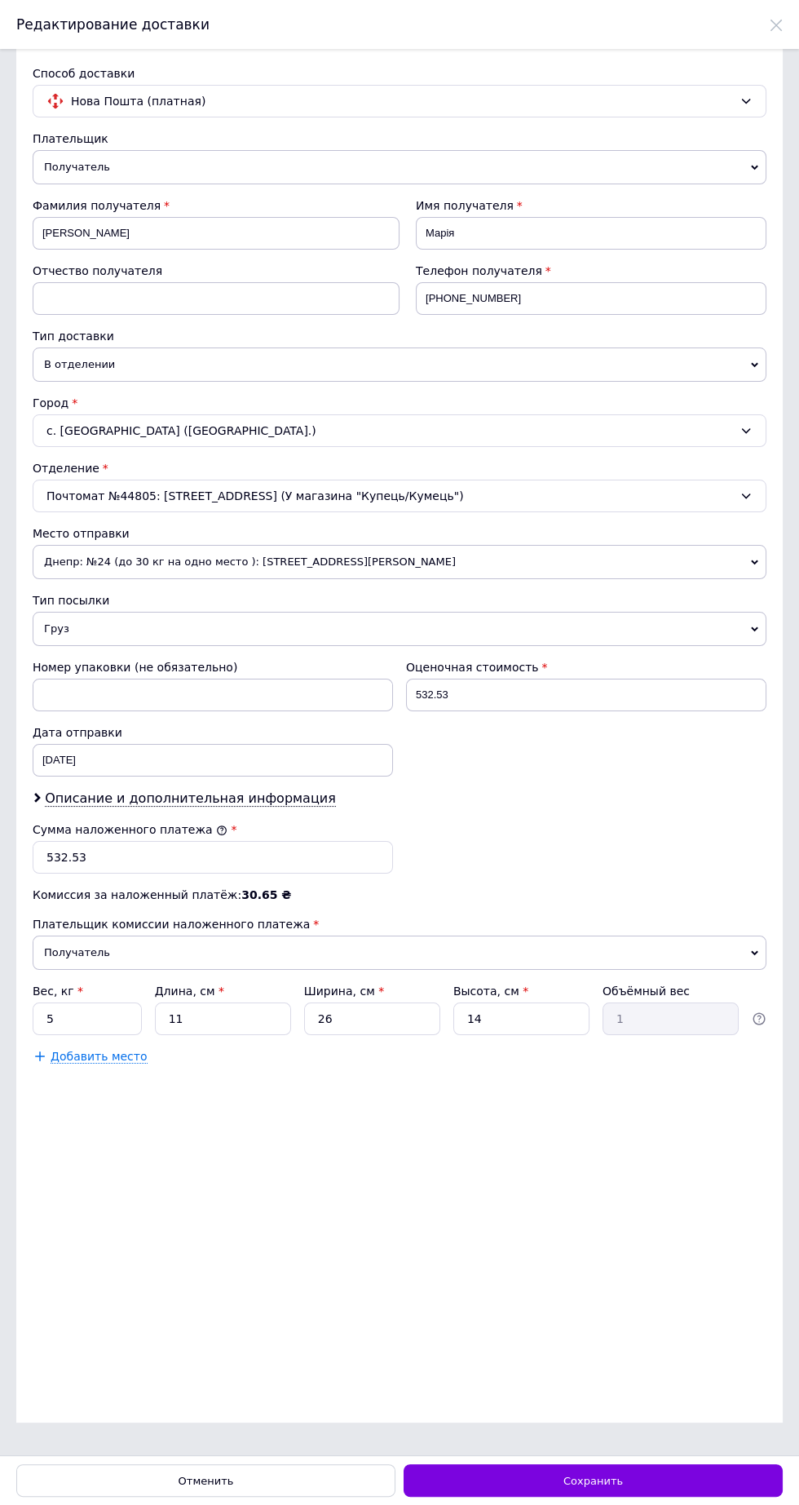
click at [288, 554] on span "Днепр: №24 (до 30 кг на одно место ): ул. Богдана Хмельницкого, 25Б" at bounding box center [400, 562] width 734 height 34
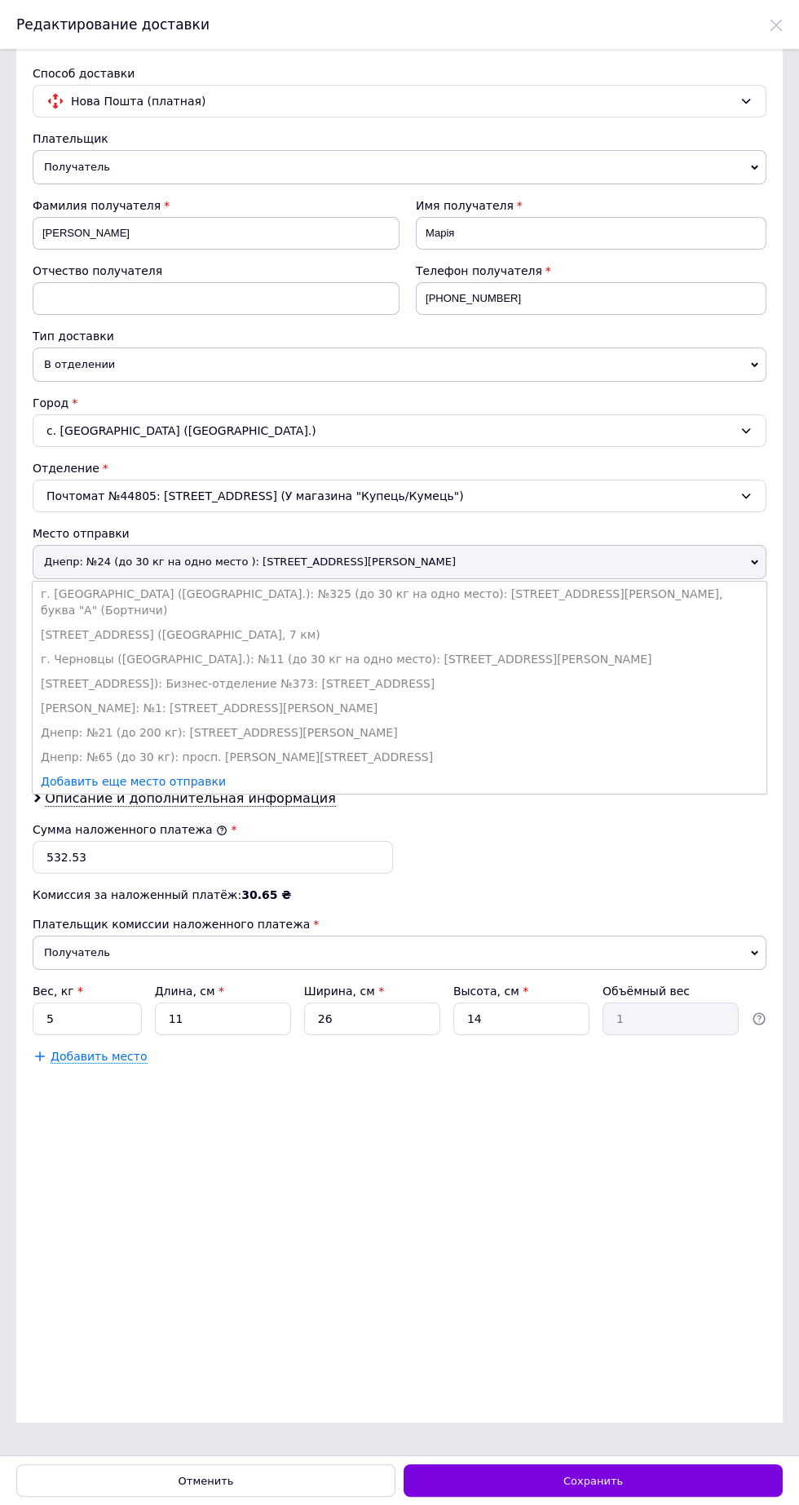
click at [245, 745] on li "Днепр: №65 (до 30 кг): просп. Слобожанский, 3а" at bounding box center [400, 757] width 734 height 24
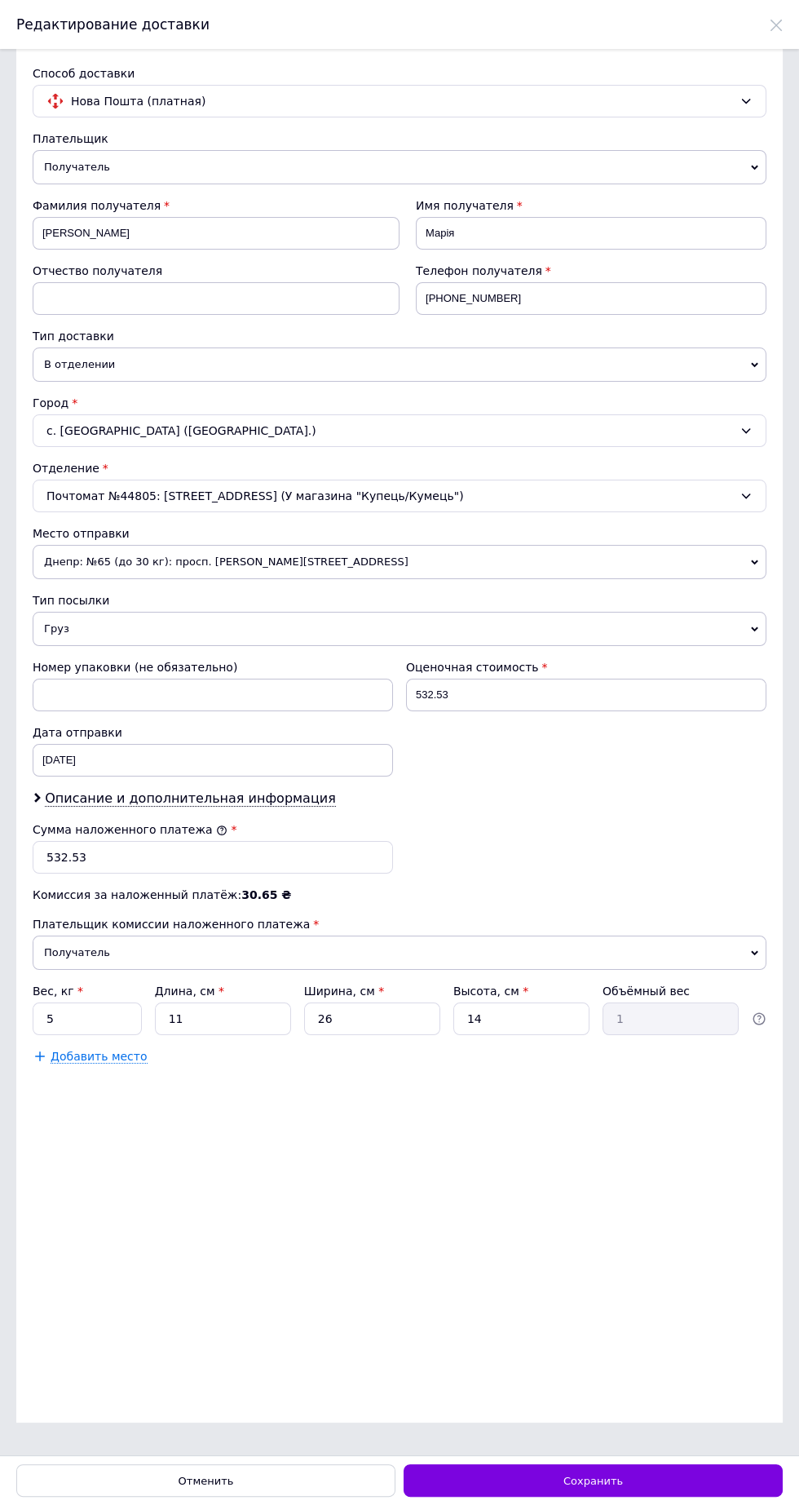
click at [515, 1493] on div "Сохранить" at bounding box center [593, 1480] width 379 height 33
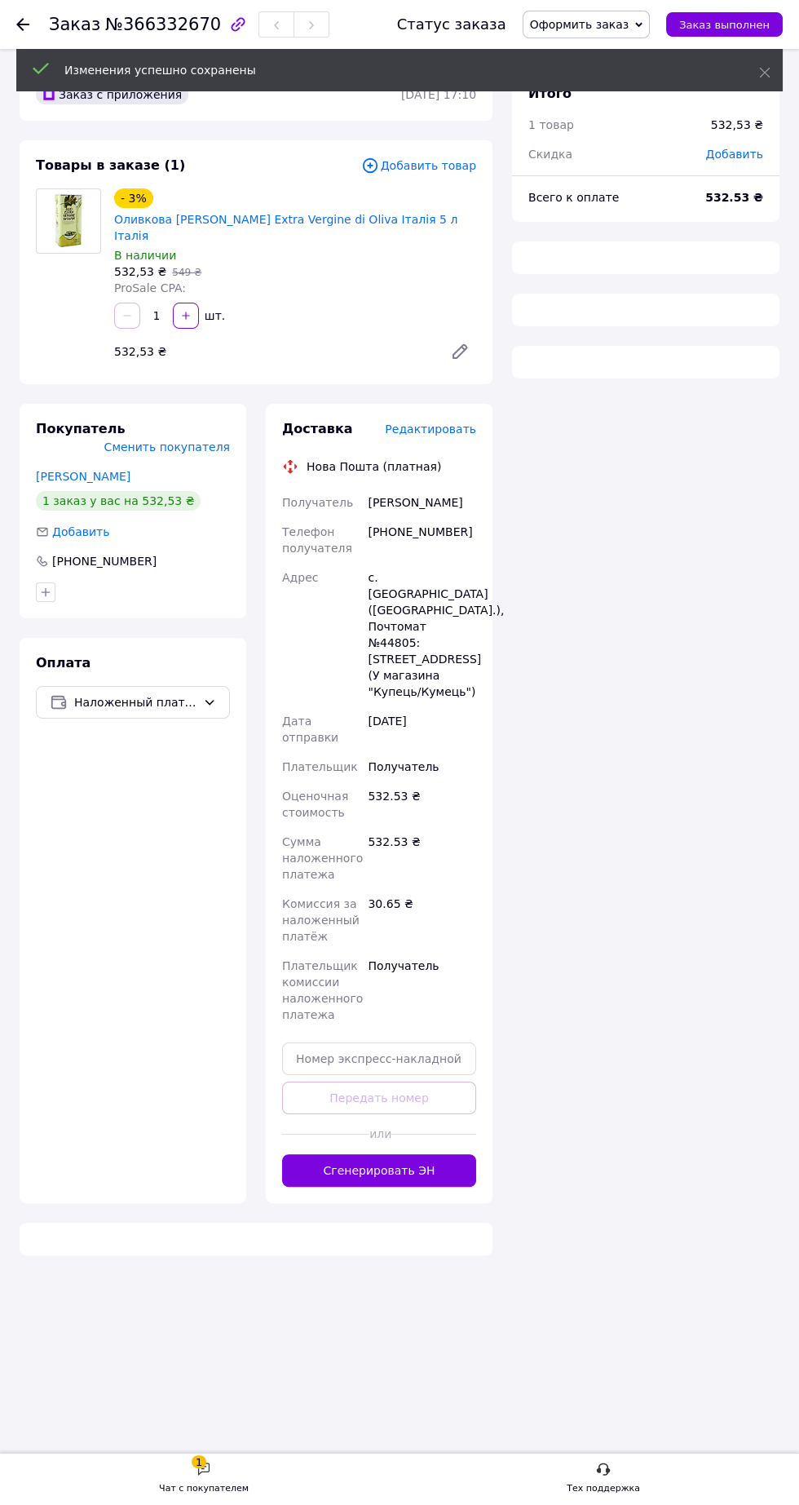
click at [350, 1154] on button "Сгенерировать ЭН" at bounding box center [379, 1170] width 194 height 33
click at [607, 31] on span "Оформить заказ" at bounding box center [579, 24] width 99 height 13
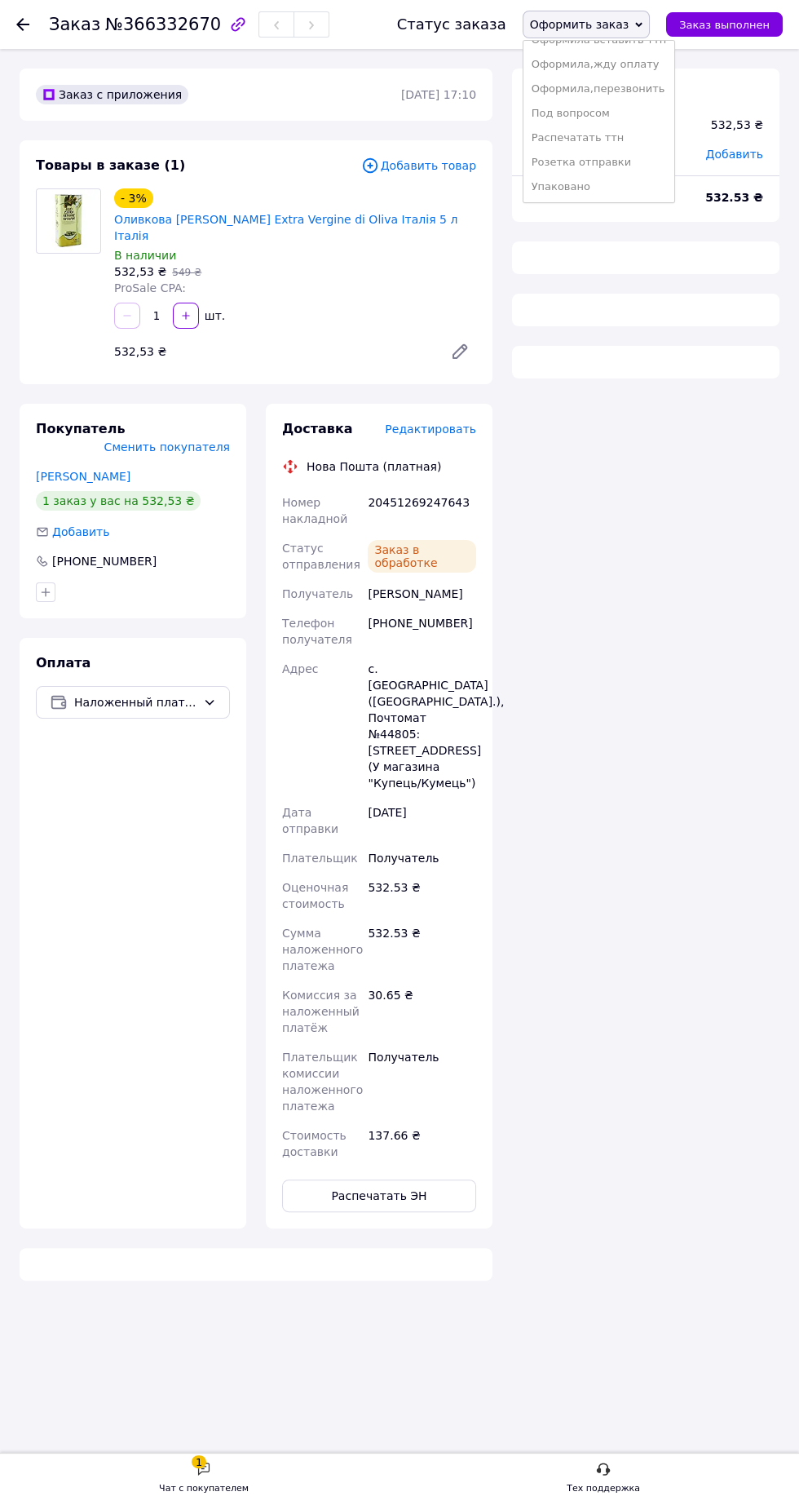
click at [592, 195] on li "Упаковано" at bounding box center [600, 187] width 152 height 24
copy div "20451269247643 Статус отправления Заказ в обработке Получатель Панькович Марія"
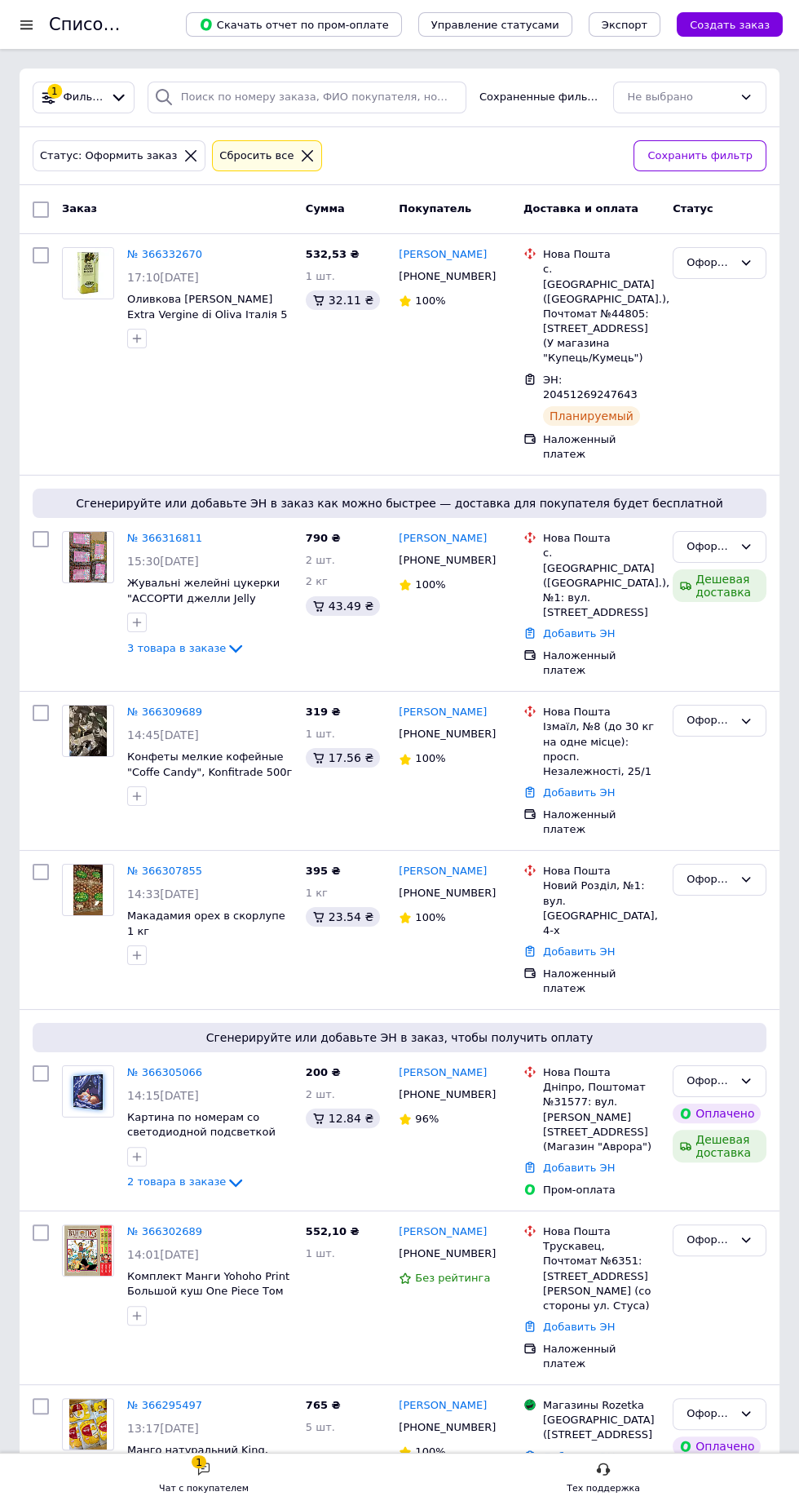
click at [730, 260] on div "Оформить заказ" at bounding box center [710, 262] width 46 height 17
click at [727, 410] on li "Упаковано" at bounding box center [720, 420] width 92 height 30
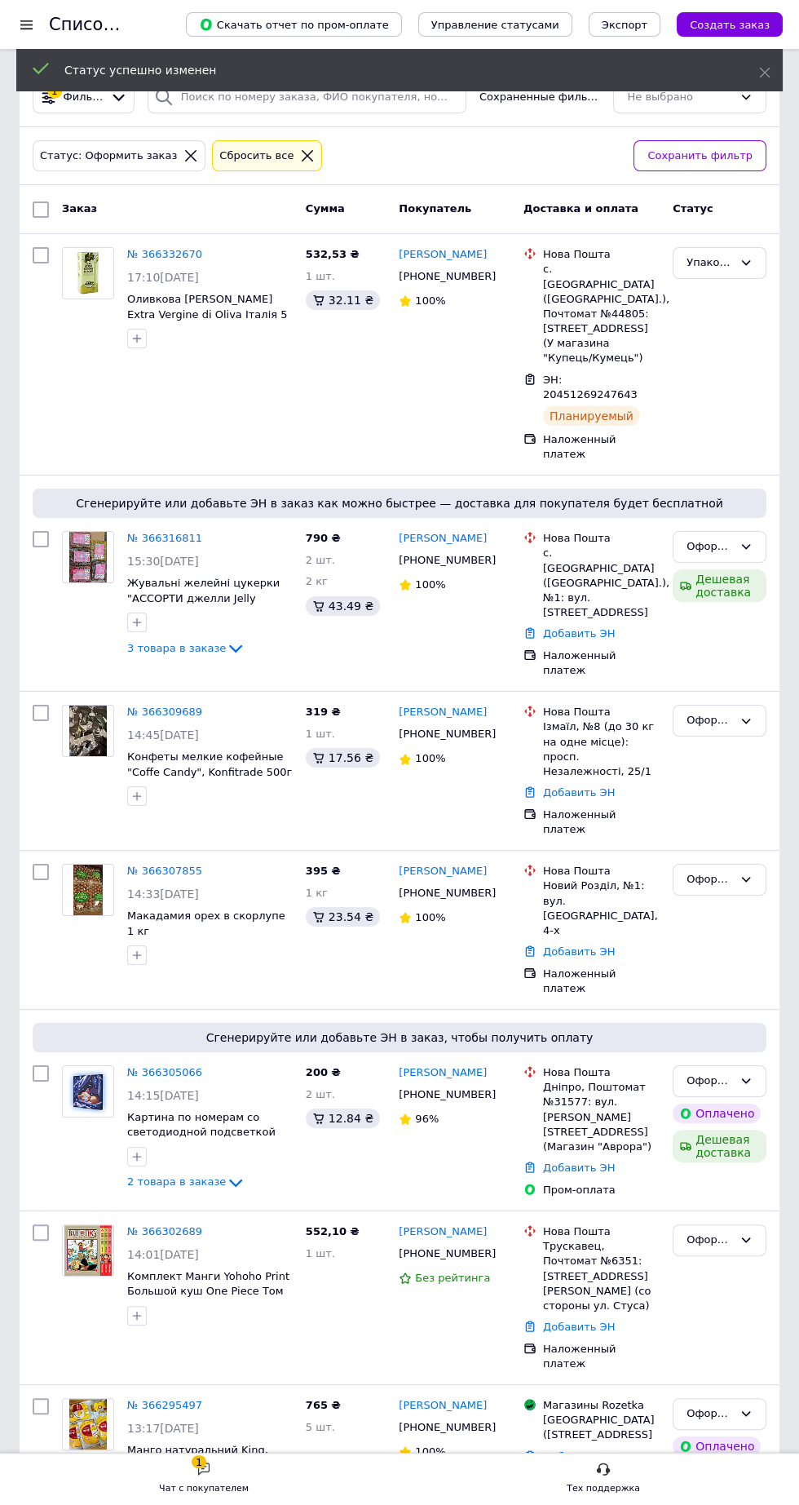
click at [167, 705] on link "№ 366309689" at bounding box center [164, 711] width 75 height 12
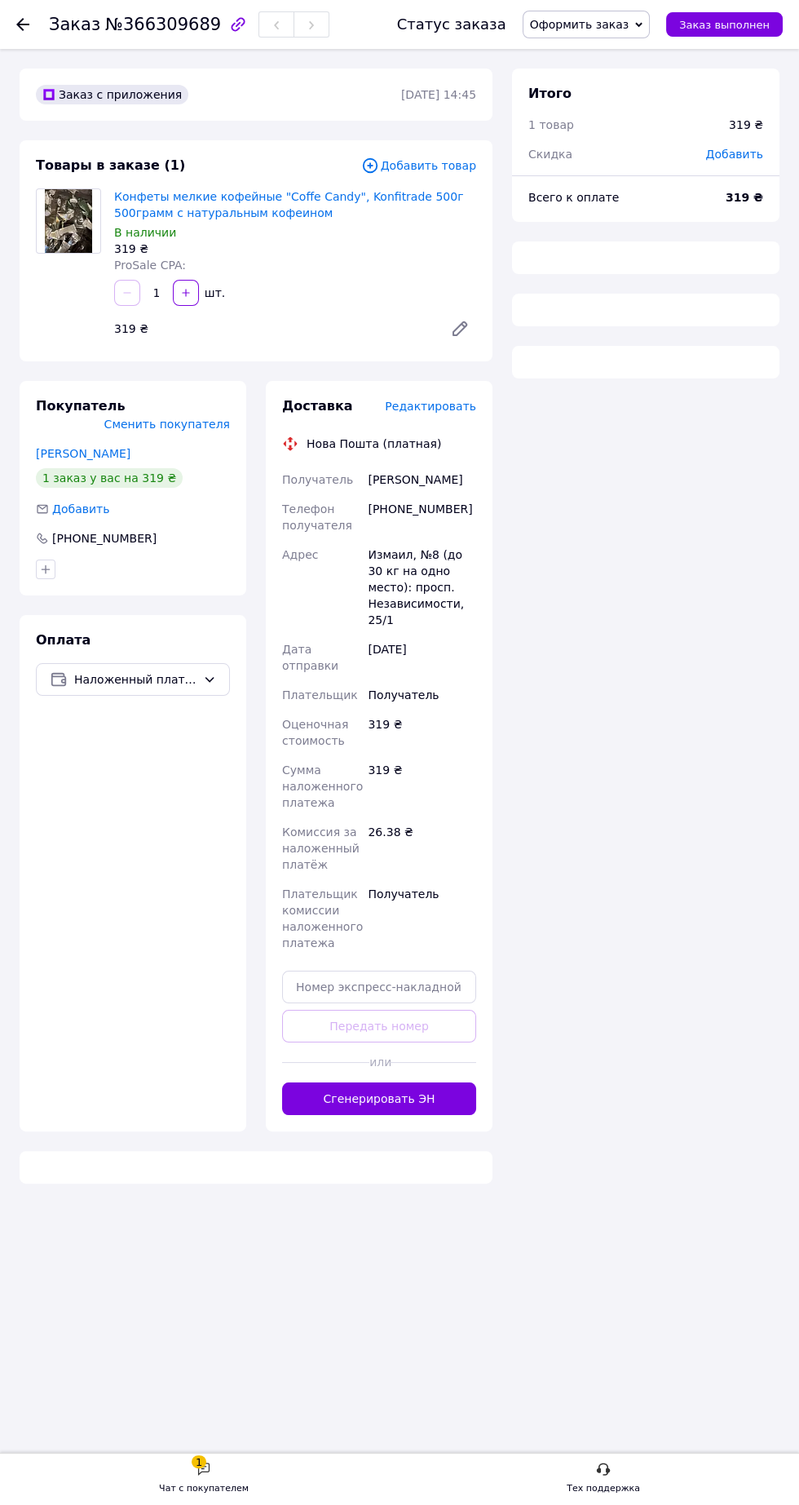
click at [430, 412] on span "Редактировать" at bounding box center [430, 406] width 91 height 13
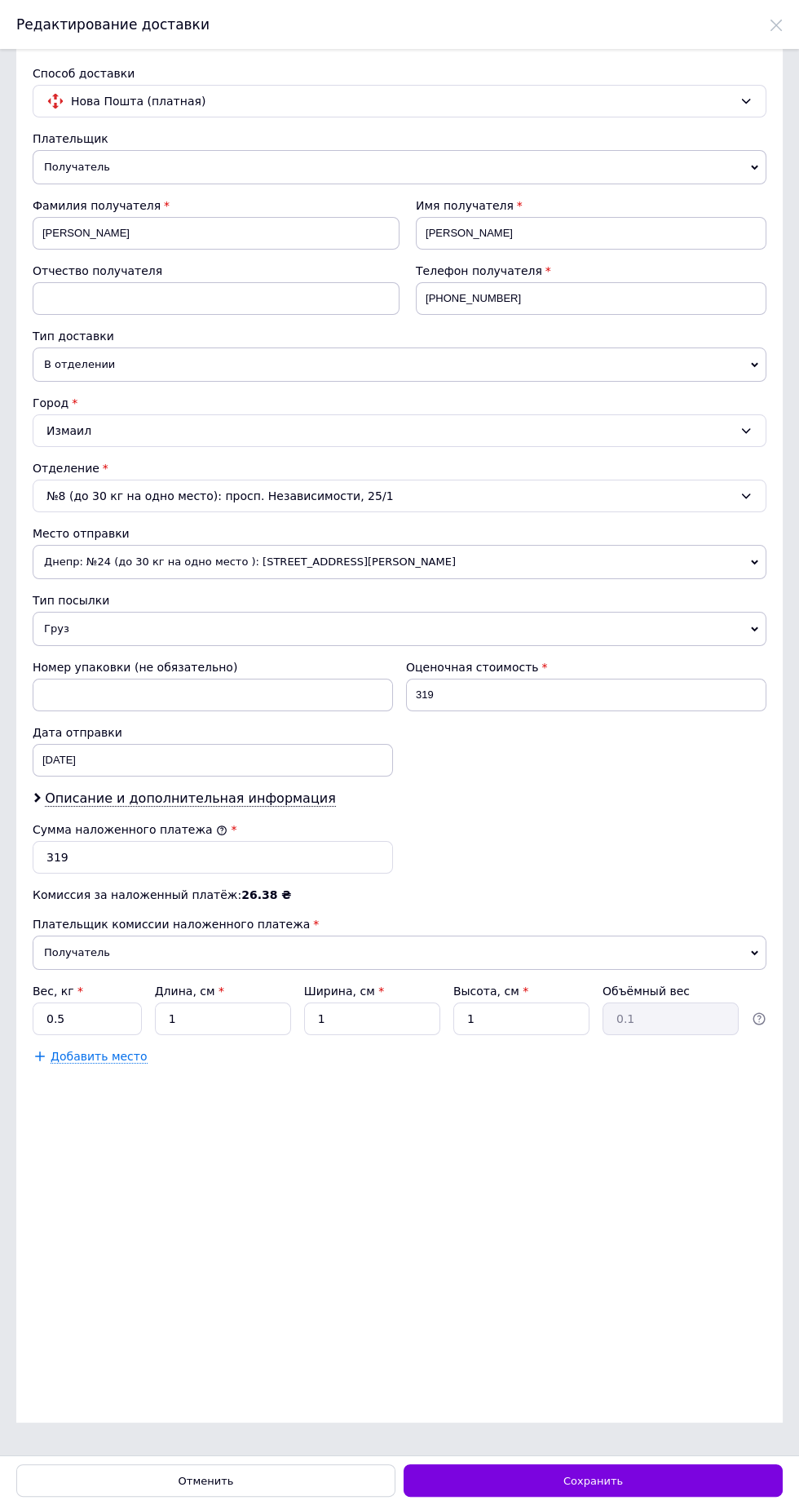
click at [320, 558] on span "Днепр: №24 (до 30 кг на одно место ): ул. Богдана Хмельницкого, 25Б" at bounding box center [400, 562] width 734 height 34
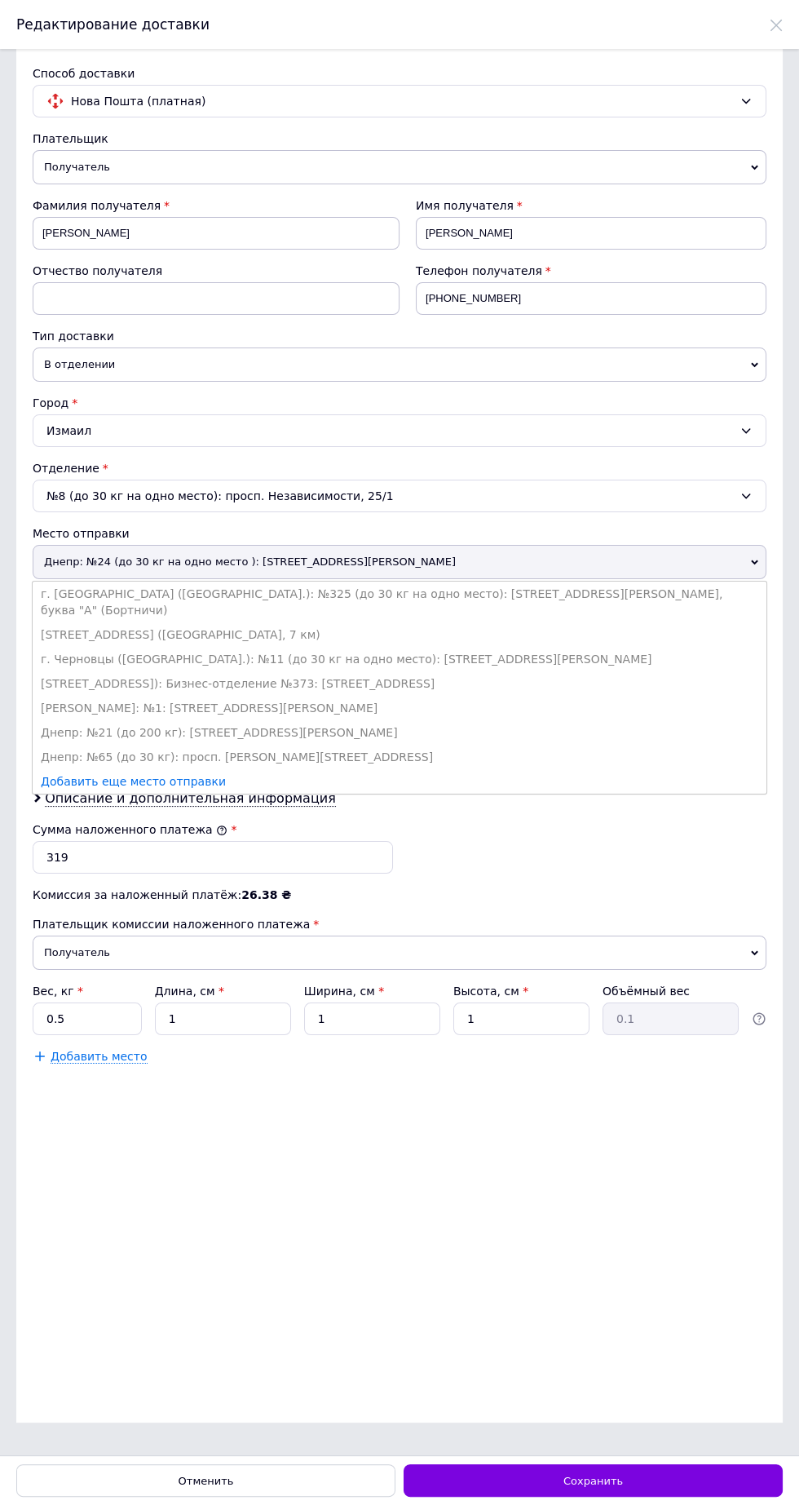
click at [301, 745] on li "Днепр: №65 (до 30 кг): просп. Слобожанский, 3а" at bounding box center [400, 757] width 734 height 24
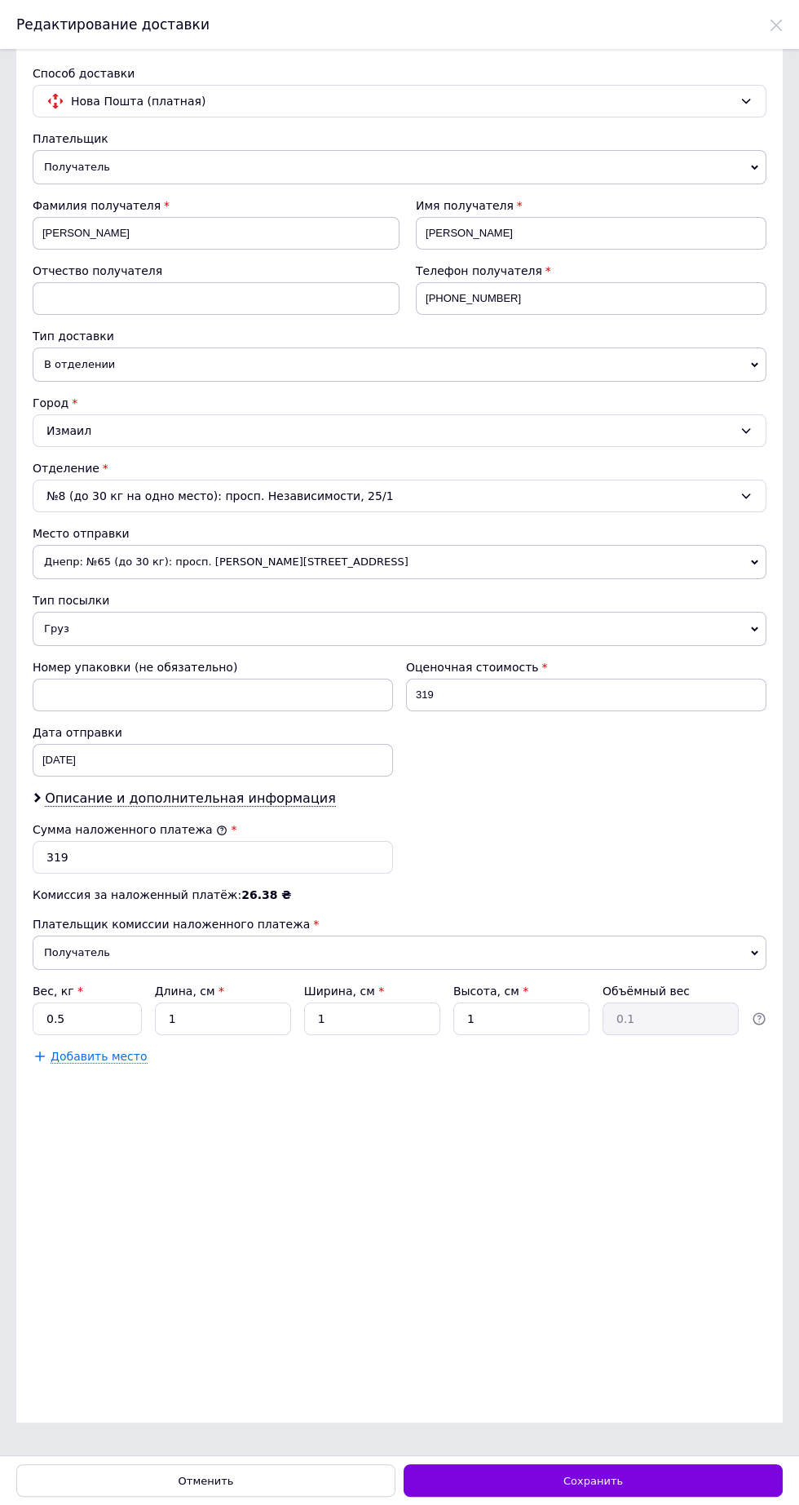
click at [650, 1483] on div "Сохранить" at bounding box center [593, 1480] width 379 height 33
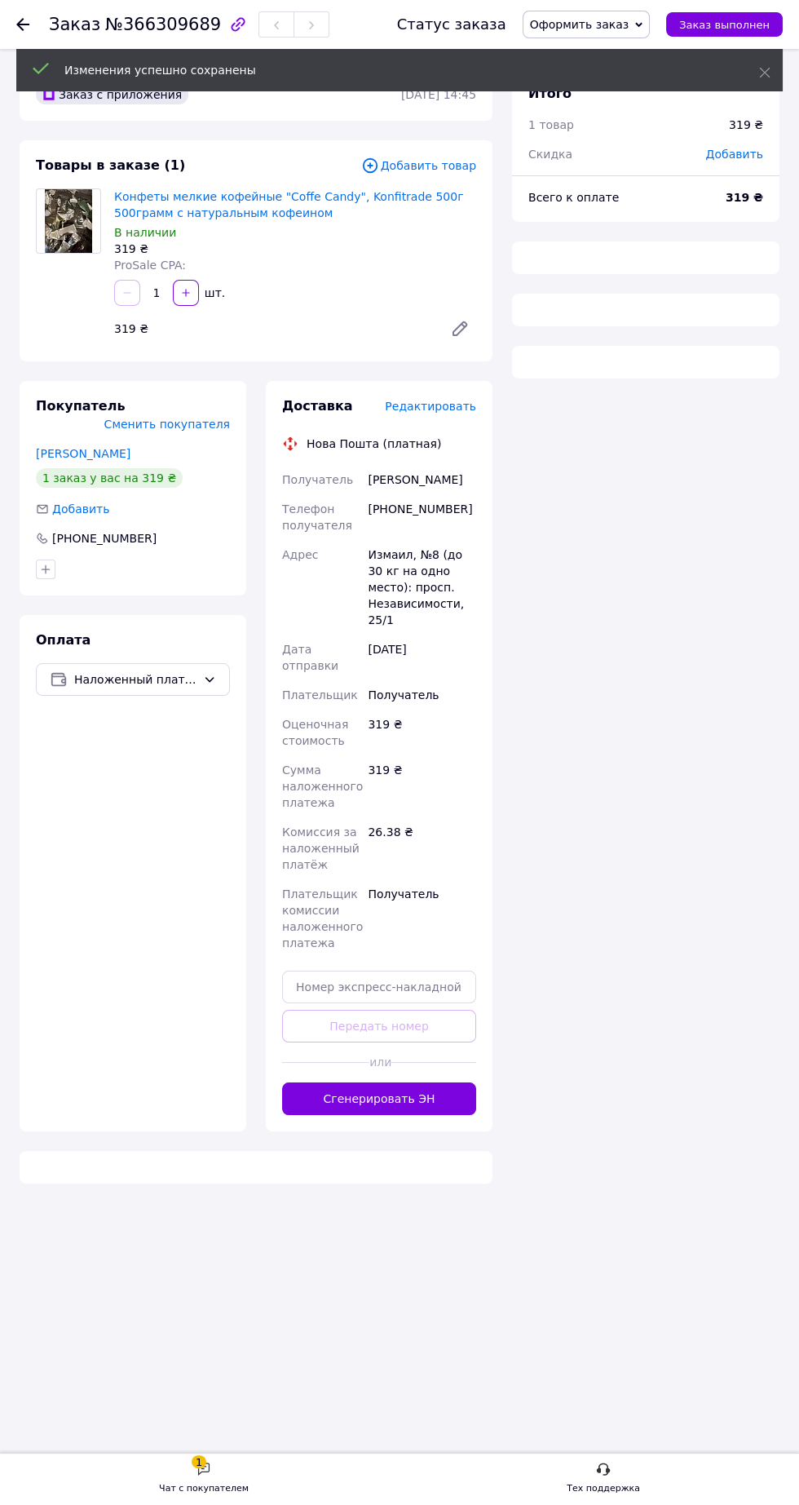
click at [396, 1099] on button "Сгенерировать ЭН" at bounding box center [379, 1098] width 194 height 33
